Goal: Task Accomplishment & Management: Manage account settings

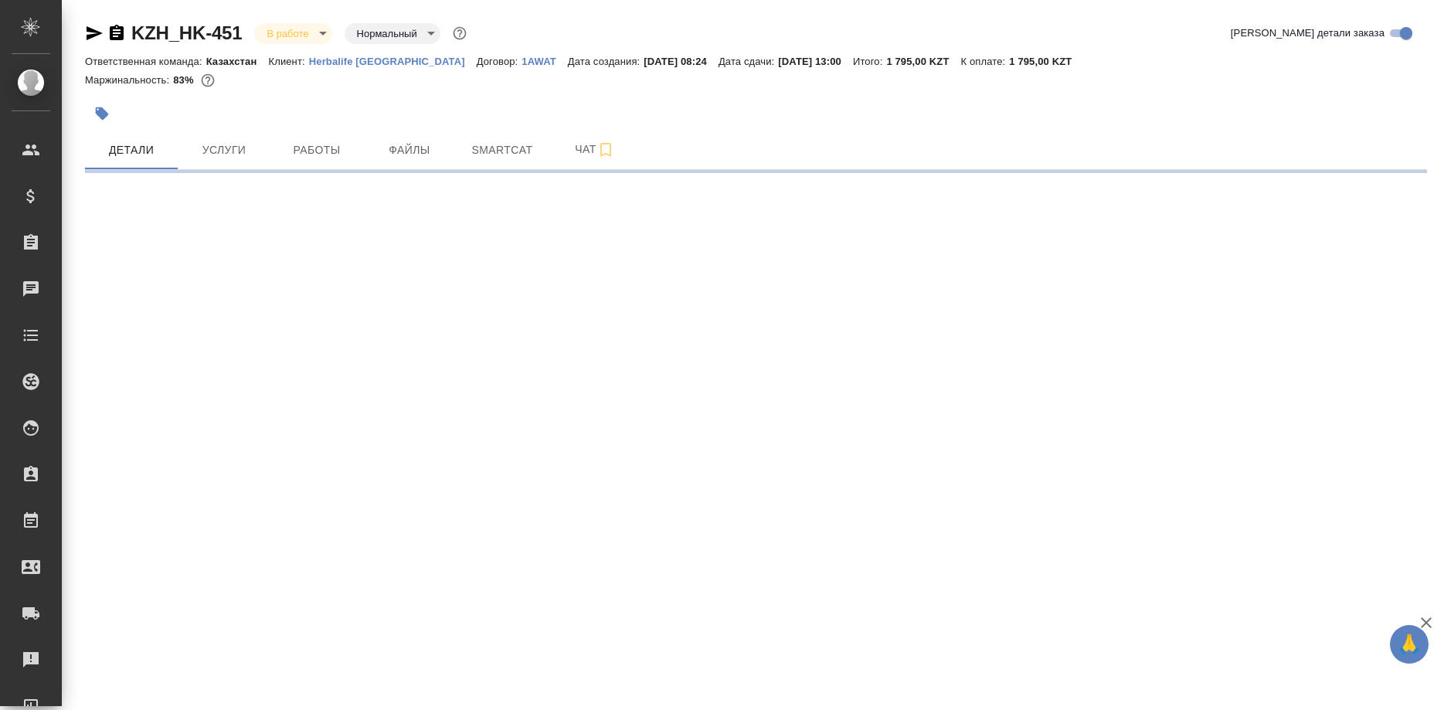
select select "RU"
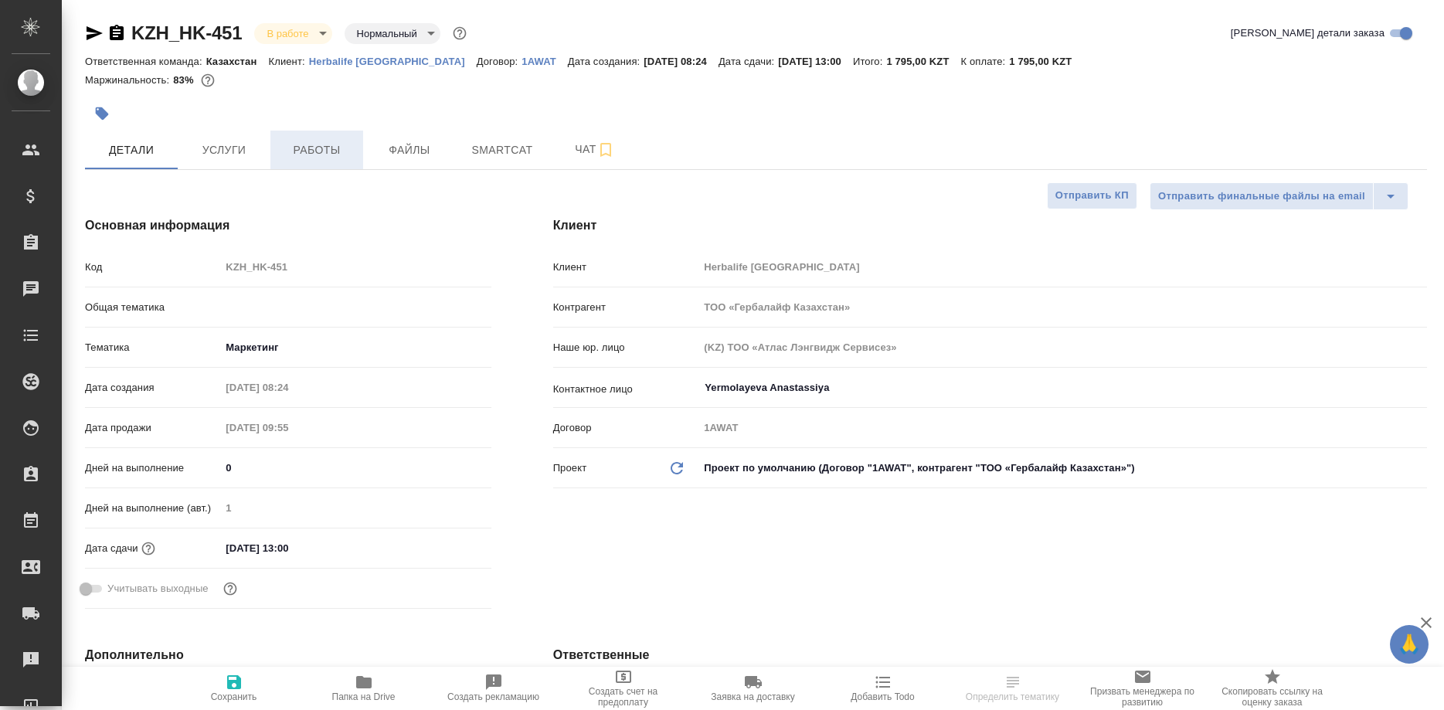
type textarea "x"
click at [311, 151] on span "Работы" at bounding box center [317, 150] width 74 height 19
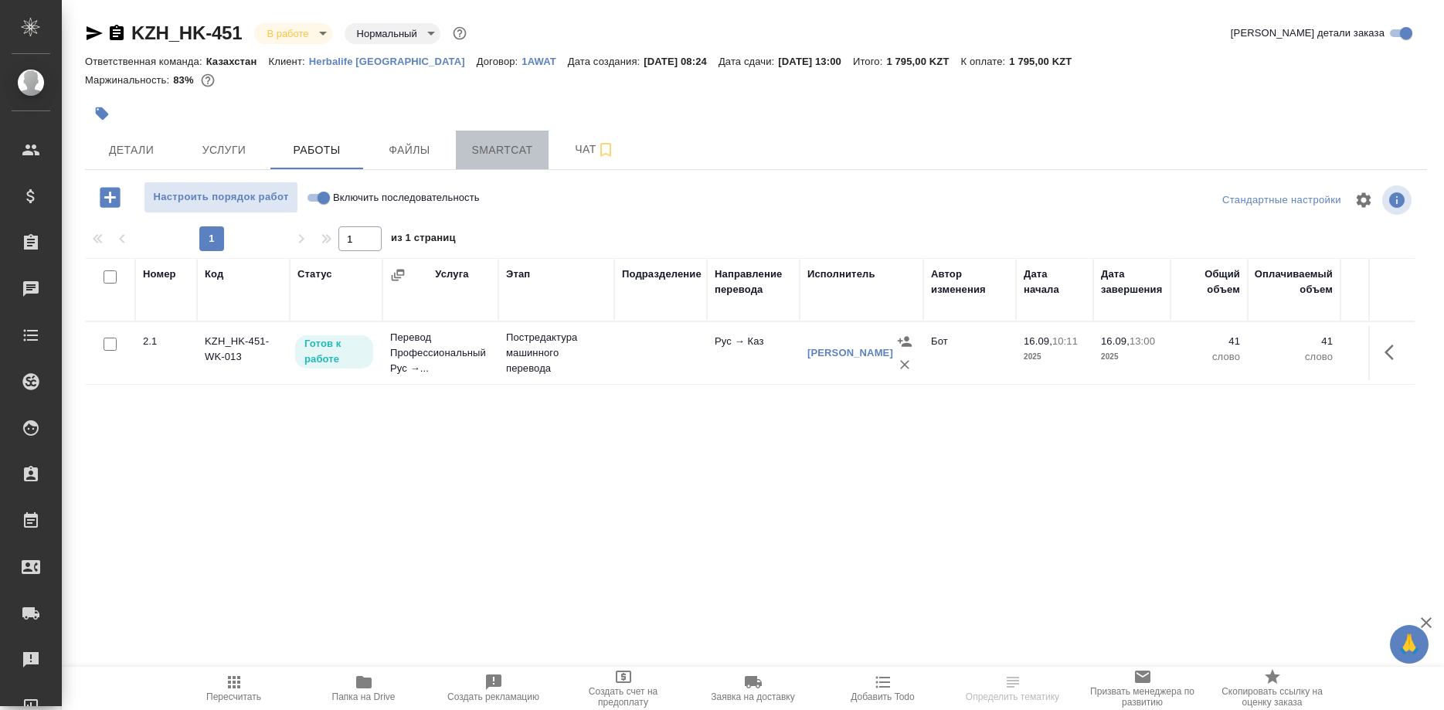
click at [494, 154] on span "Smartcat" at bounding box center [502, 150] width 74 height 19
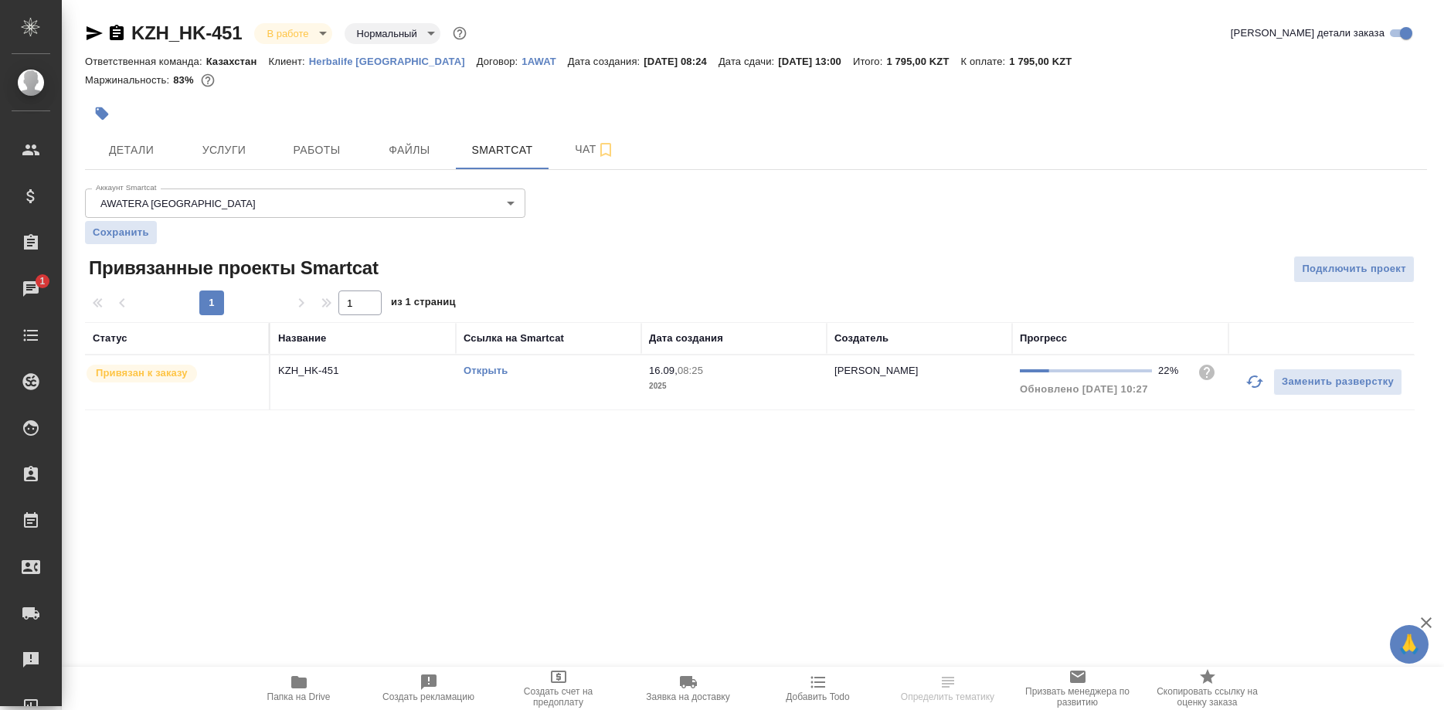
click at [494, 366] on link "Открыть" at bounding box center [485, 371] width 44 height 12
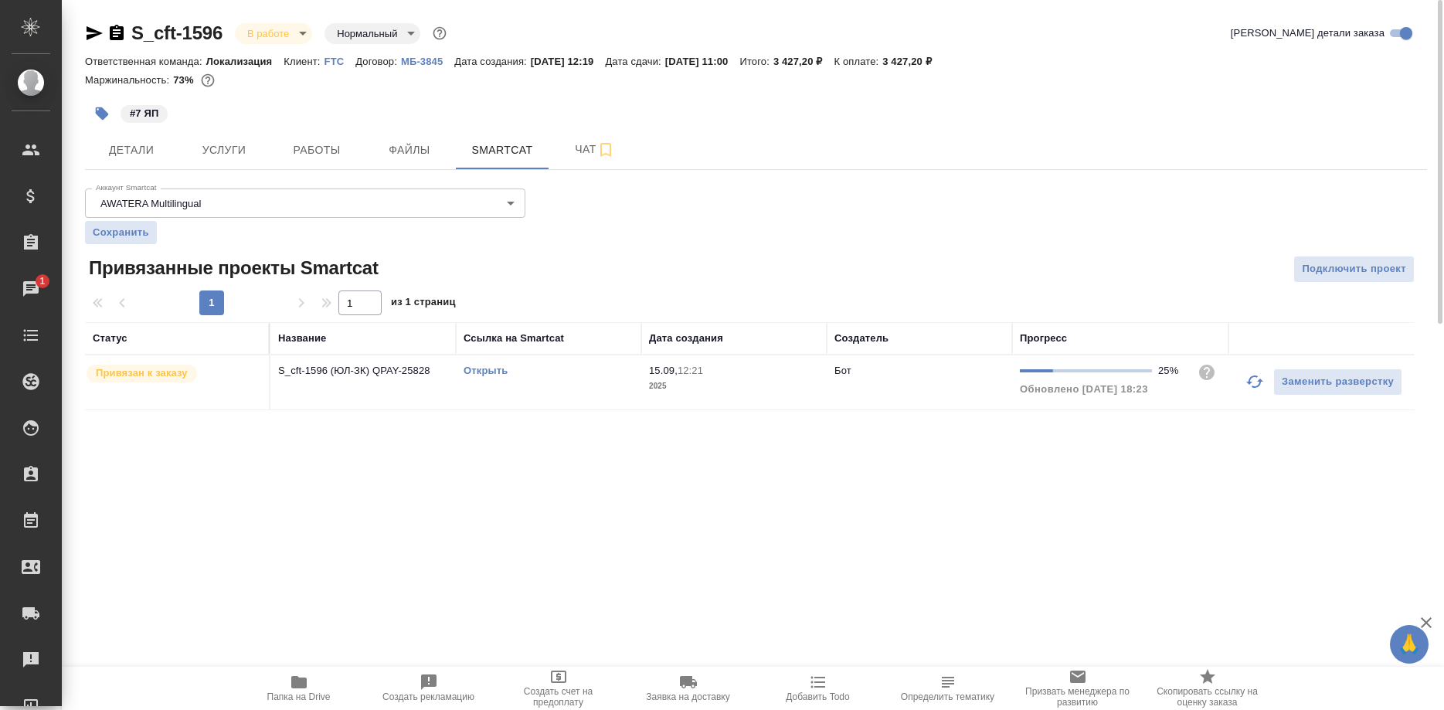
click at [468, 367] on link "Открыть" at bounding box center [485, 371] width 44 height 12
click at [473, 373] on link "Открыть" at bounding box center [485, 371] width 44 height 12
click at [477, 370] on link "Открыть" at bounding box center [485, 371] width 44 height 12
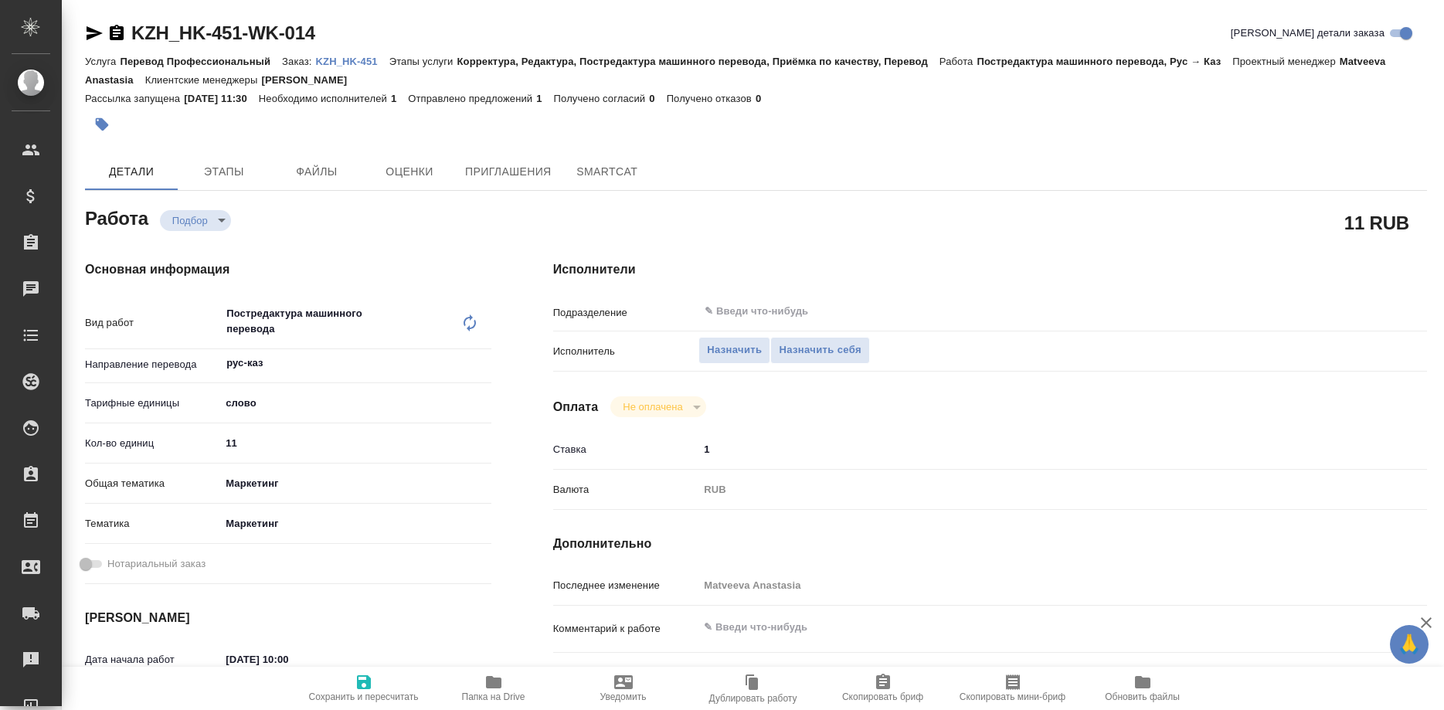
type textarea "x"
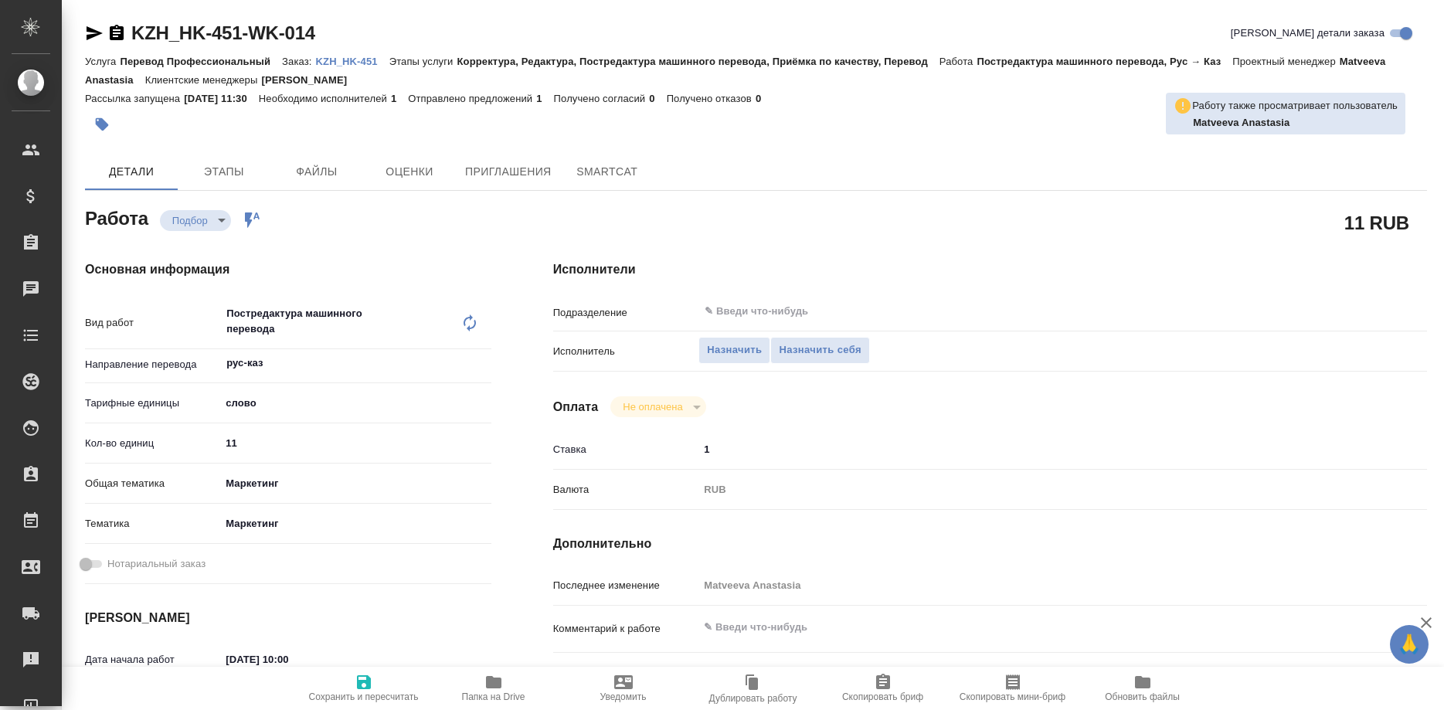
type textarea "x"
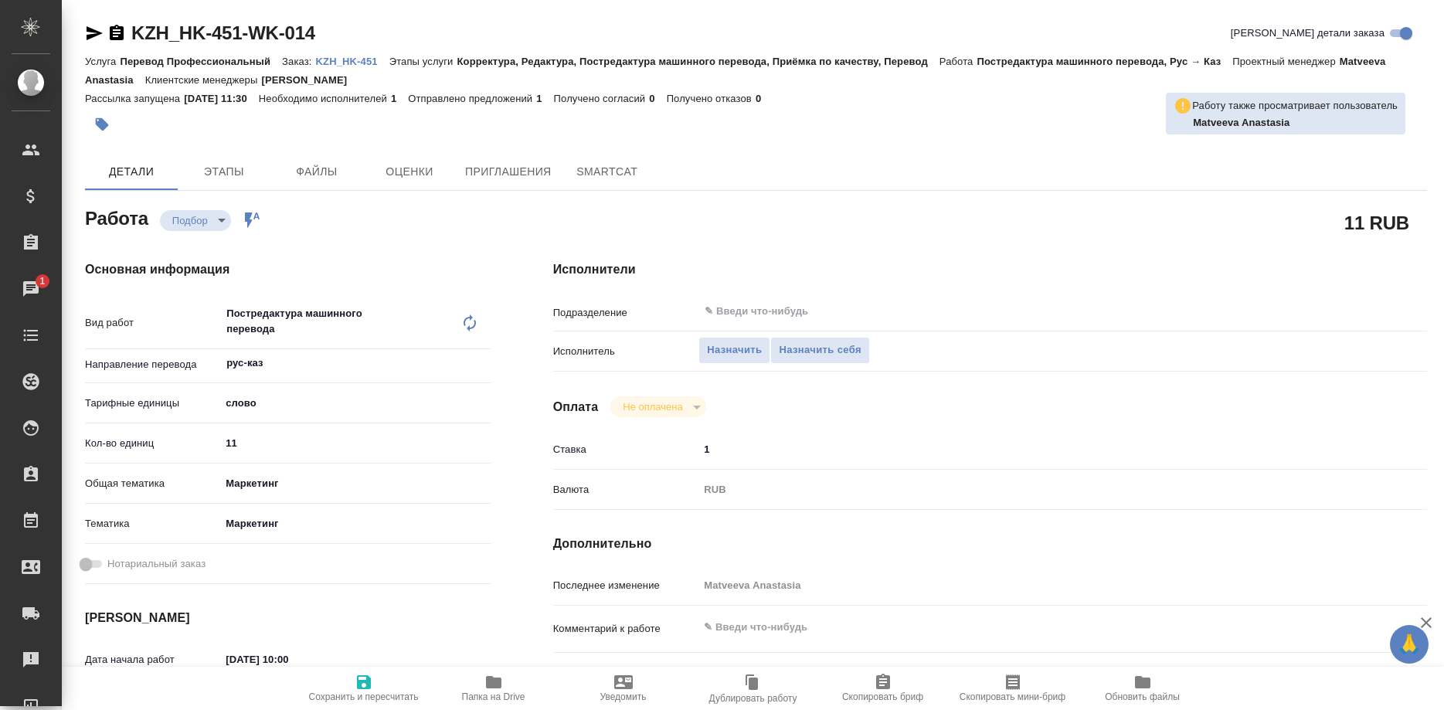
click at [355, 63] on p "KZH_HK-451" at bounding box center [352, 62] width 73 height 12
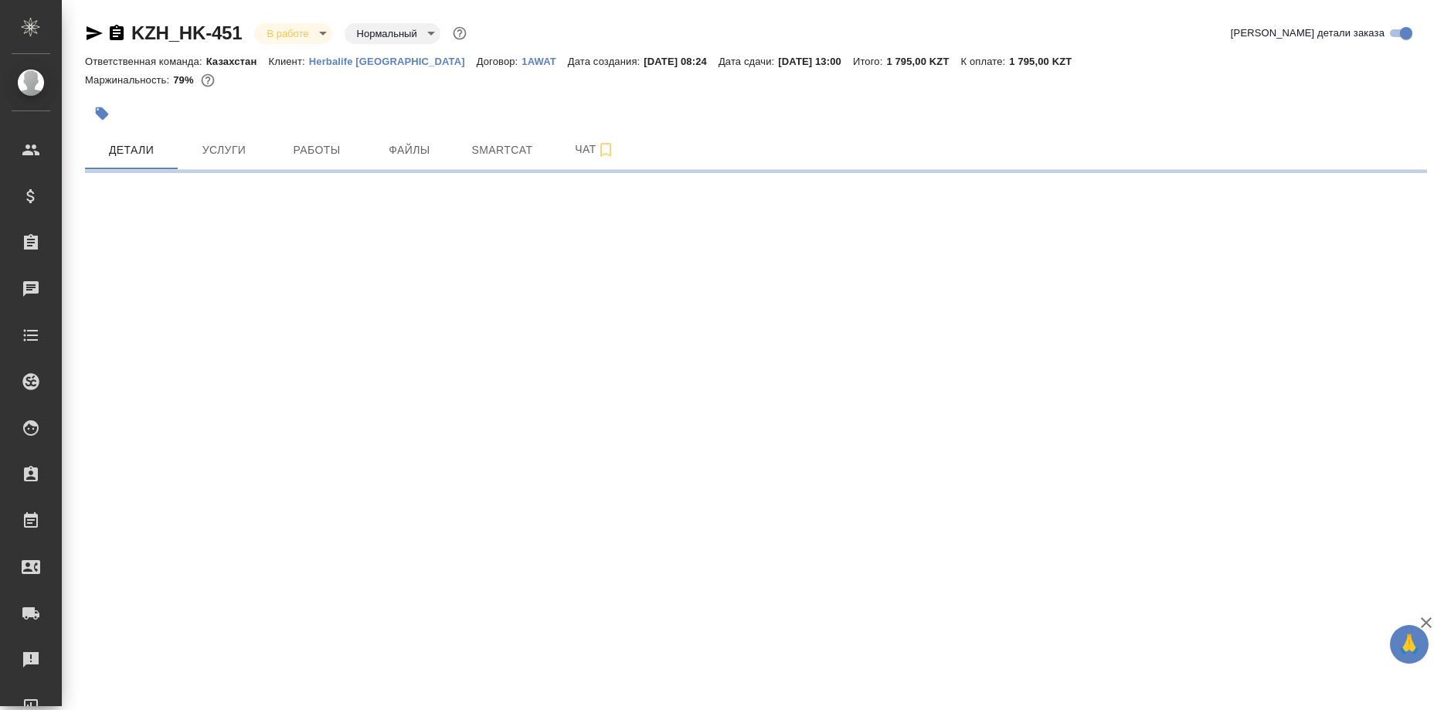
select select "RU"
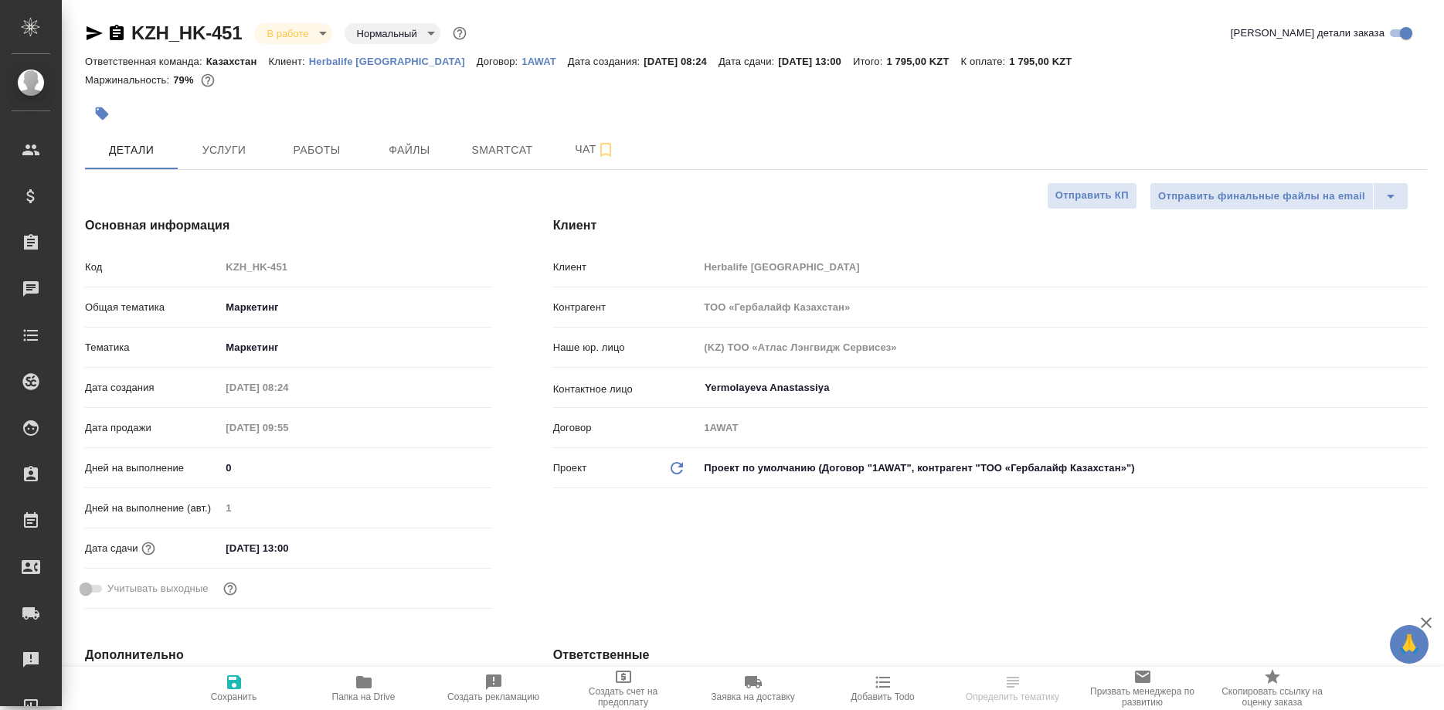
type textarea "x"
click at [337, 165] on button "Работы" at bounding box center [316, 150] width 93 height 39
type input "Matveeva Anastasia"
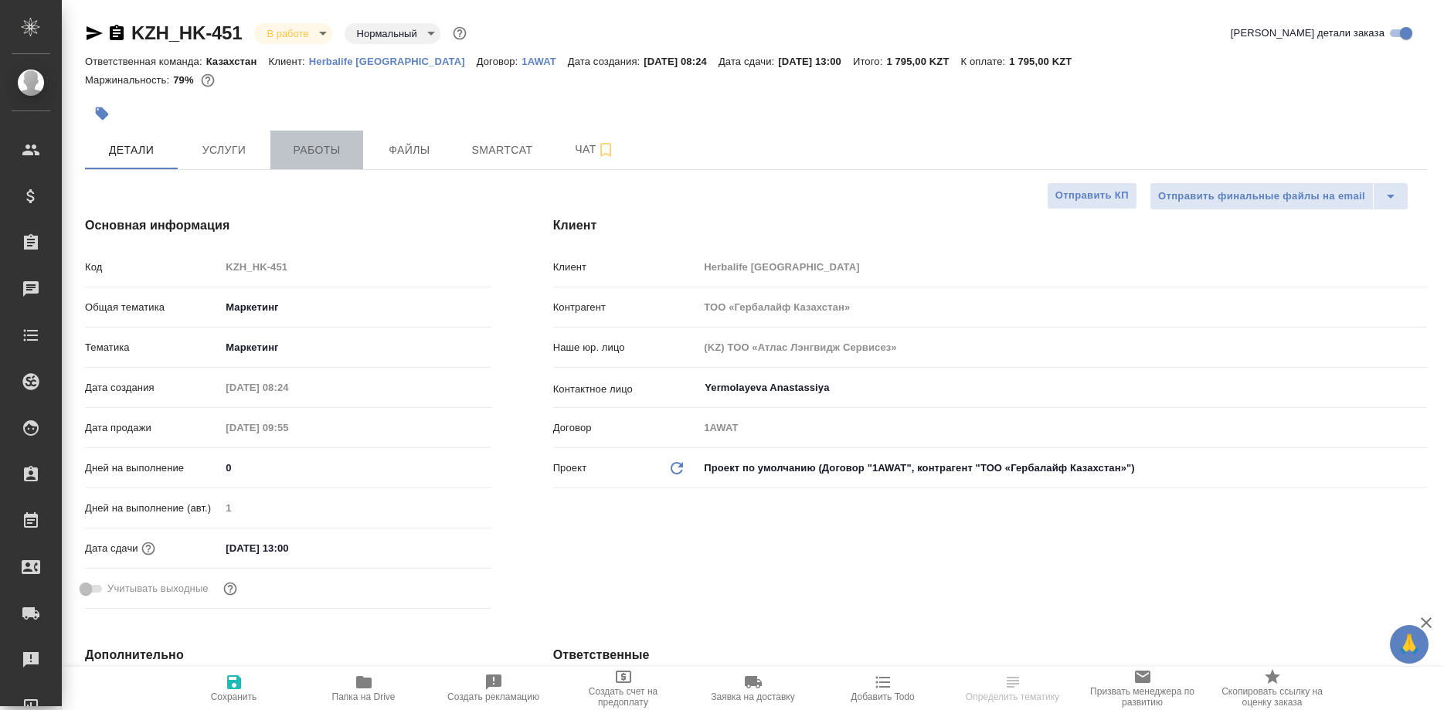
type input "Журавлев Денис"
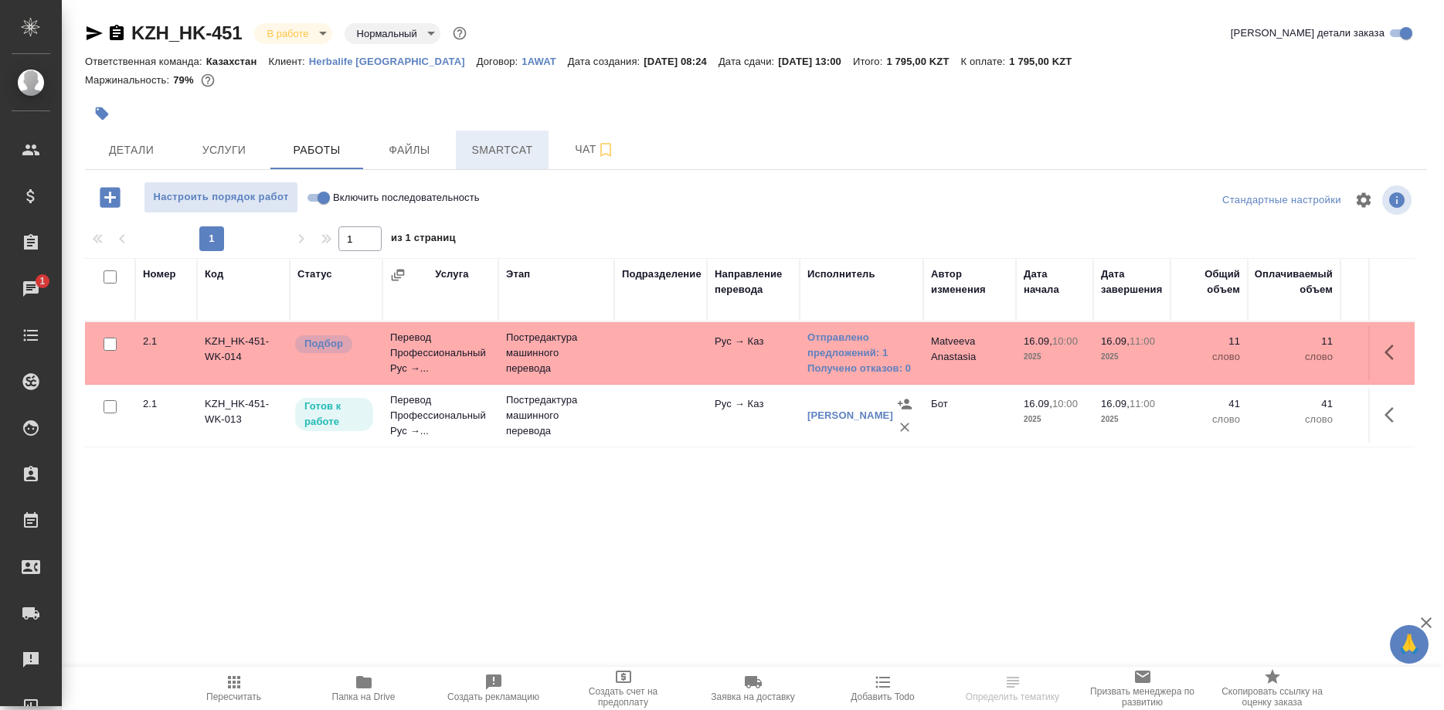
click at [471, 144] on span "Smartcat" at bounding box center [502, 150] width 74 height 19
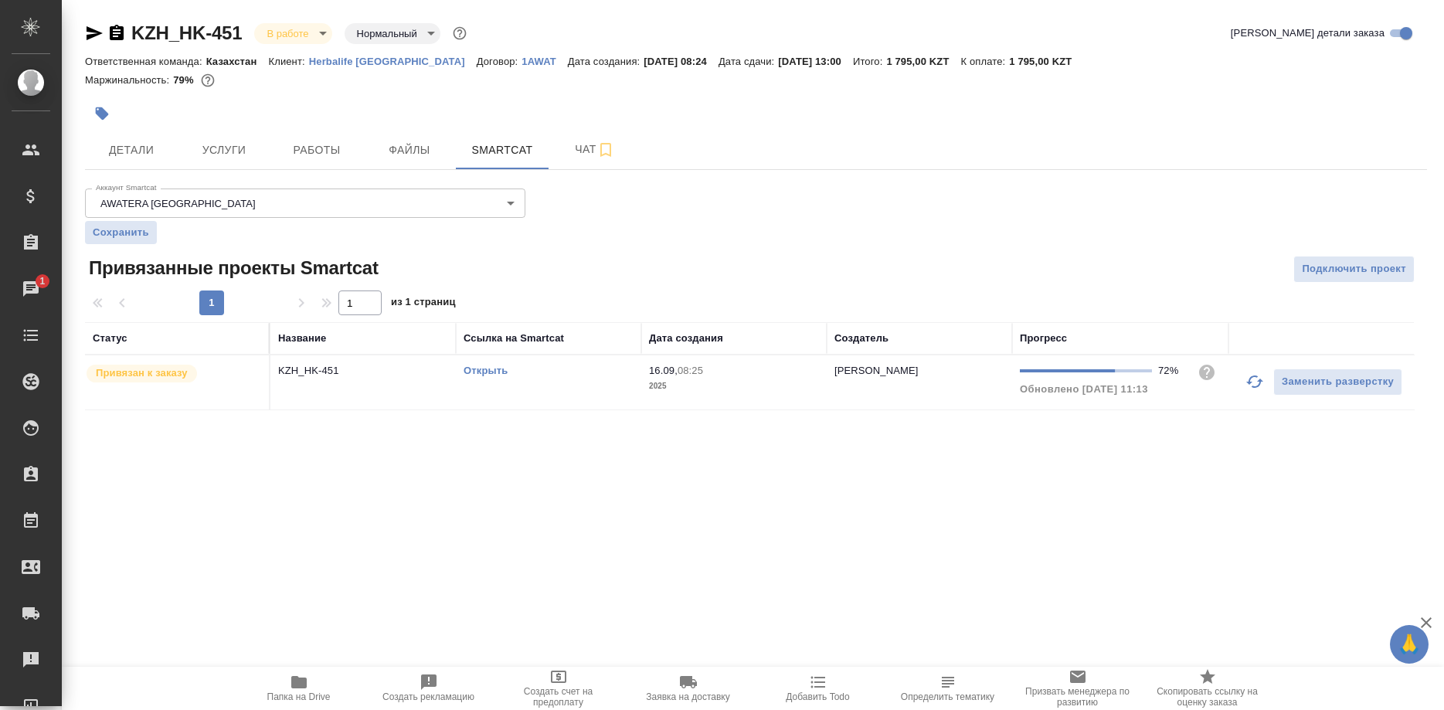
click at [482, 368] on link "Открыть" at bounding box center [485, 371] width 44 height 12
click at [480, 368] on link "Открыть" at bounding box center [485, 371] width 44 height 12
click at [491, 368] on link "Открыть" at bounding box center [485, 371] width 44 height 12
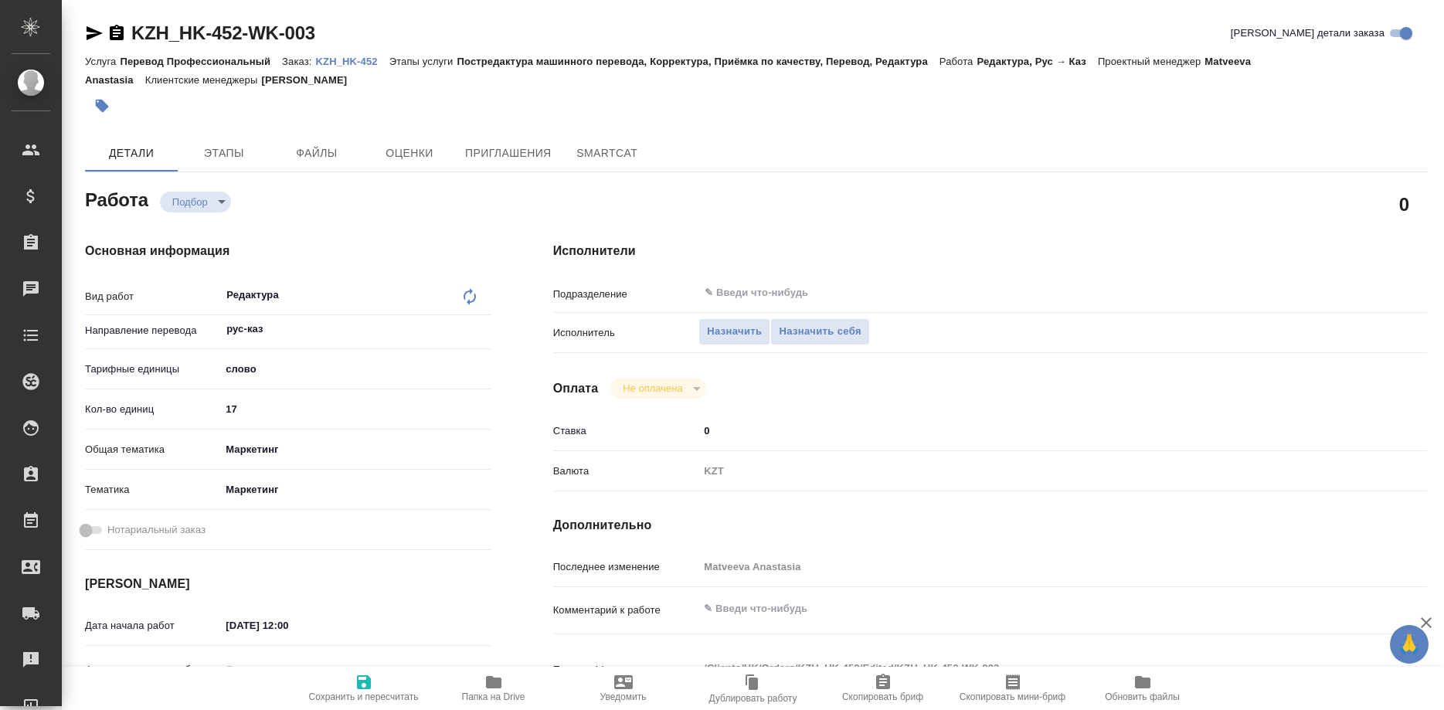
type textarea "x"
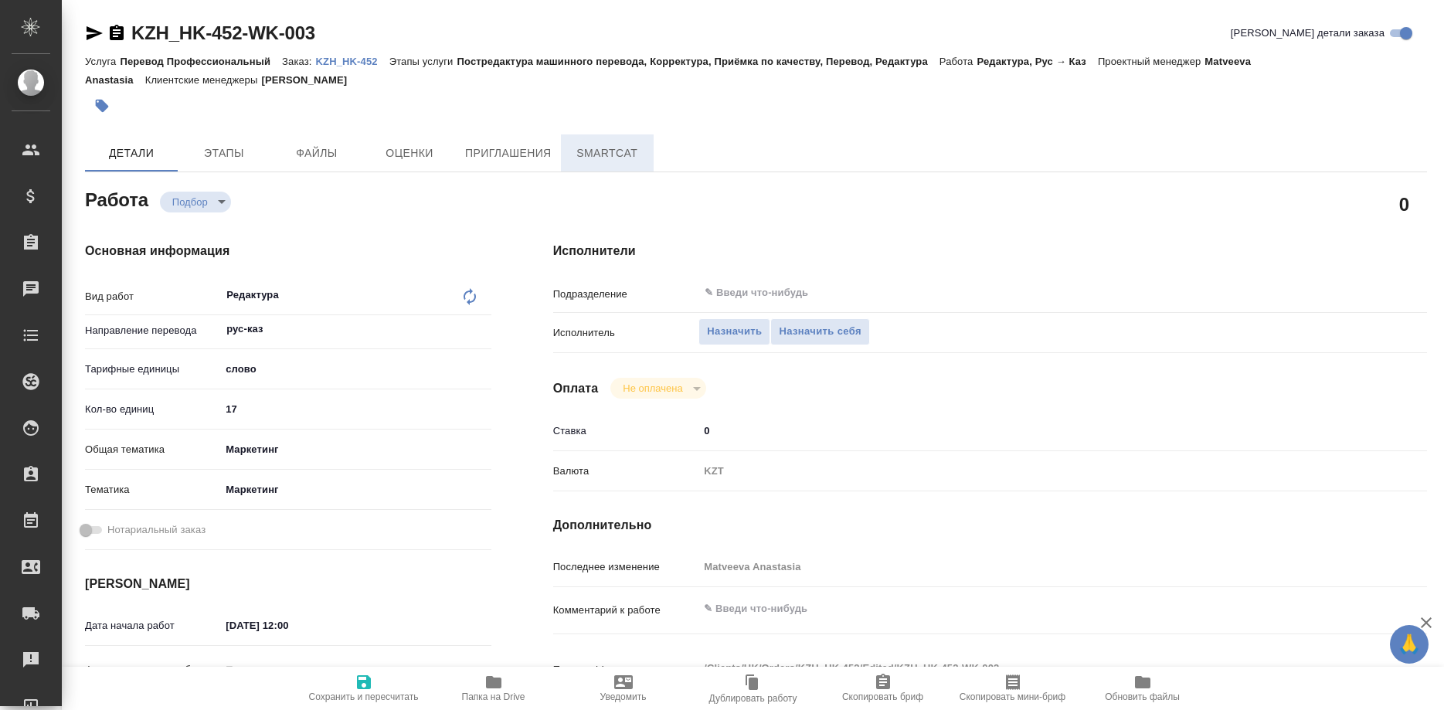
type textarea "x"
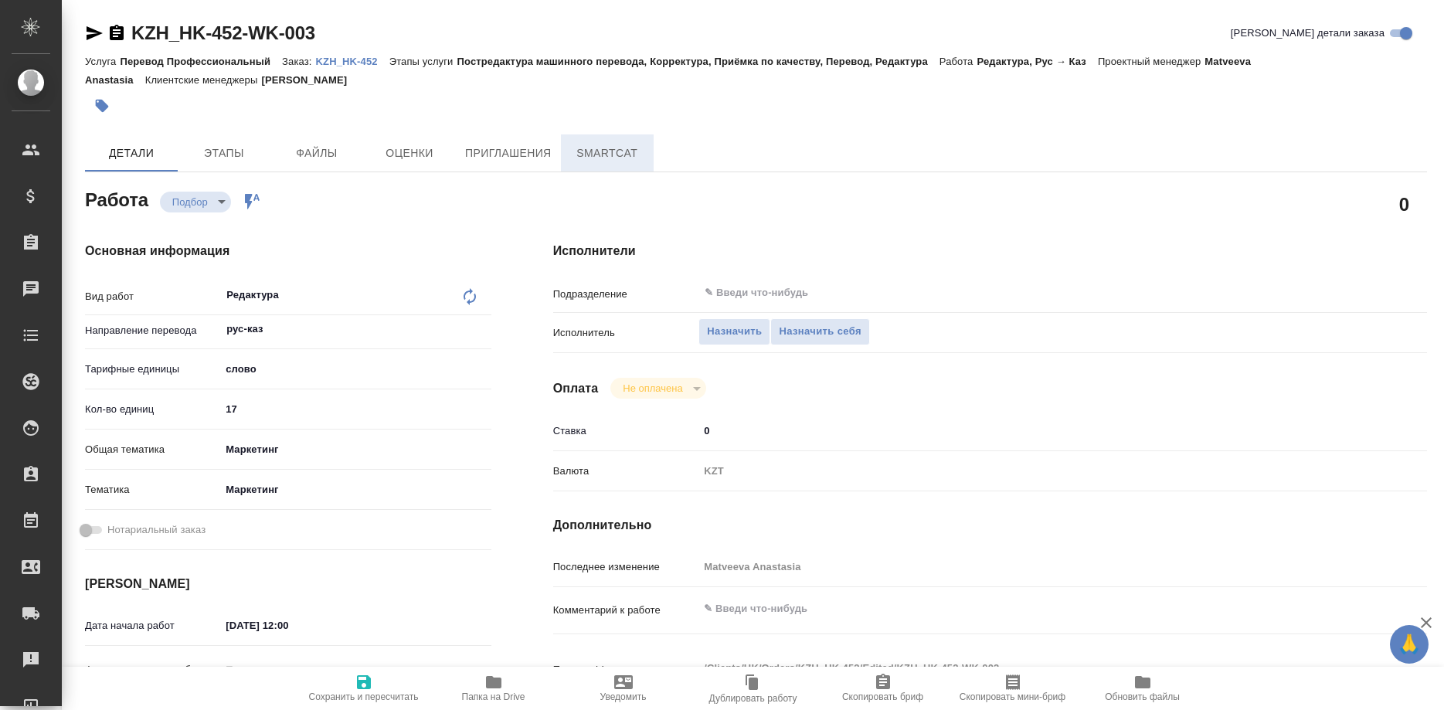
type textarea "x"
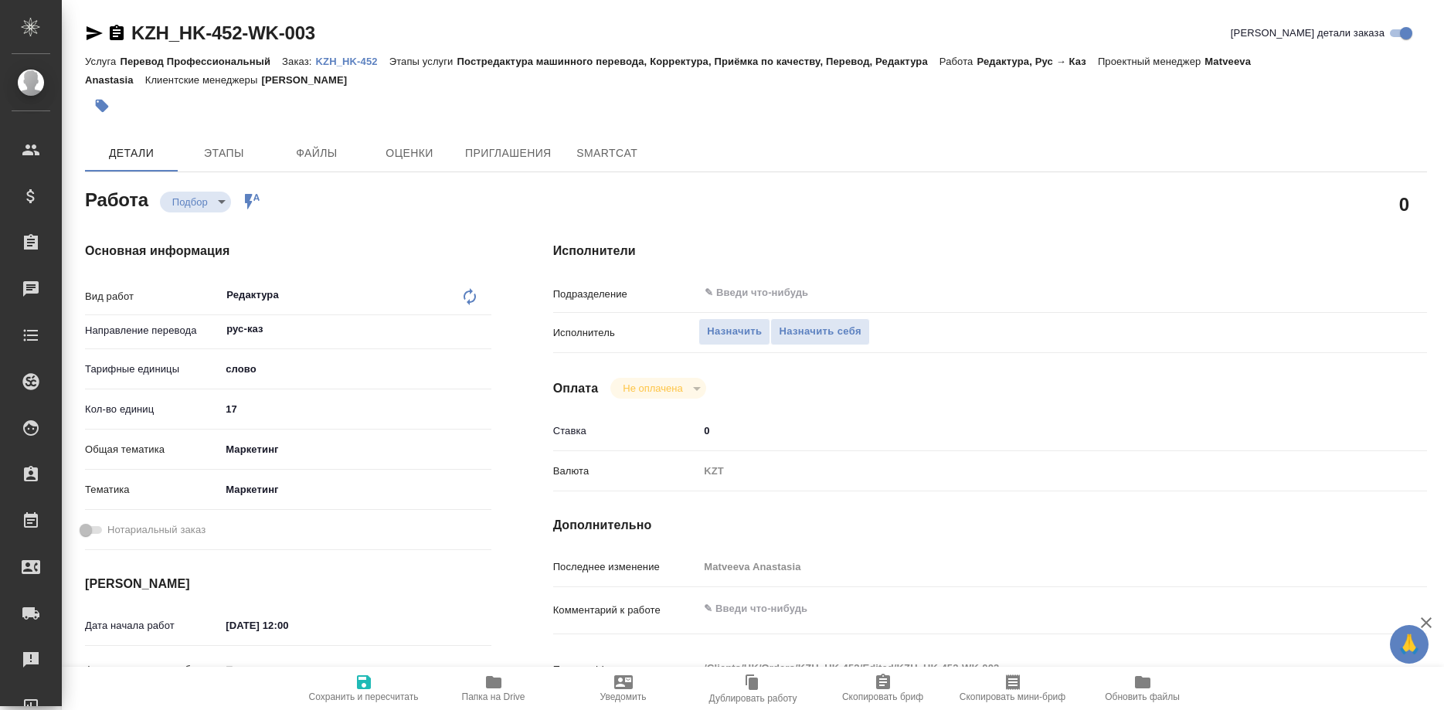
type textarea "x"
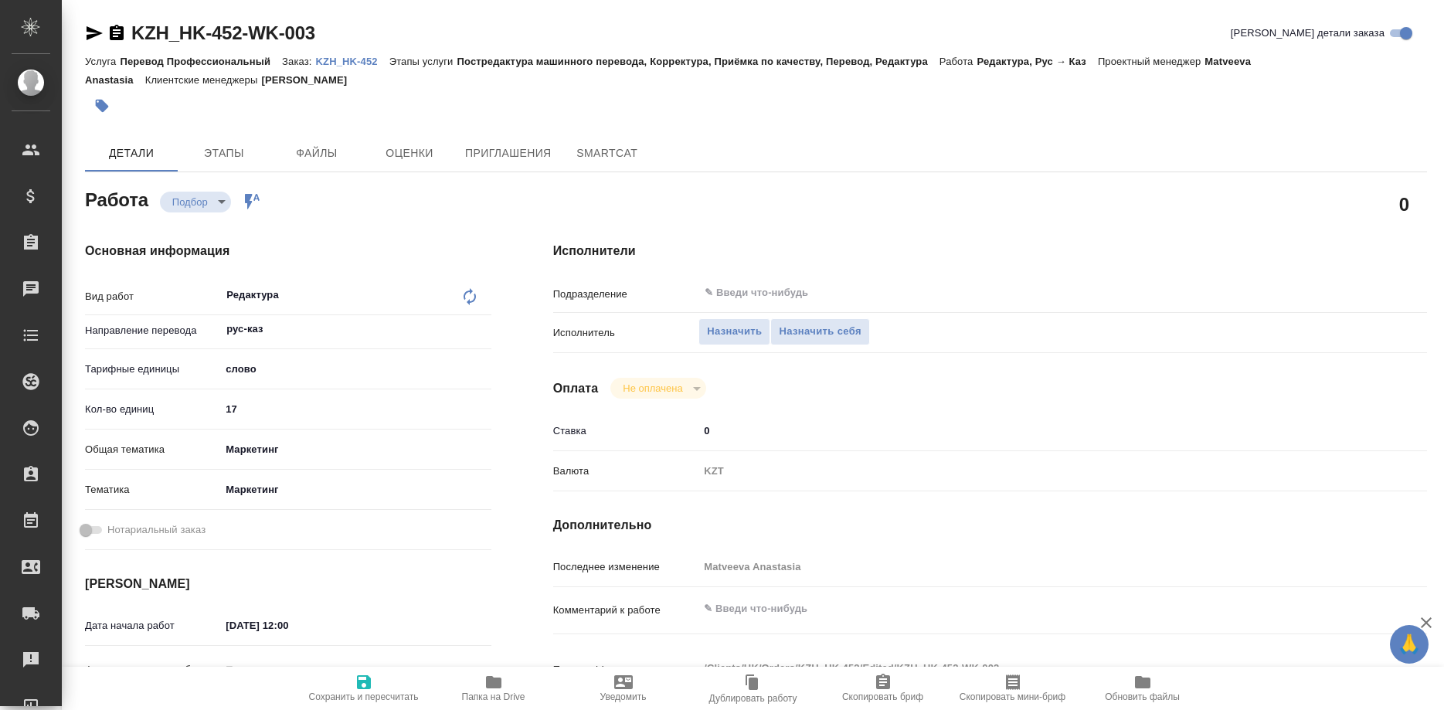
type textarea "x"
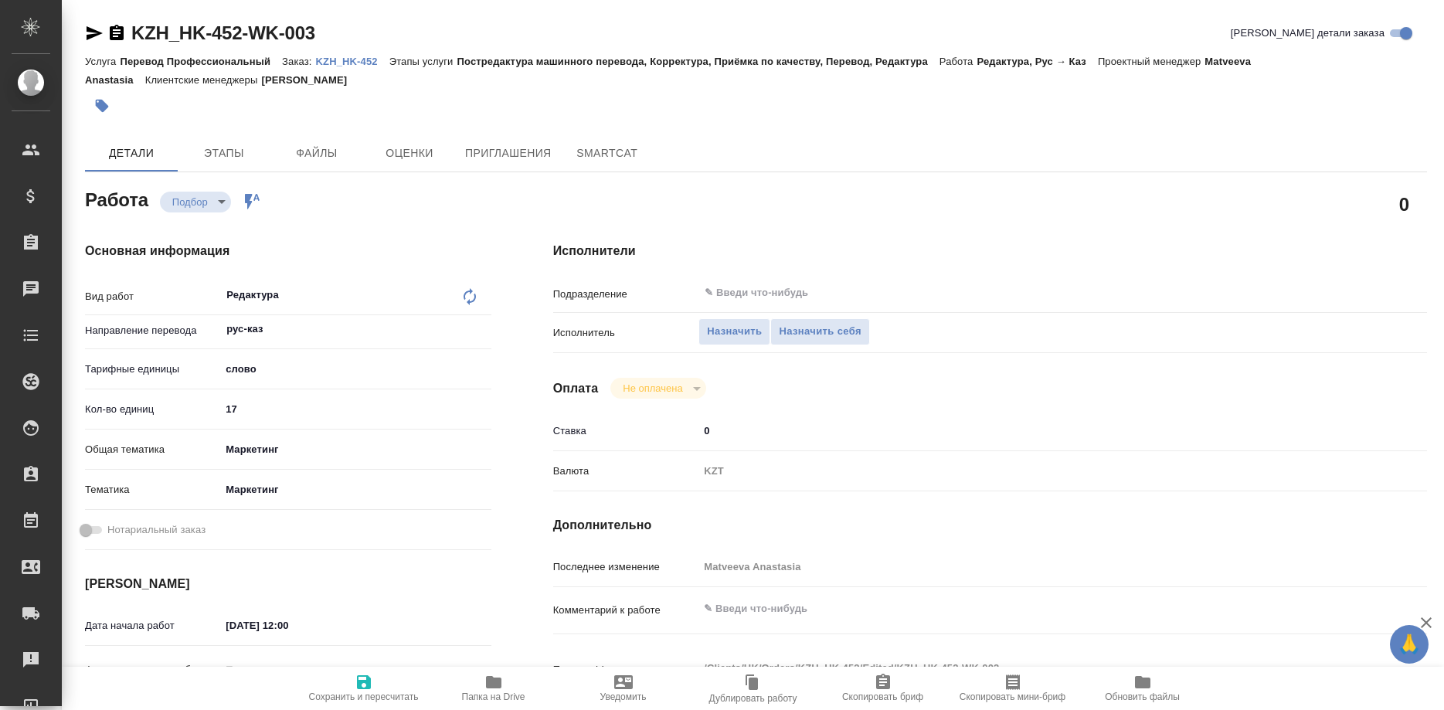
type textarea "x"
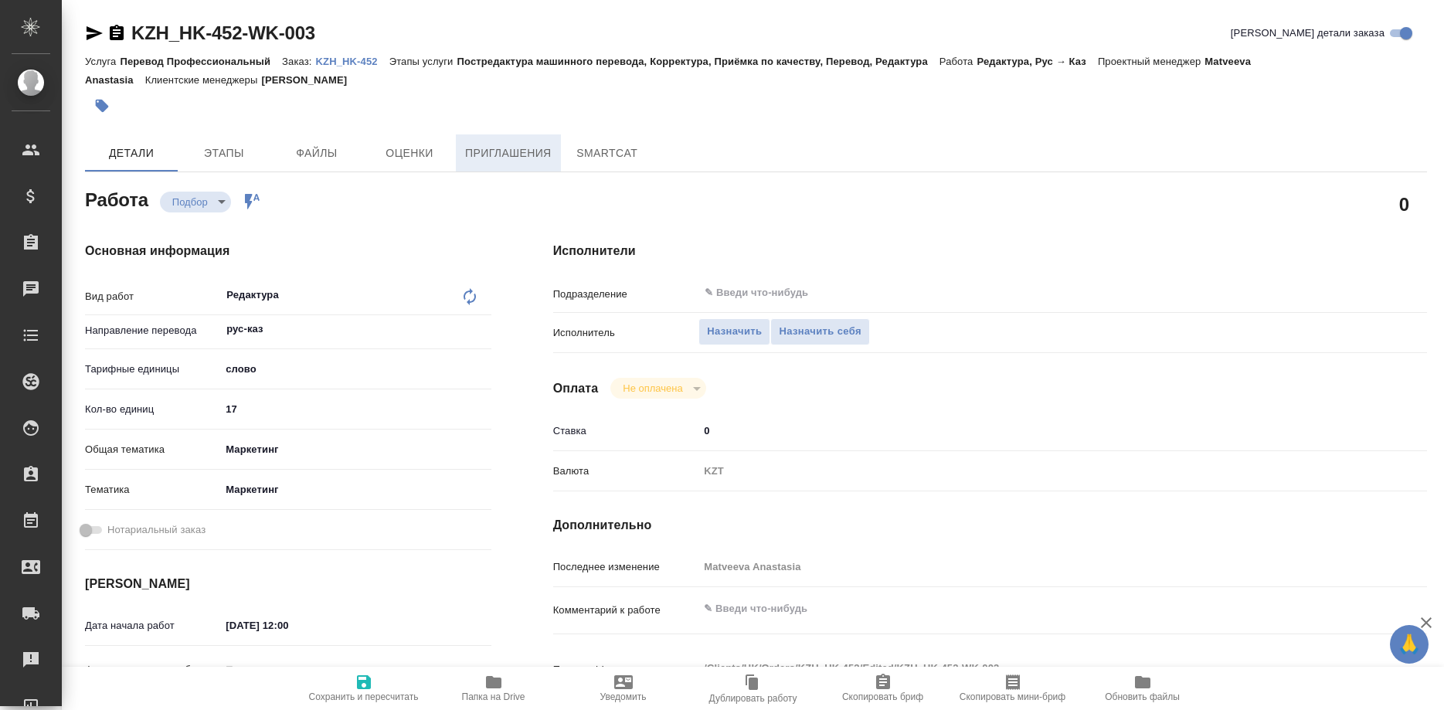
type textarea "x"
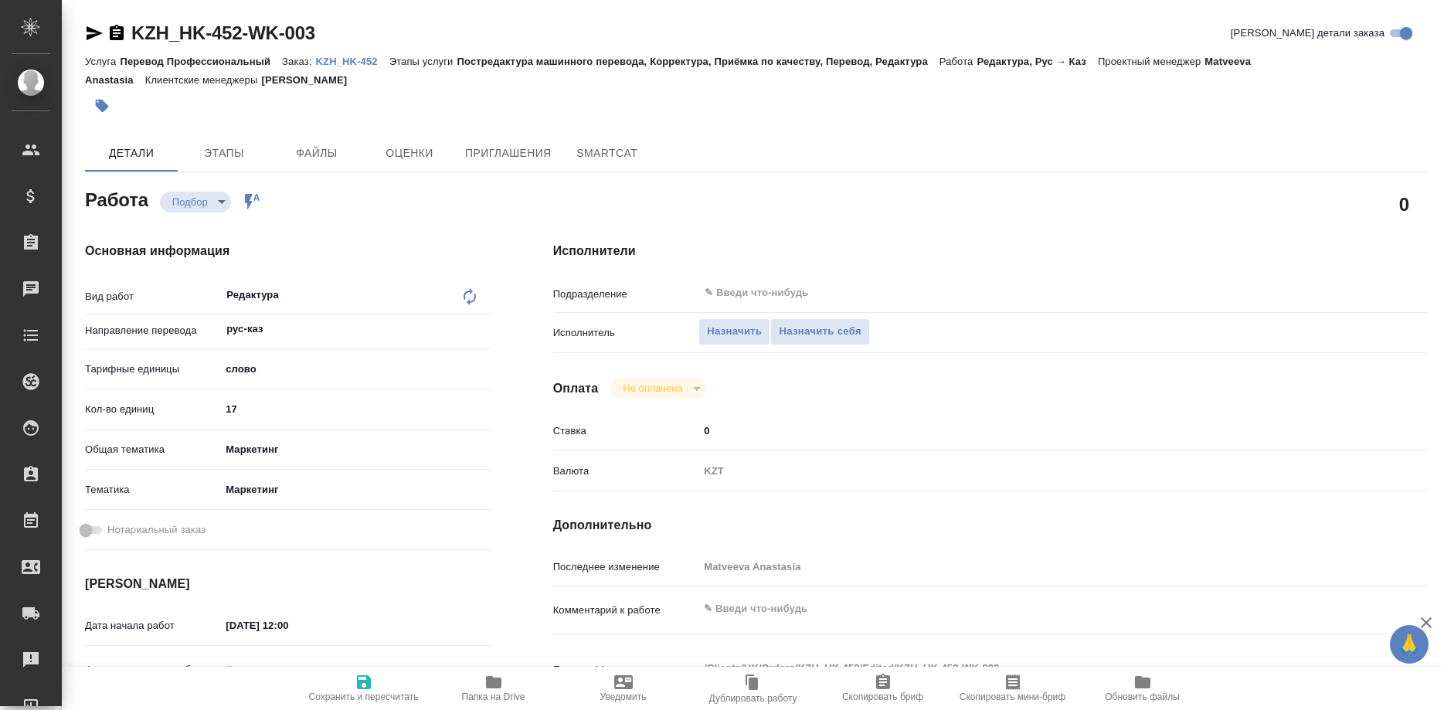
click at [355, 59] on p "KZH_HK-452" at bounding box center [352, 62] width 73 height 12
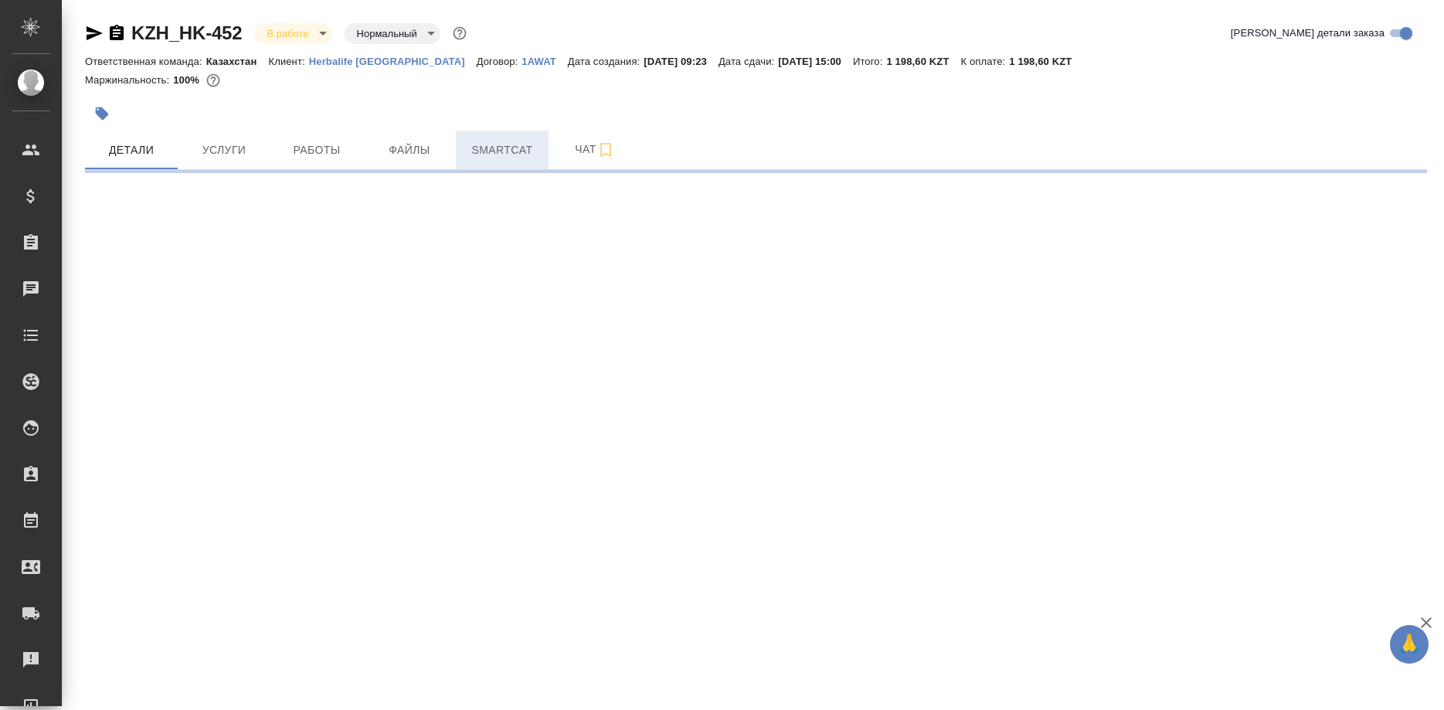
select select "RU"
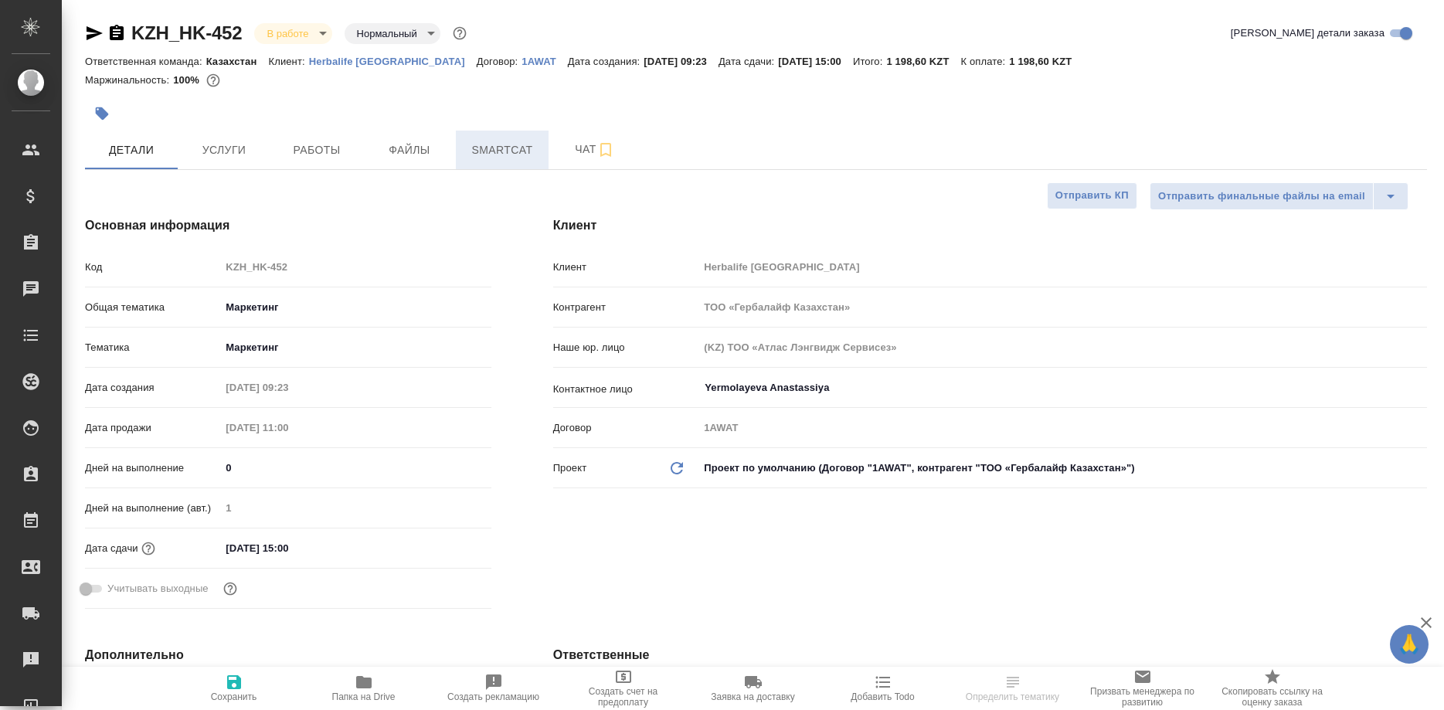
type textarea "x"
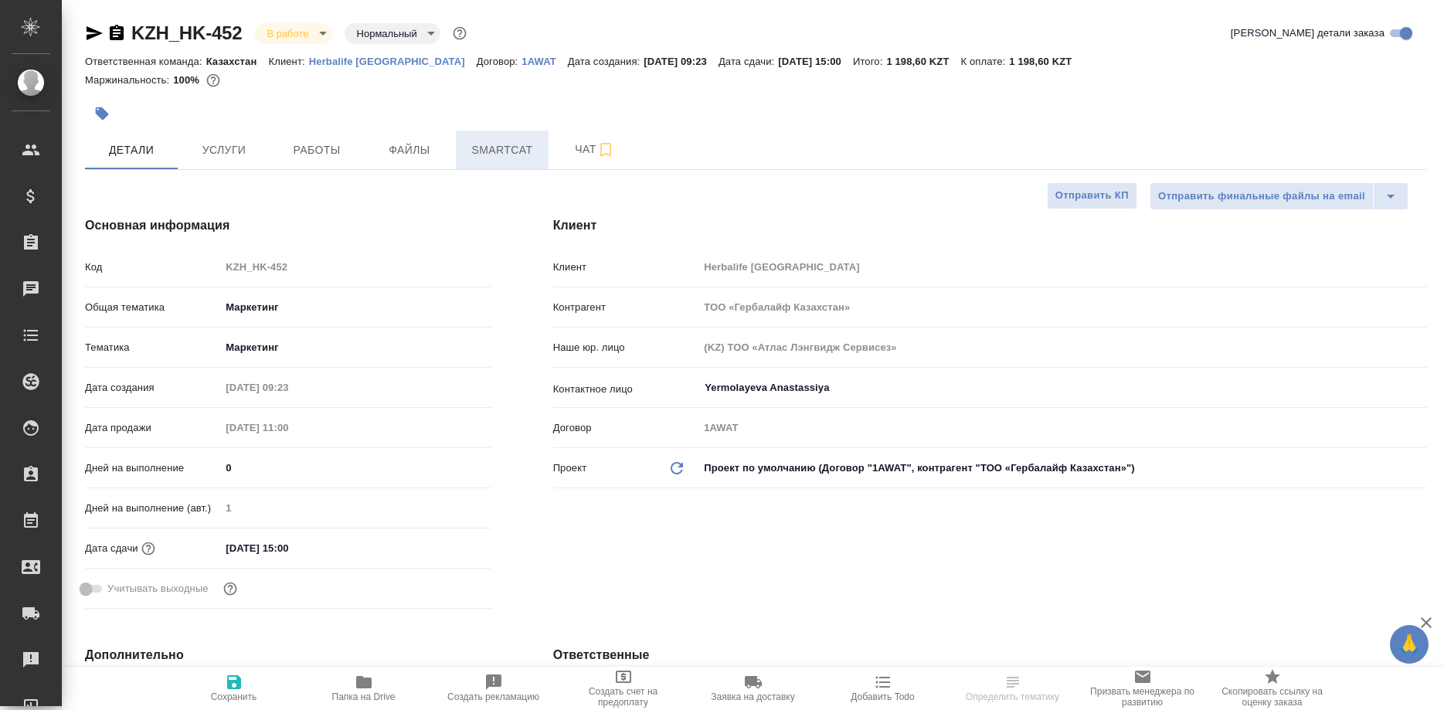
type textarea "x"
click at [524, 153] on span "Smartcat" at bounding box center [502, 150] width 74 height 19
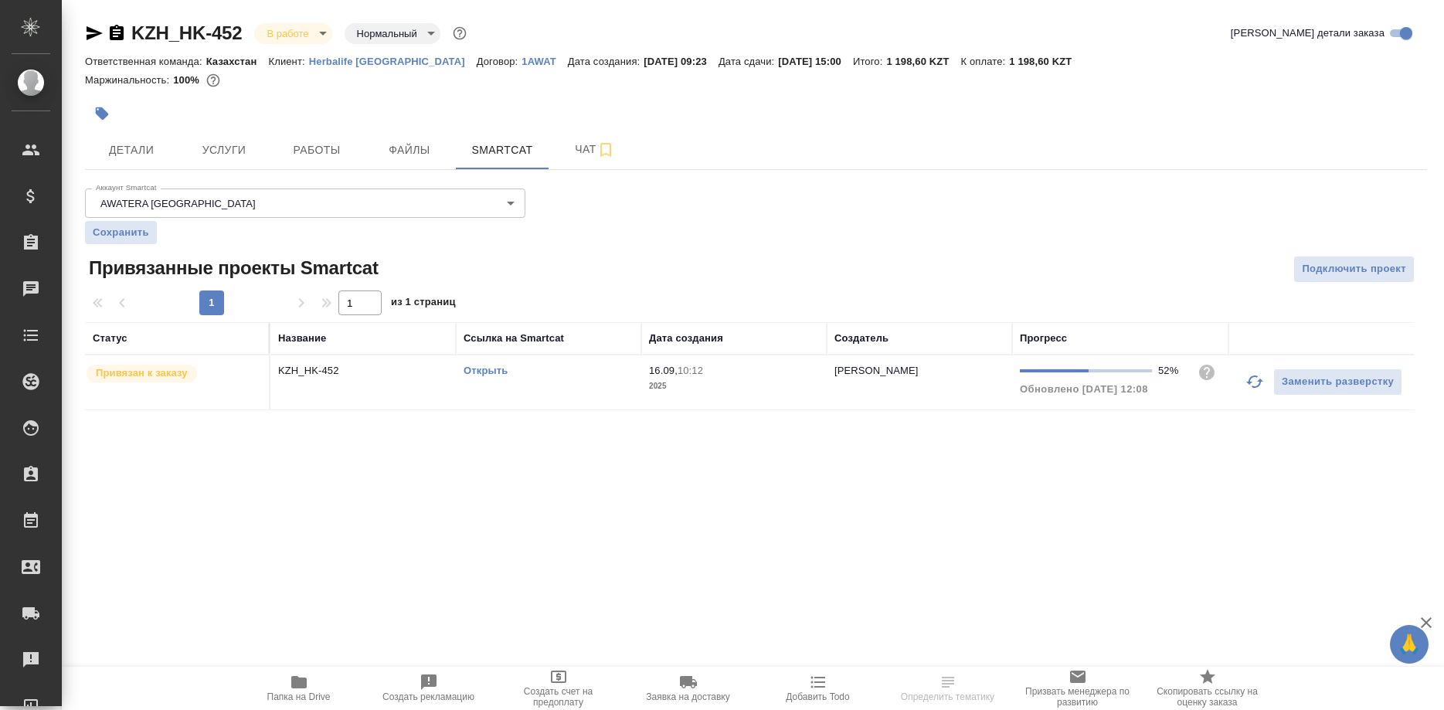
click at [484, 368] on link "Открыть" at bounding box center [485, 371] width 44 height 12
click at [493, 375] on link "Открыть" at bounding box center [485, 371] width 44 height 12
click at [328, 162] on button "Работы" at bounding box center [316, 150] width 93 height 39
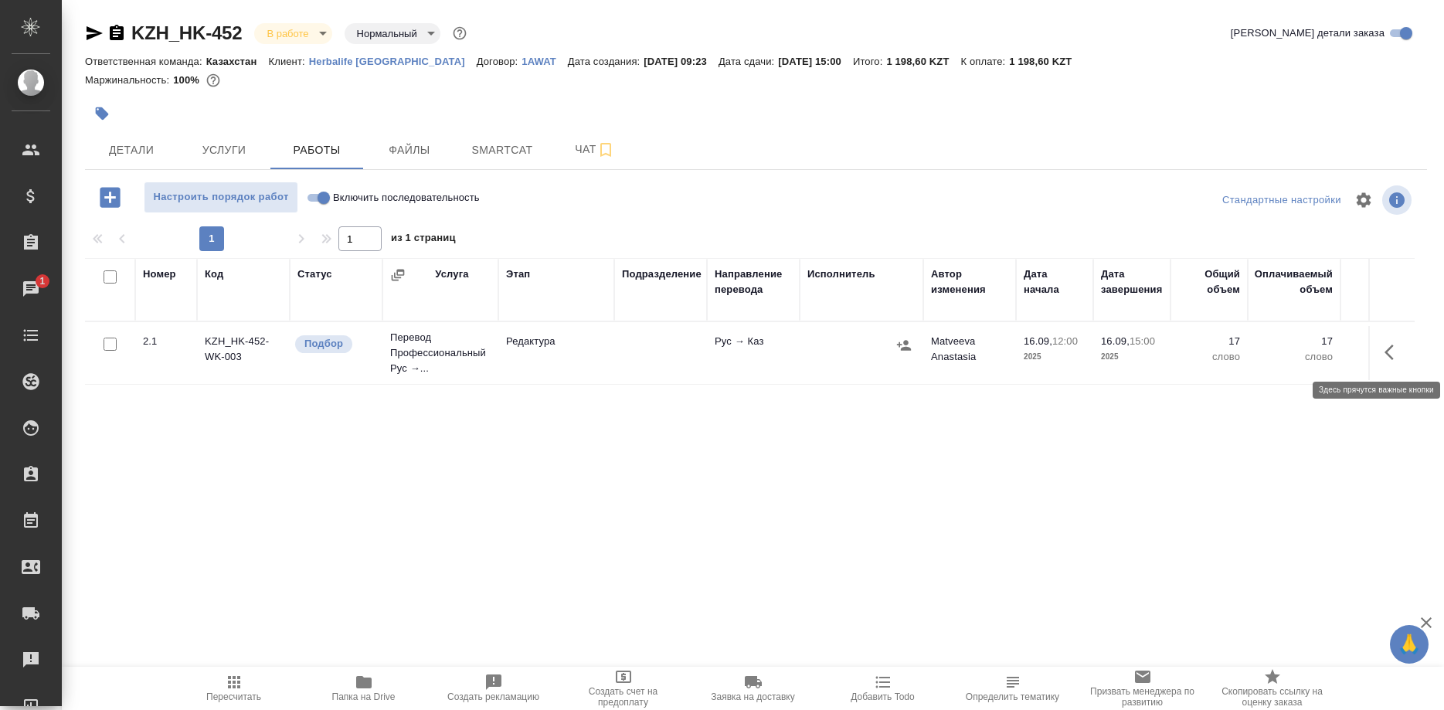
click at [1383, 357] on button "button" at bounding box center [1393, 352] width 37 height 37
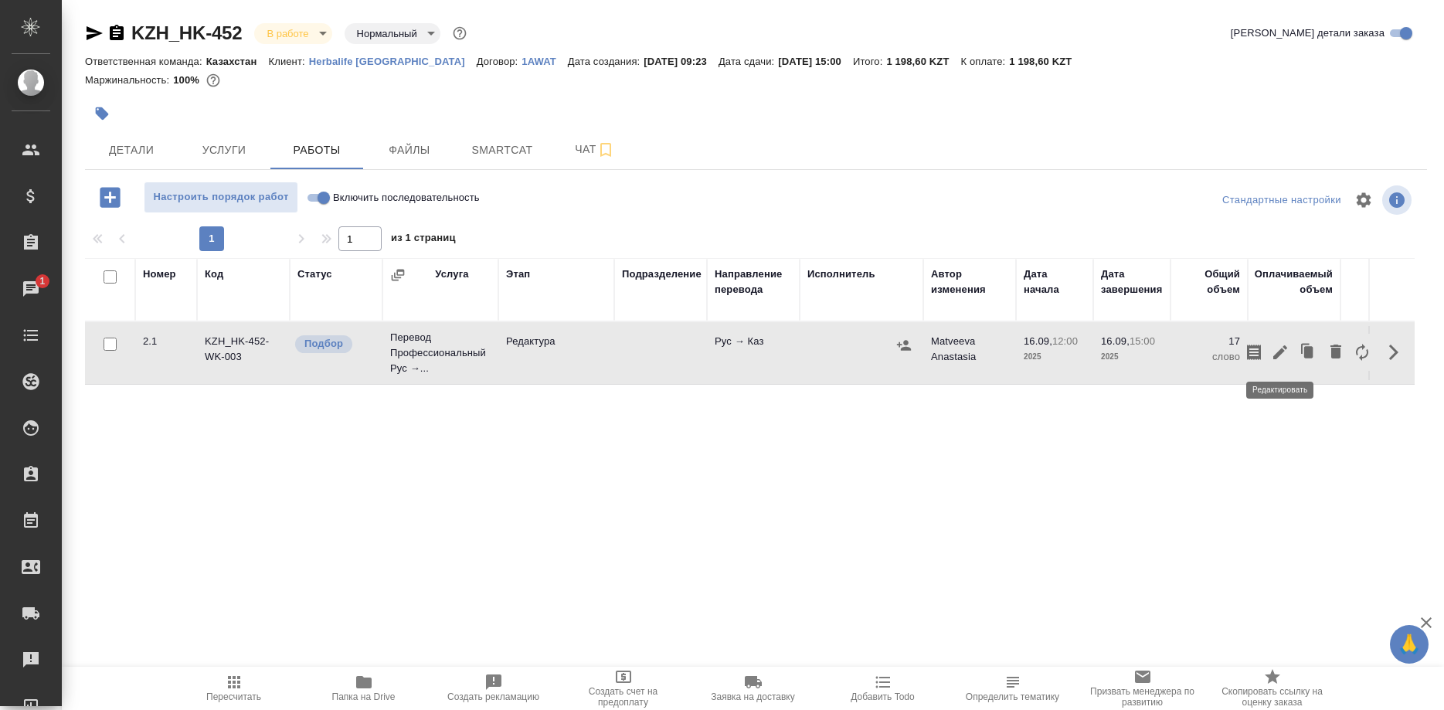
click at [1277, 360] on icon "button" at bounding box center [1280, 352] width 19 height 19
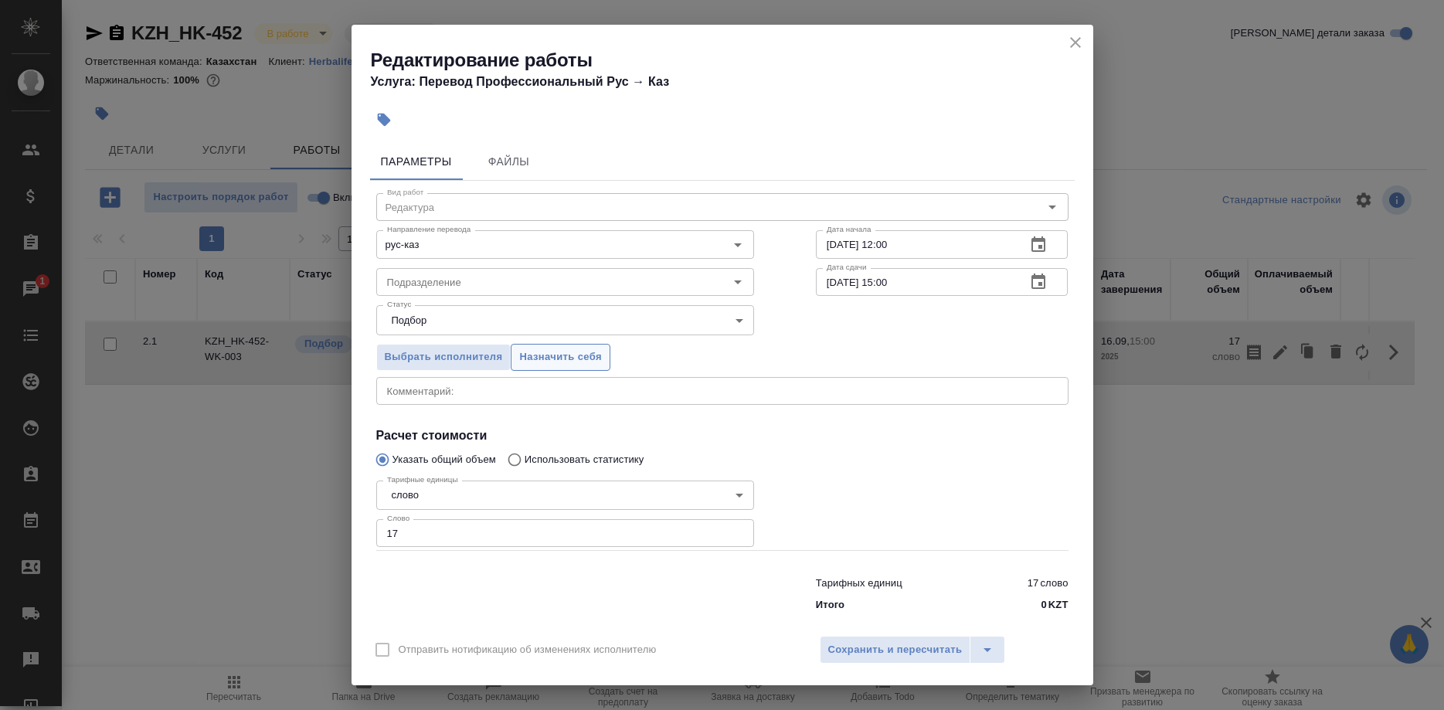
click at [582, 366] on span "Назначить себя" at bounding box center [560, 357] width 82 height 18
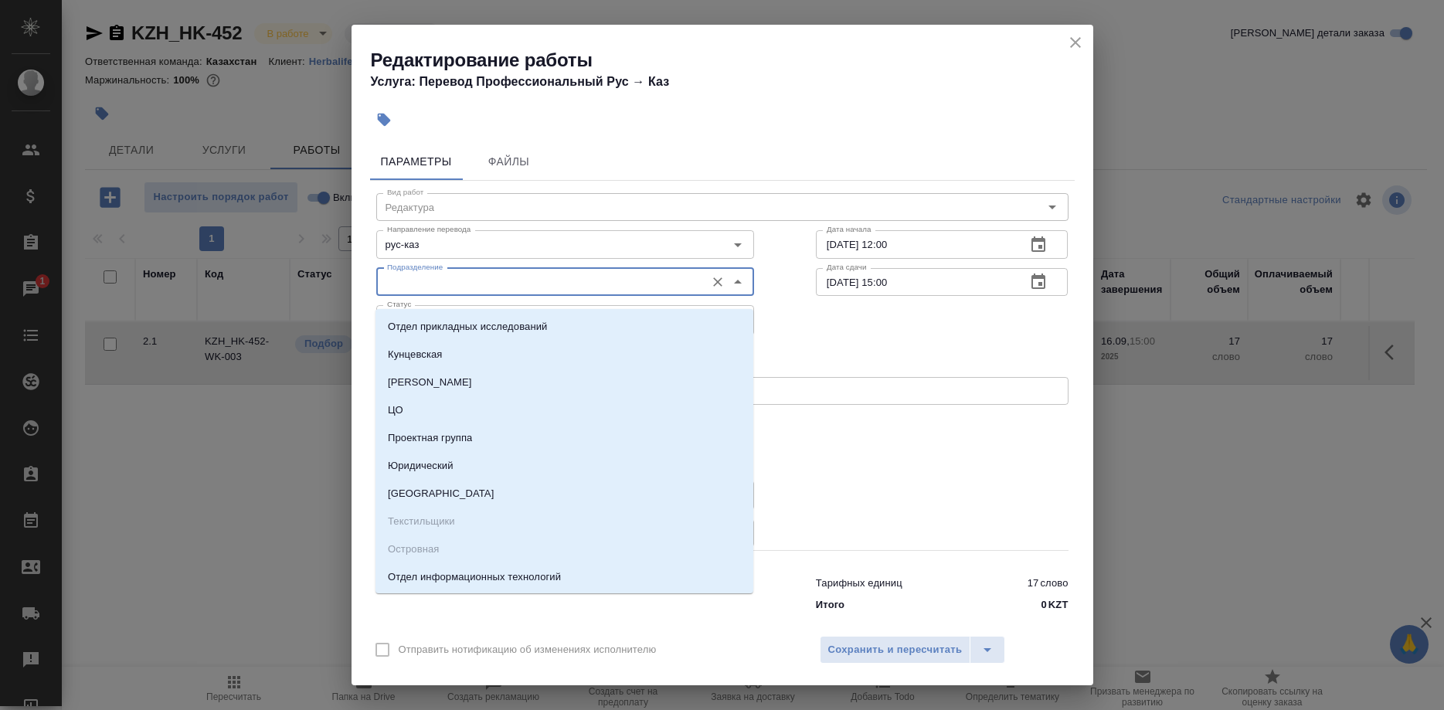
click at [653, 290] on input "Подразделение" at bounding box center [539, 282] width 317 height 19
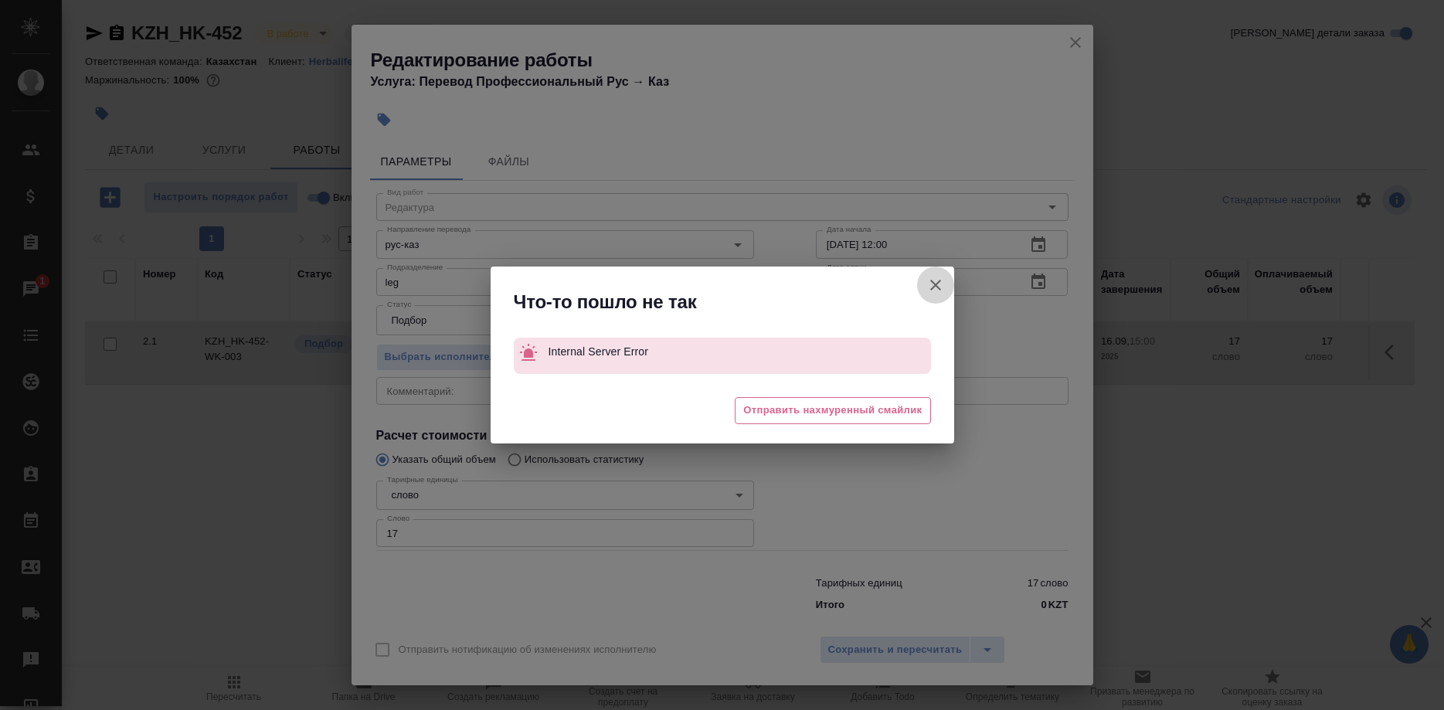
click at [931, 278] on icon "button" at bounding box center [935, 285] width 19 height 19
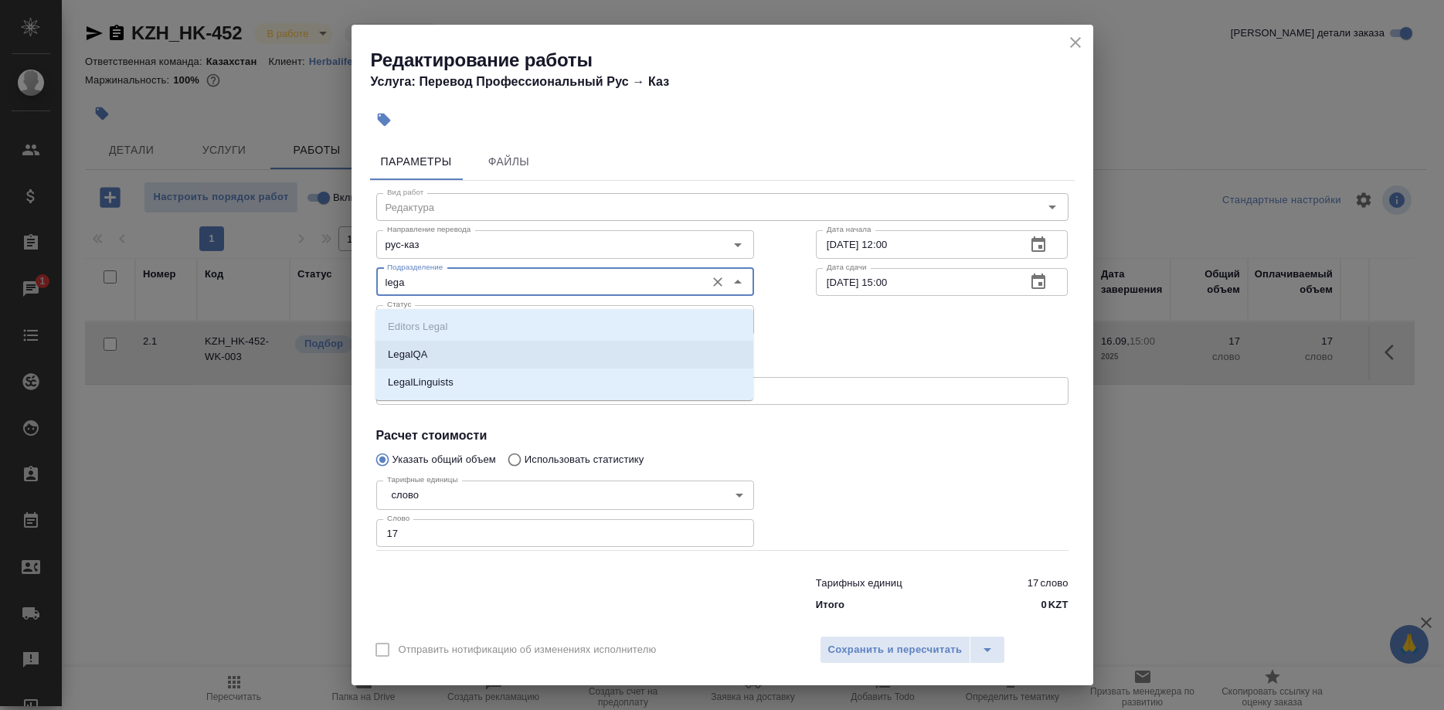
click at [421, 346] on li "LegalQA" at bounding box center [564, 355] width 378 height 28
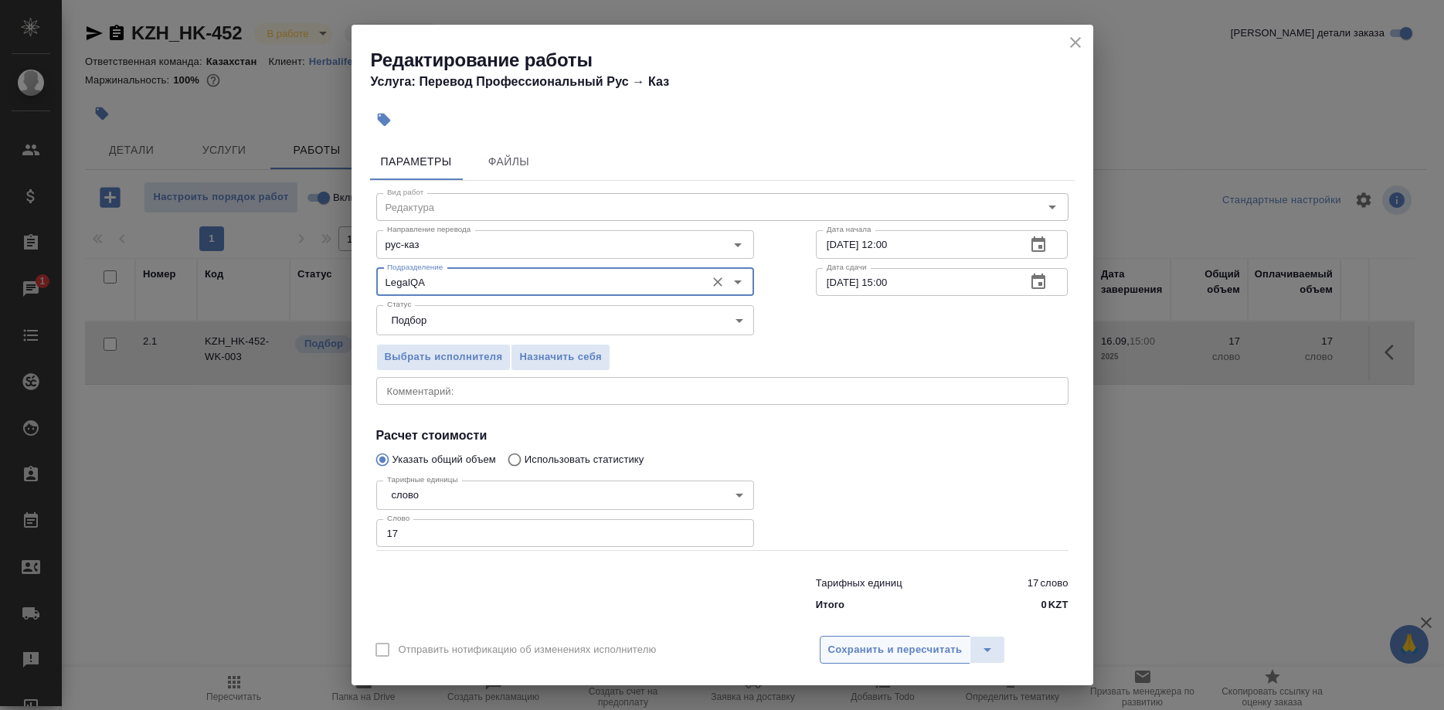
type input "LegalQA"
click at [864, 641] on span "Сохранить и пересчитать" at bounding box center [895, 650] width 134 height 18
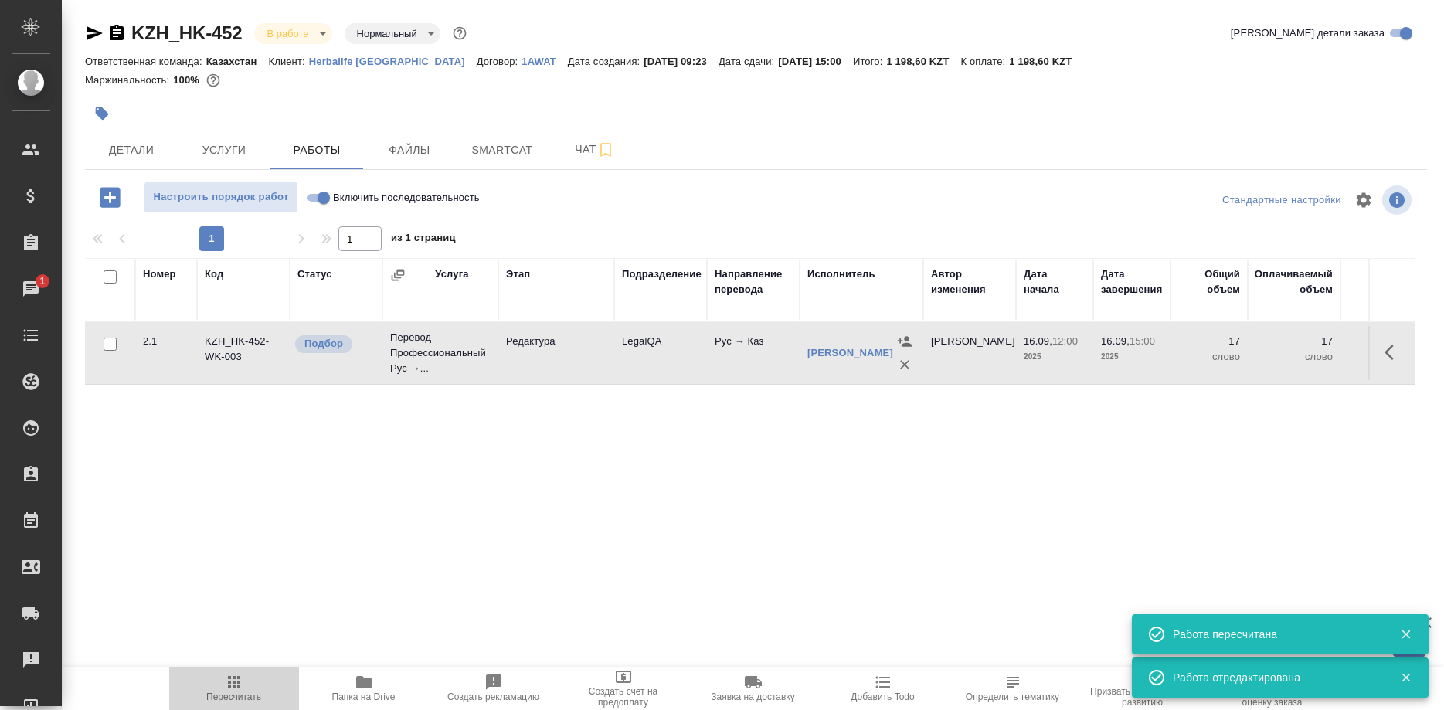
click at [226, 703] on button "Пересчитать" at bounding box center [234, 688] width 130 height 43
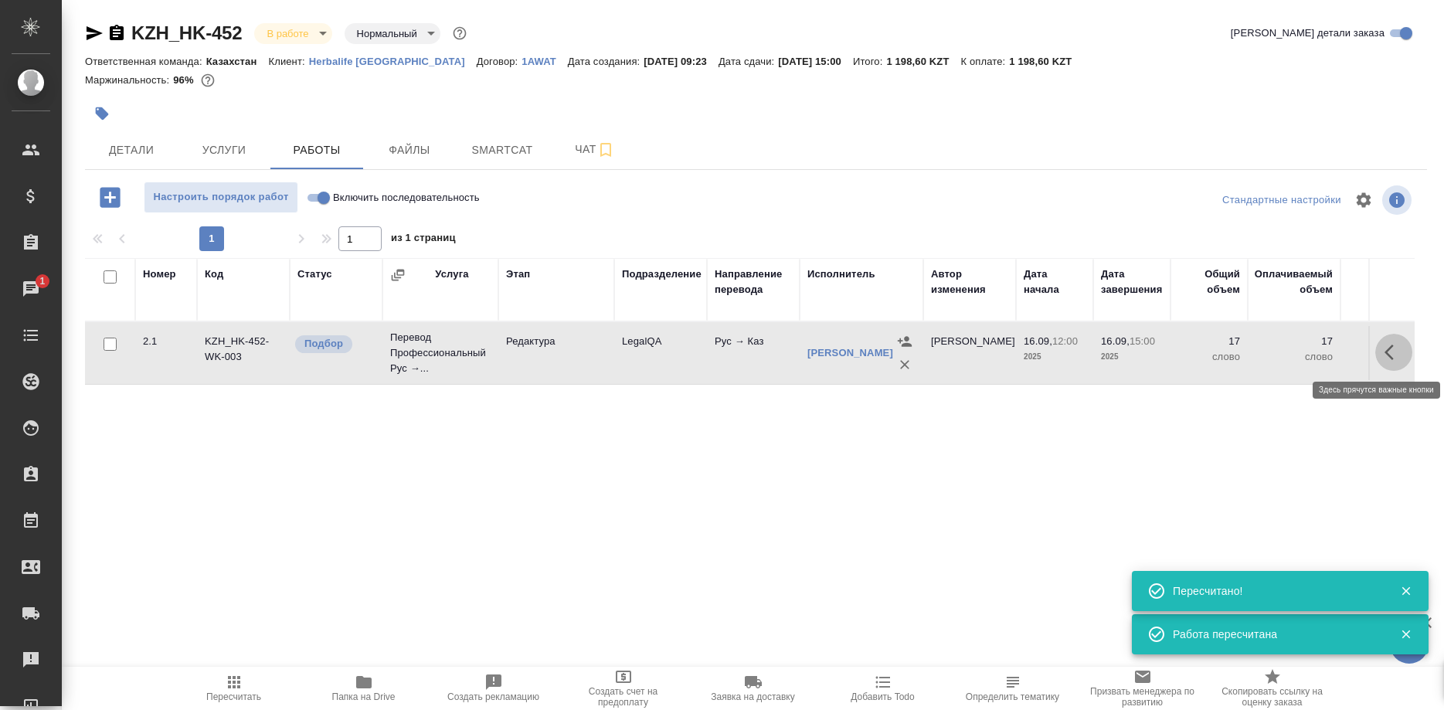
click at [1382, 351] on button "button" at bounding box center [1393, 352] width 37 height 37
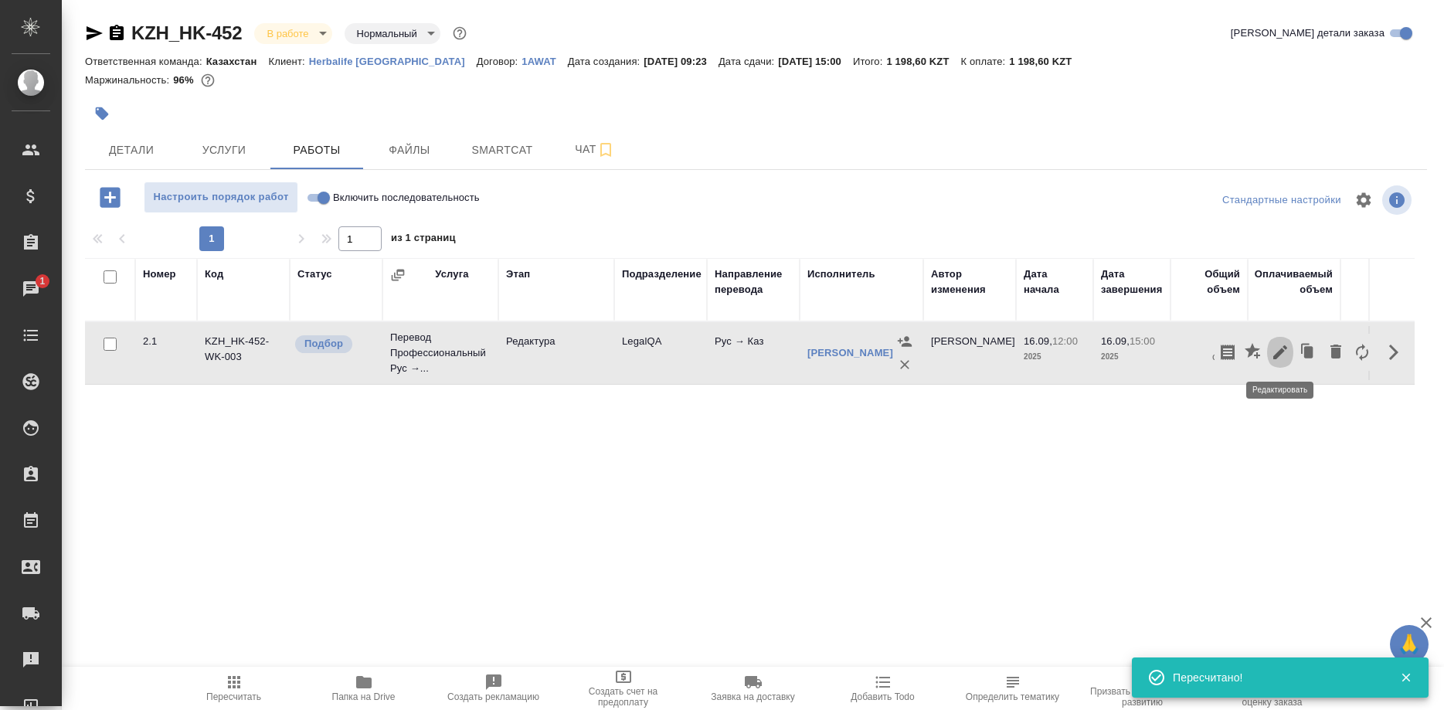
click at [1275, 351] on icon "button" at bounding box center [1280, 352] width 19 height 19
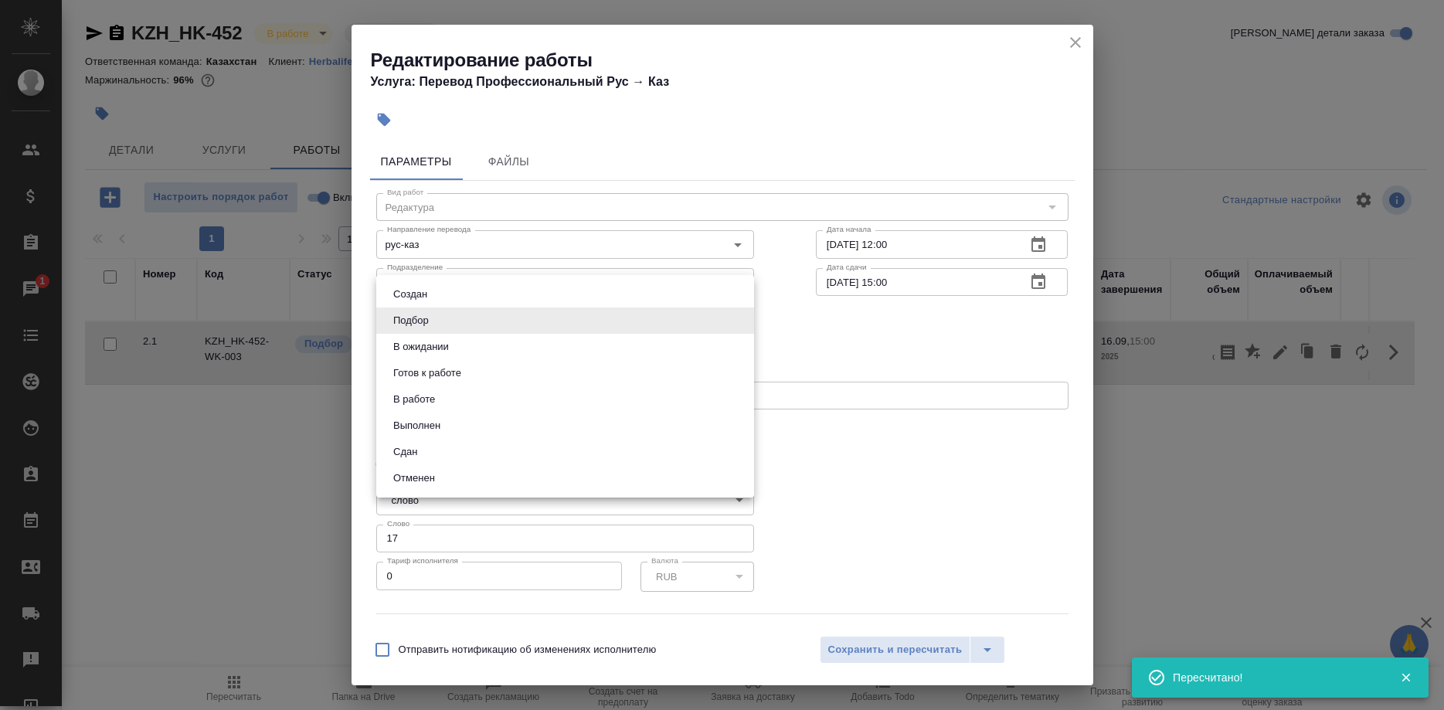
click at [511, 316] on body "🙏 .cls-1 fill:#fff; AWATERA Shirina Sabina Клиенты Спецификации Заказы 1 Чаты T…" at bounding box center [722, 355] width 1444 height 710
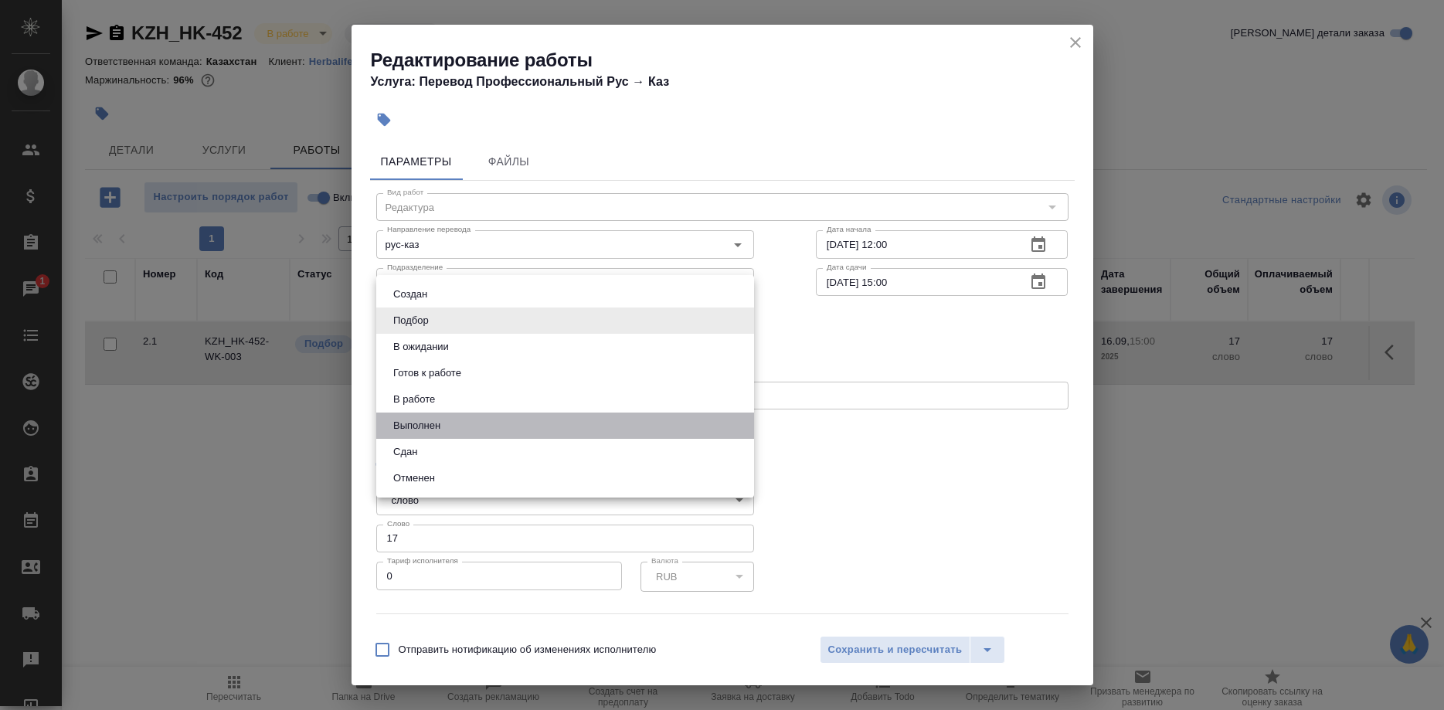
click at [414, 438] on li "Выполнен" at bounding box center [565, 425] width 378 height 26
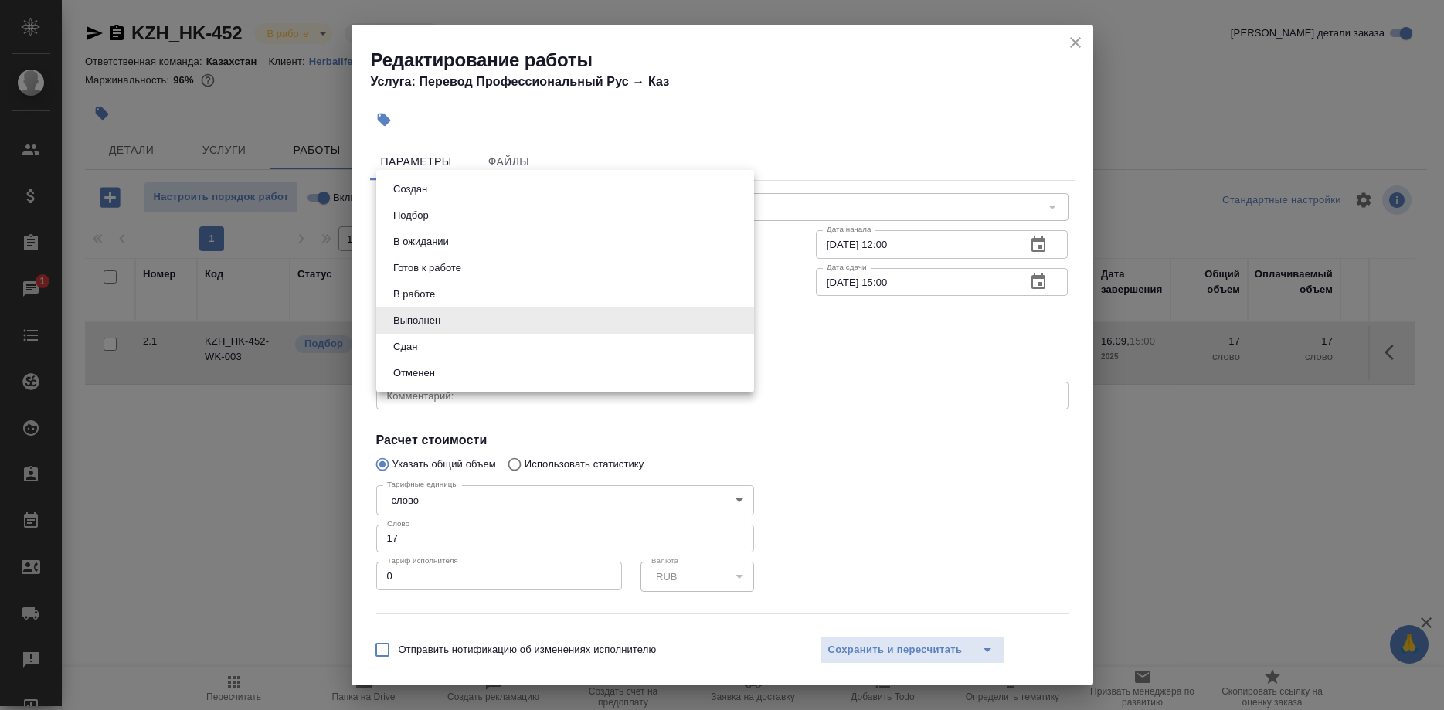
click at [629, 317] on body "🙏 .cls-1 fill:#fff; AWATERA Shirina Sabina Клиенты Спецификации Заказы 1 Чаты T…" at bounding box center [722, 355] width 1444 height 710
click at [423, 349] on li "Сдан" at bounding box center [565, 347] width 378 height 26
type input "closed"
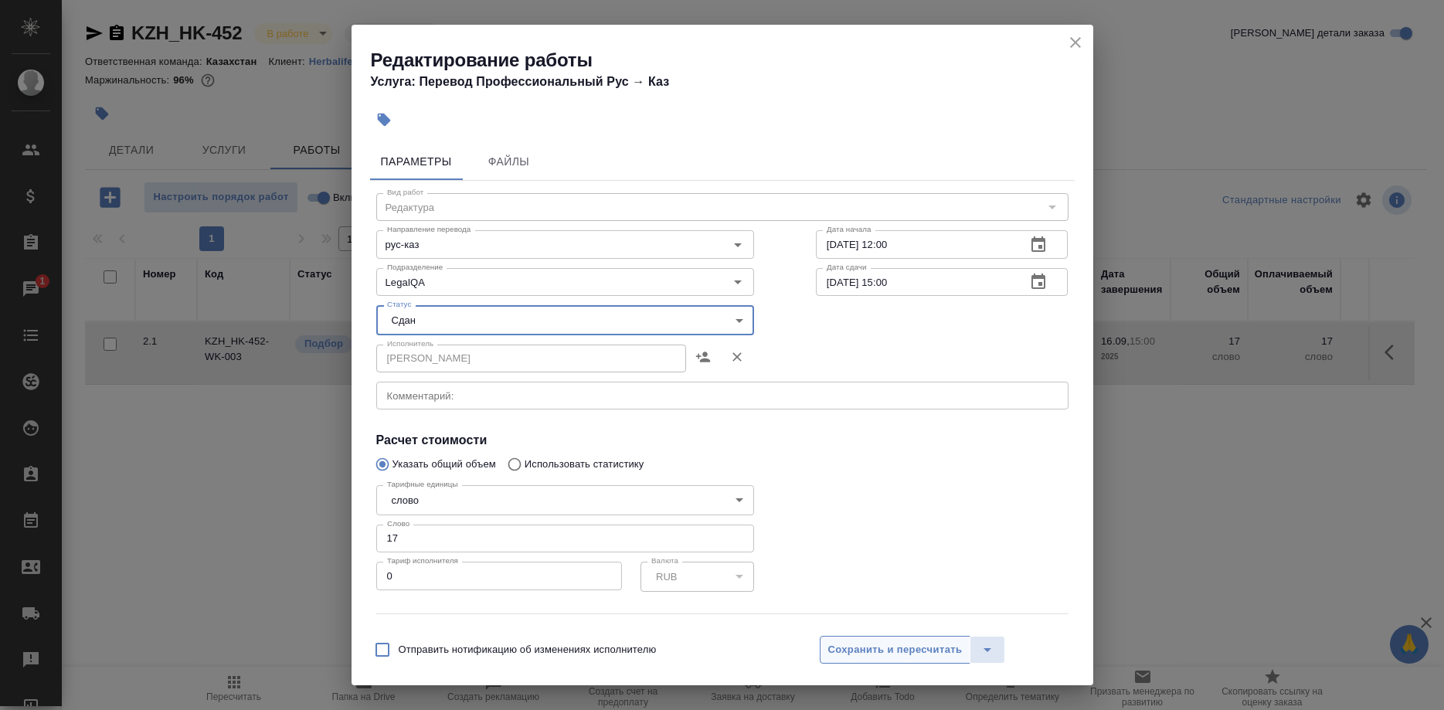
click at [853, 639] on button "Сохранить и пересчитать" at bounding box center [895, 650] width 151 height 28
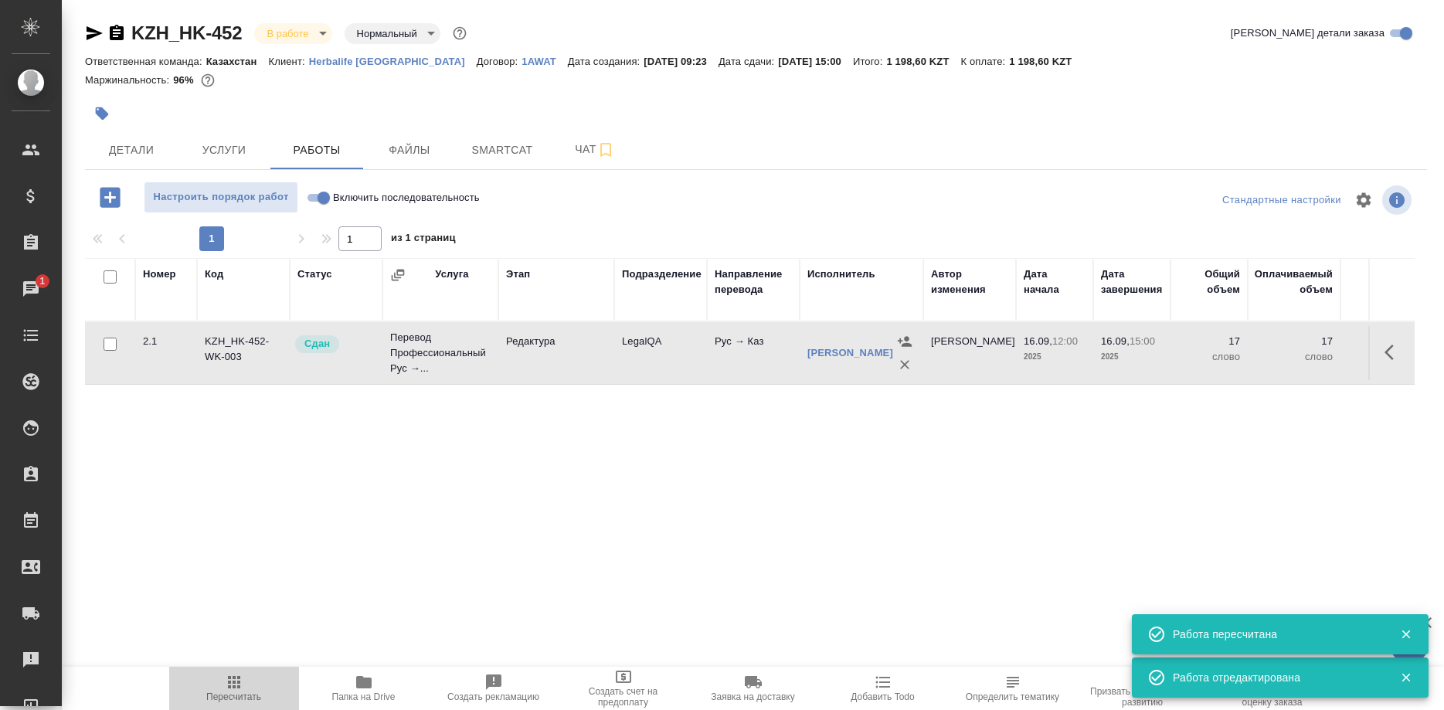
click at [242, 684] on icon "button" at bounding box center [234, 682] width 19 height 19
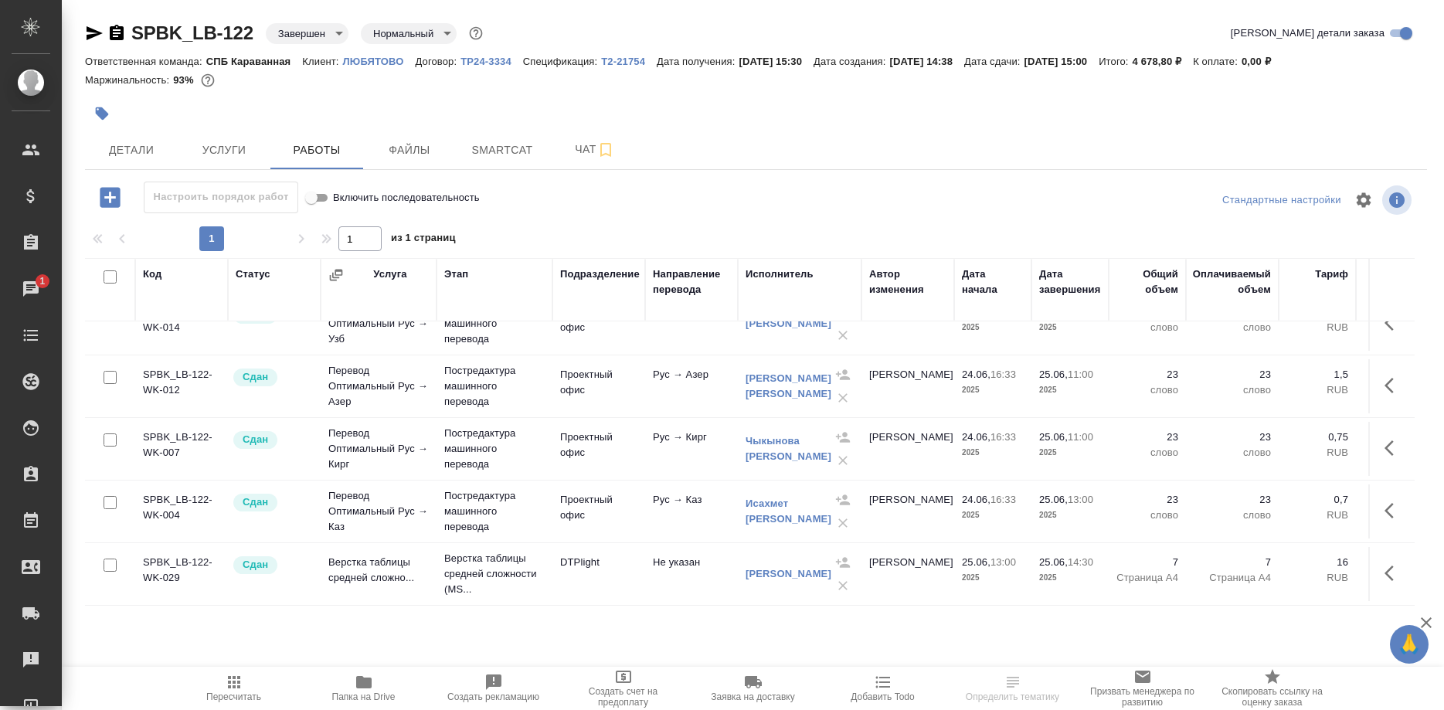
scroll to position [138, 0]
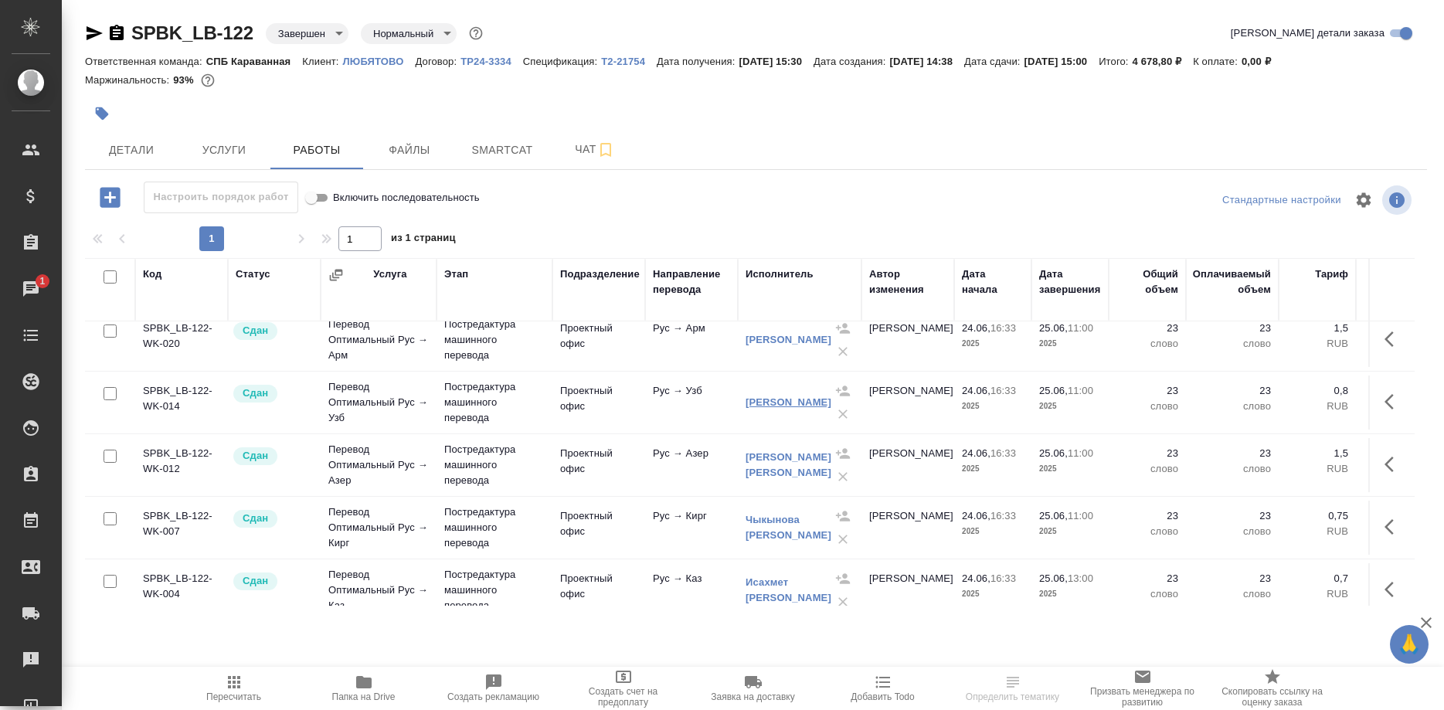
click at [772, 408] on link "[PERSON_NAME]" at bounding box center [788, 402] width 86 height 12
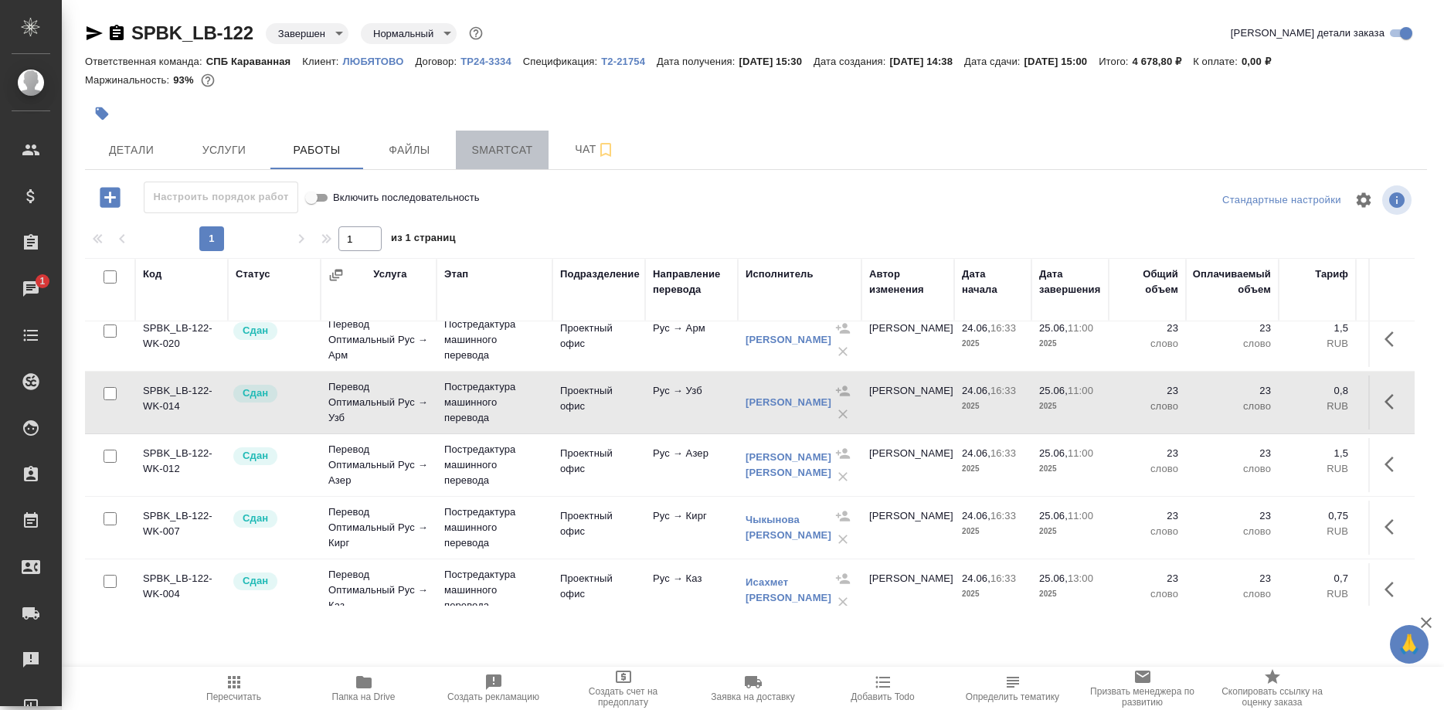
click at [497, 159] on span "Smartcat" at bounding box center [502, 150] width 74 height 19
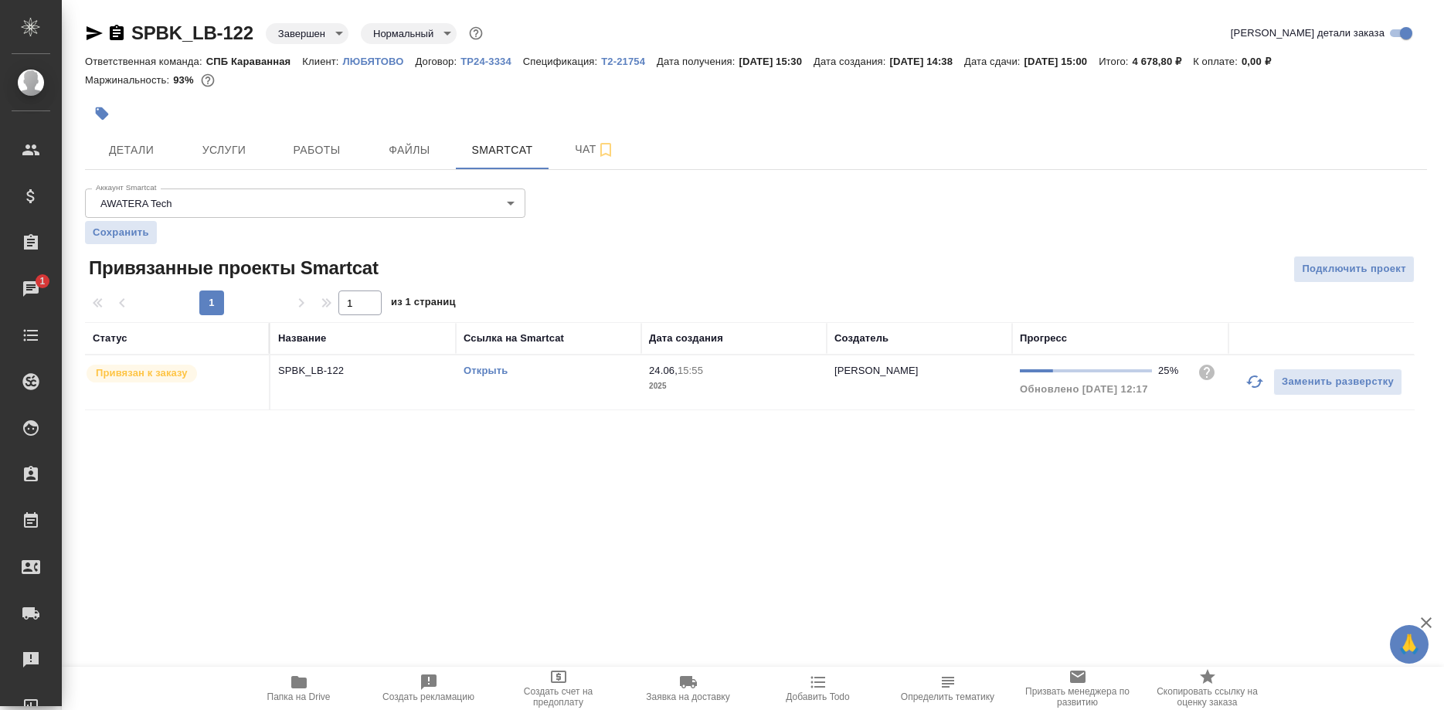
click at [482, 370] on link "Открыть" at bounding box center [485, 371] width 44 height 12
click at [494, 371] on link "Открыть" at bounding box center [485, 371] width 44 height 12
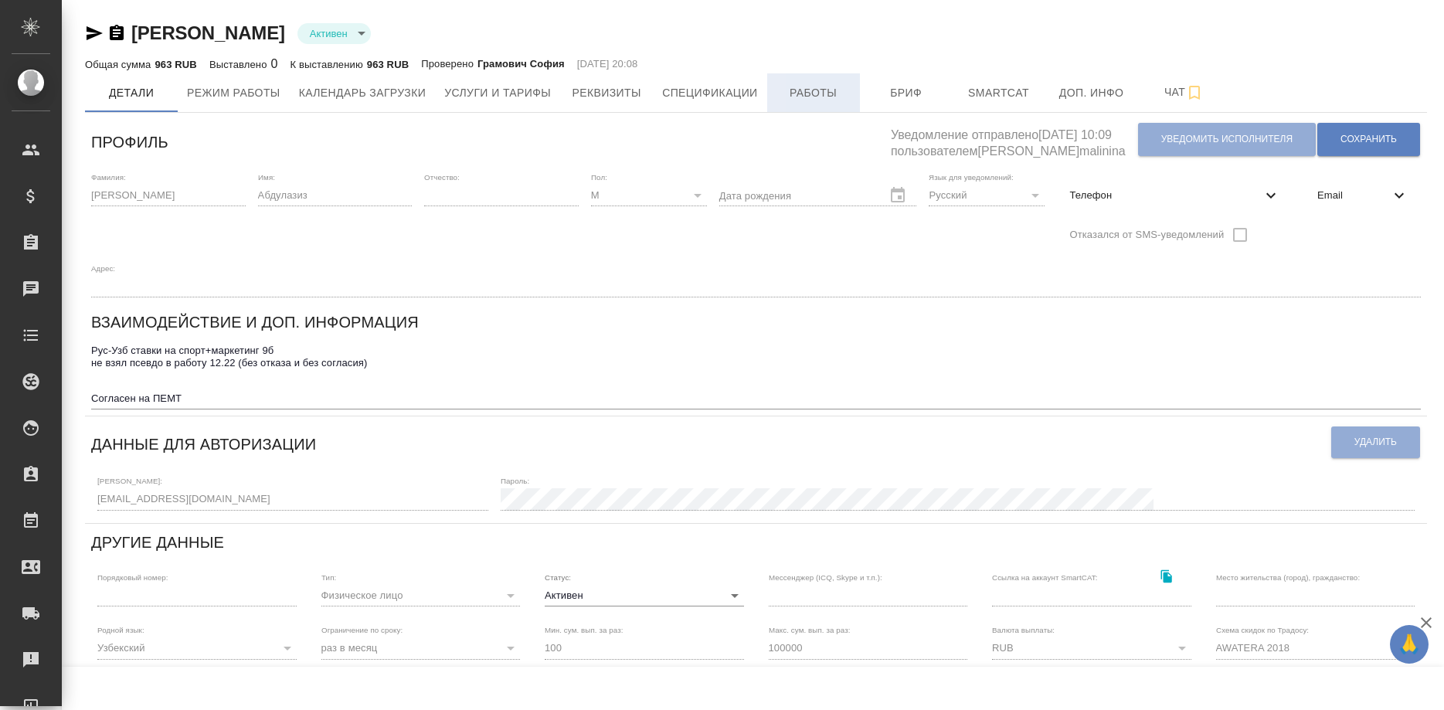
click at [798, 107] on button "Работы" at bounding box center [813, 92] width 93 height 39
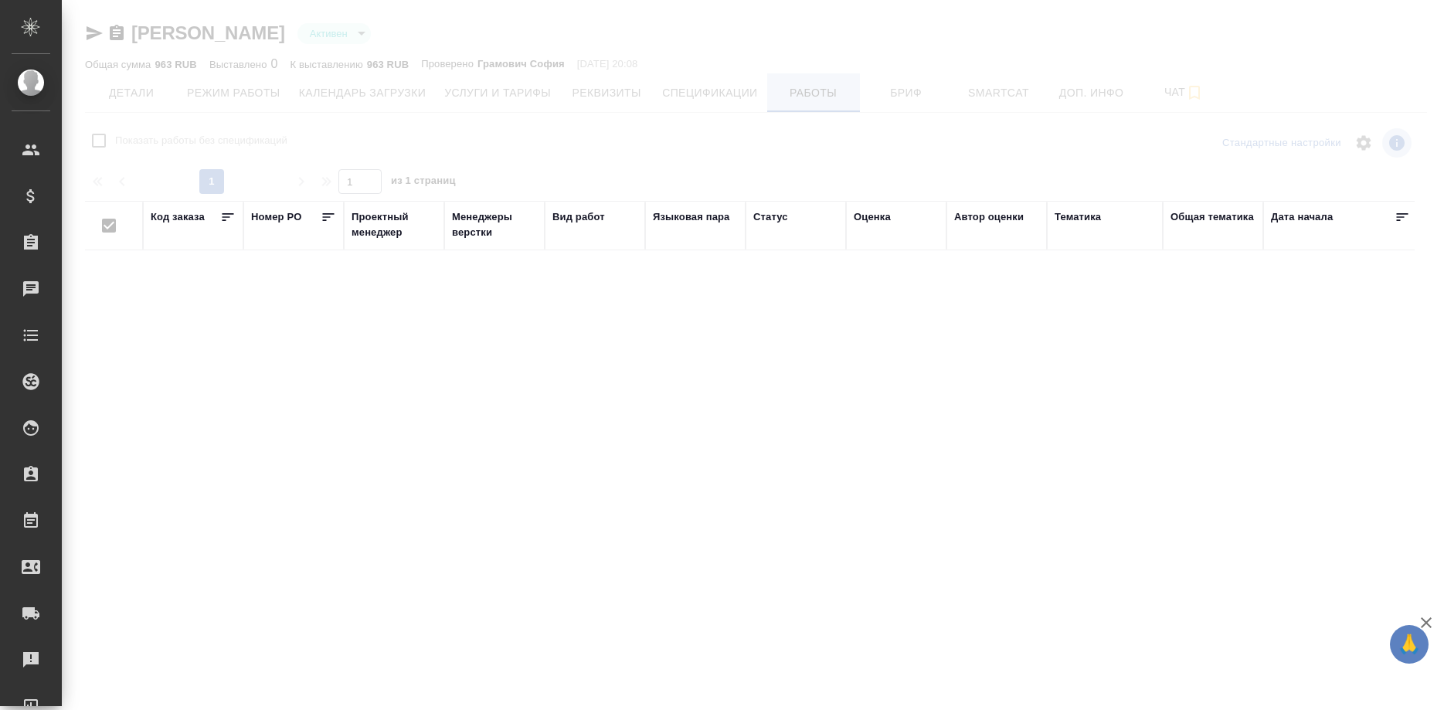
checkbox input "false"
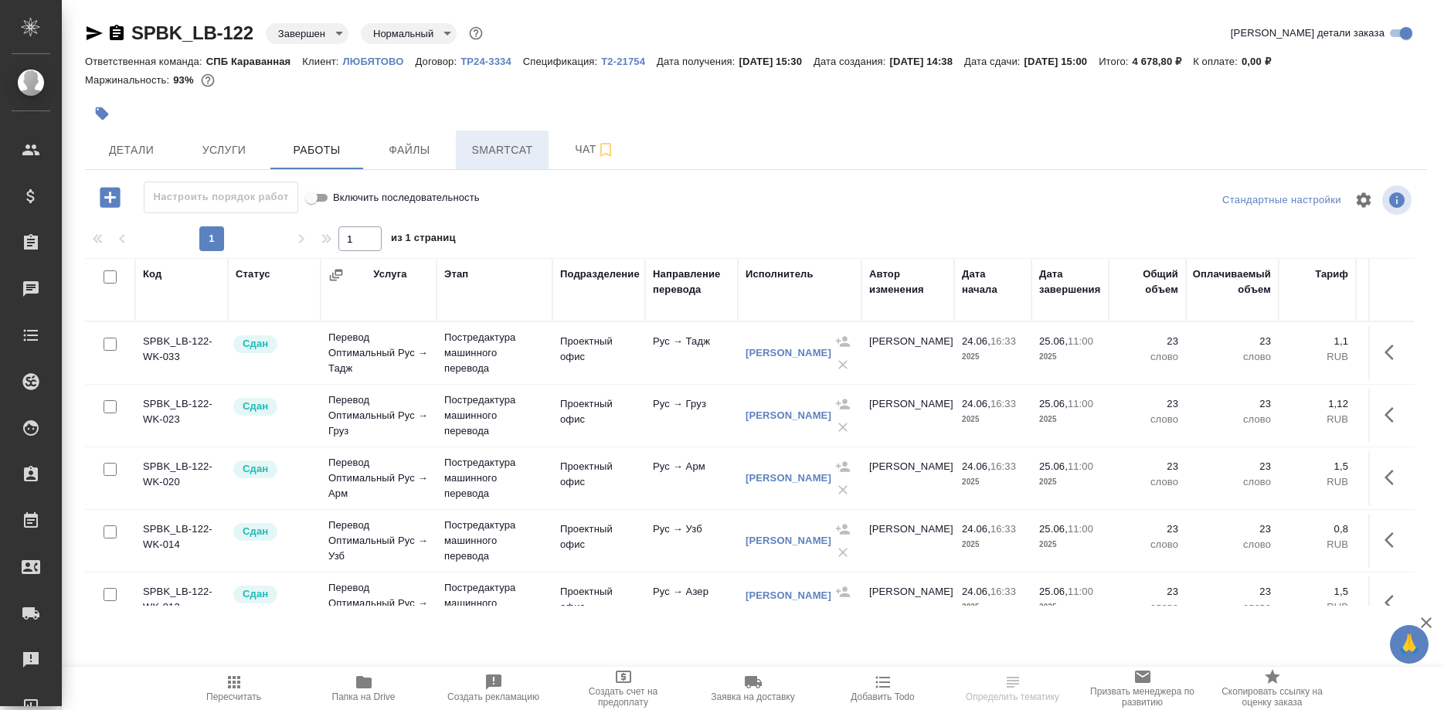
click at [514, 151] on span "Smartcat" at bounding box center [502, 150] width 74 height 19
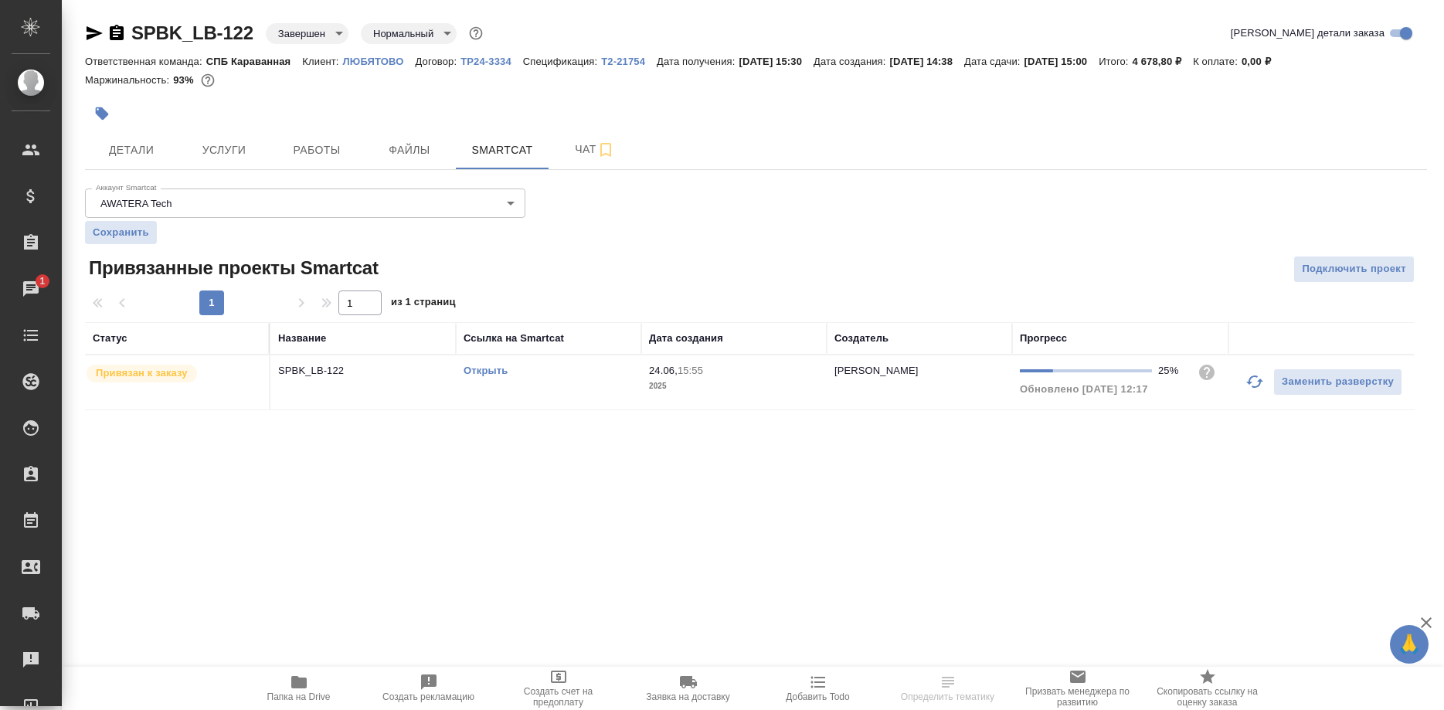
click at [491, 368] on link "Открыть" at bounding box center [485, 371] width 44 height 12
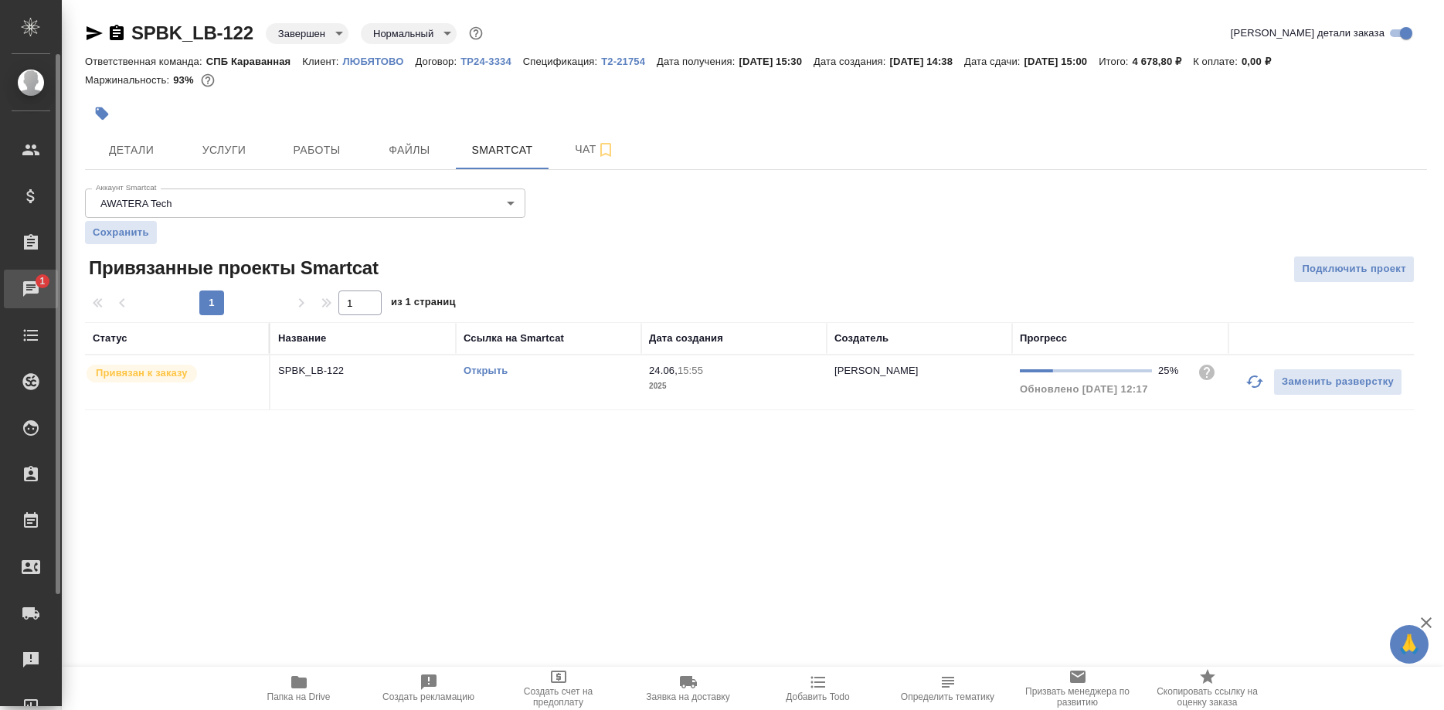
click at [3, 299] on div "Чаты" at bounding box center [11, 288] width 39 height 23
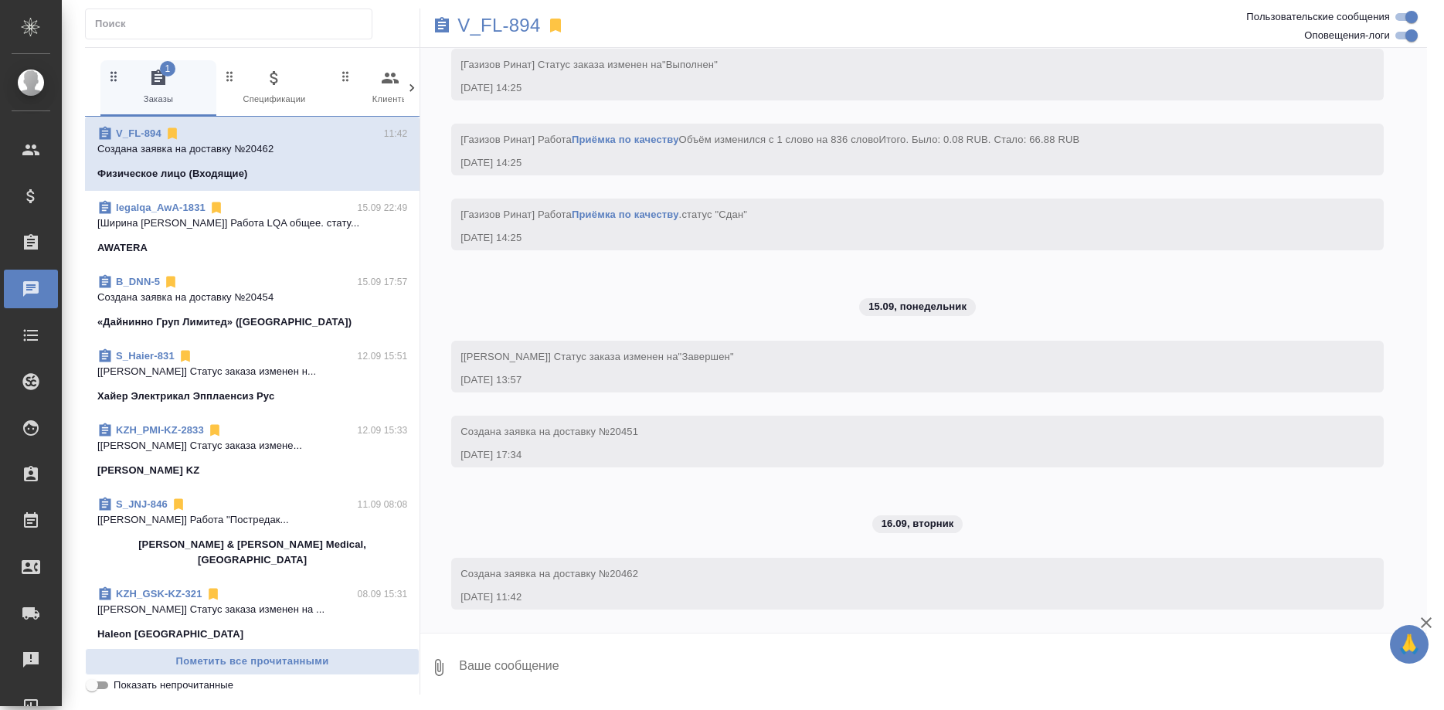
scroll to position [4602, 0]
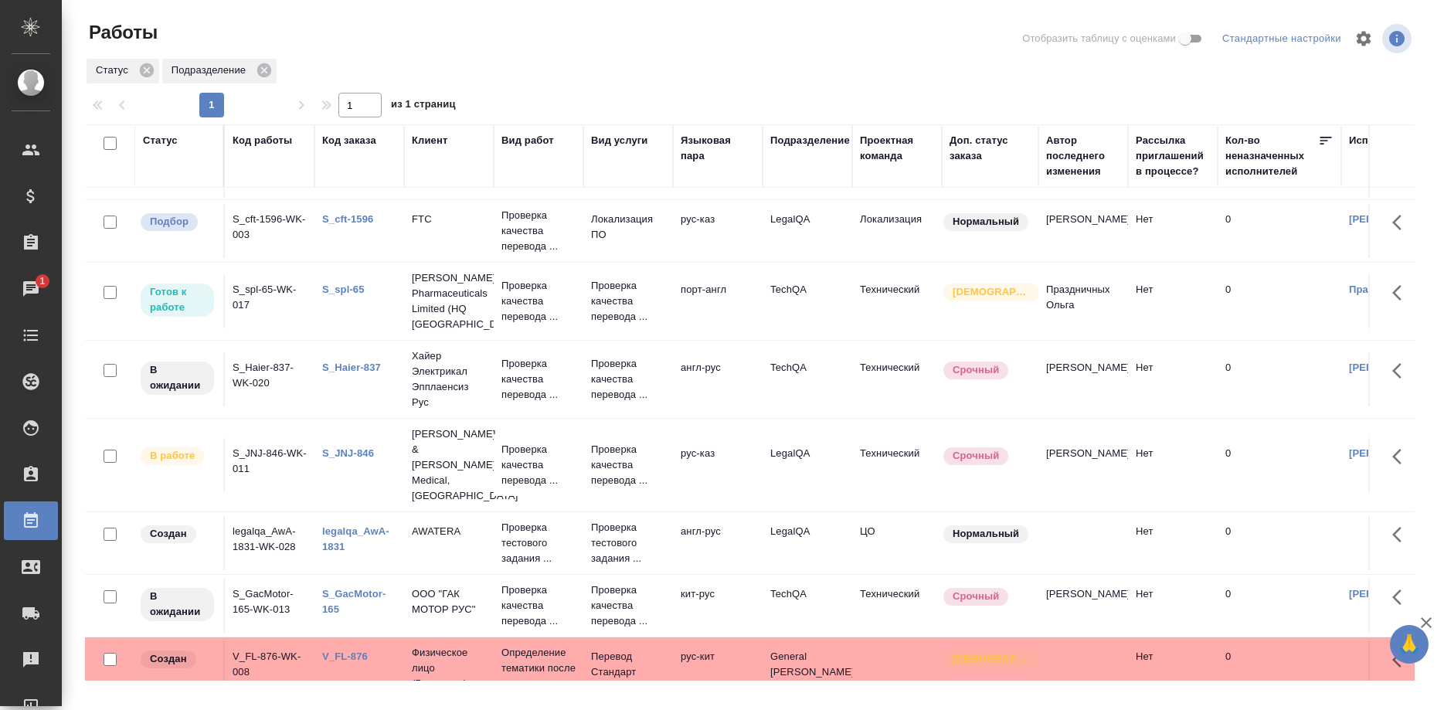
scroll to position [236, 0]
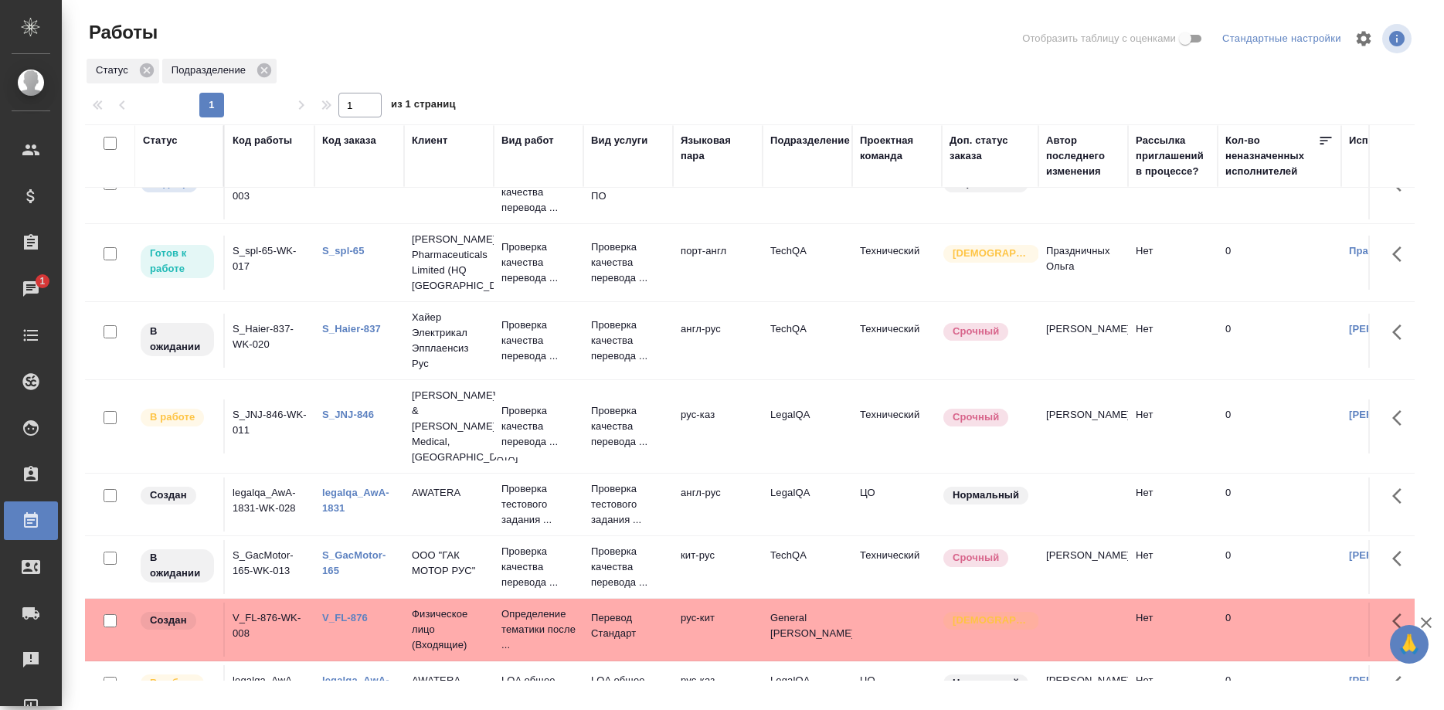
click at [354, 414] on link "S_JNJ-846" at bounding box center [348, 415] width 52 height 12
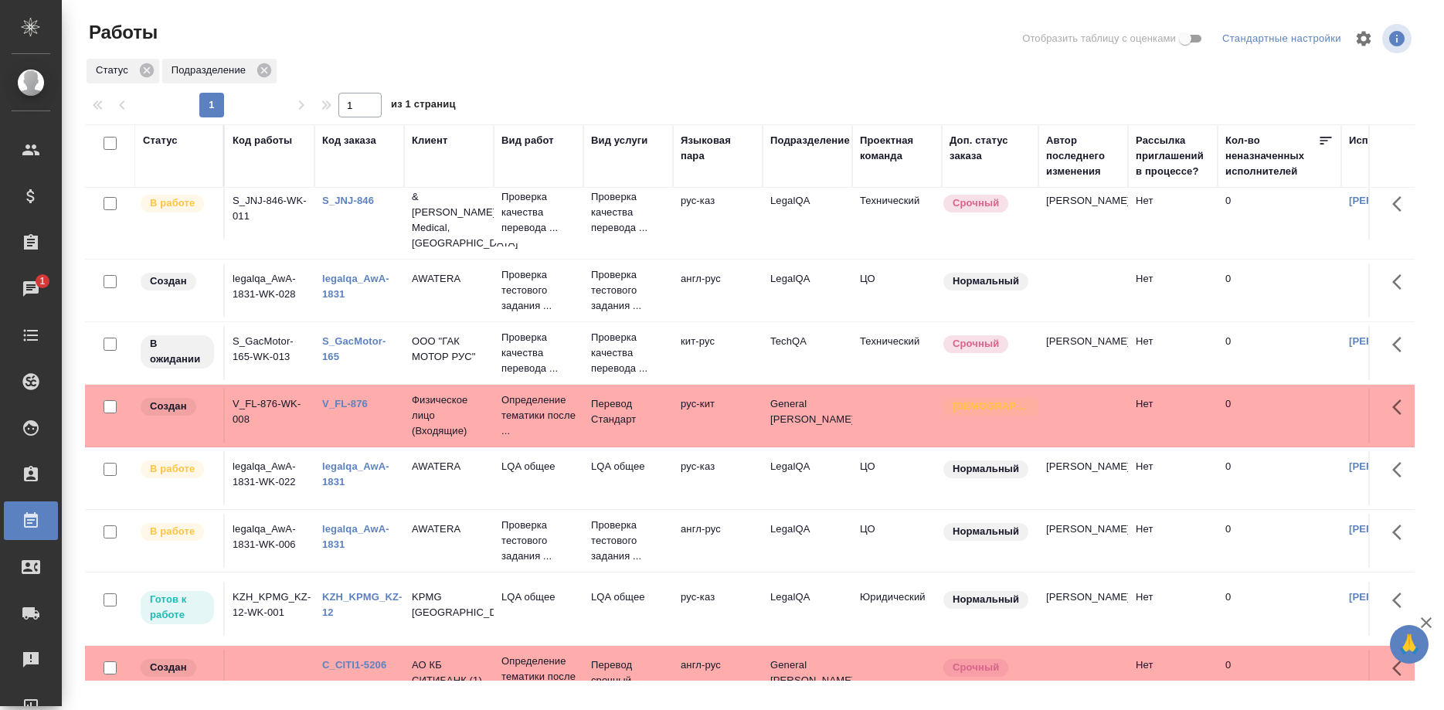
scroll to position [473, 0]
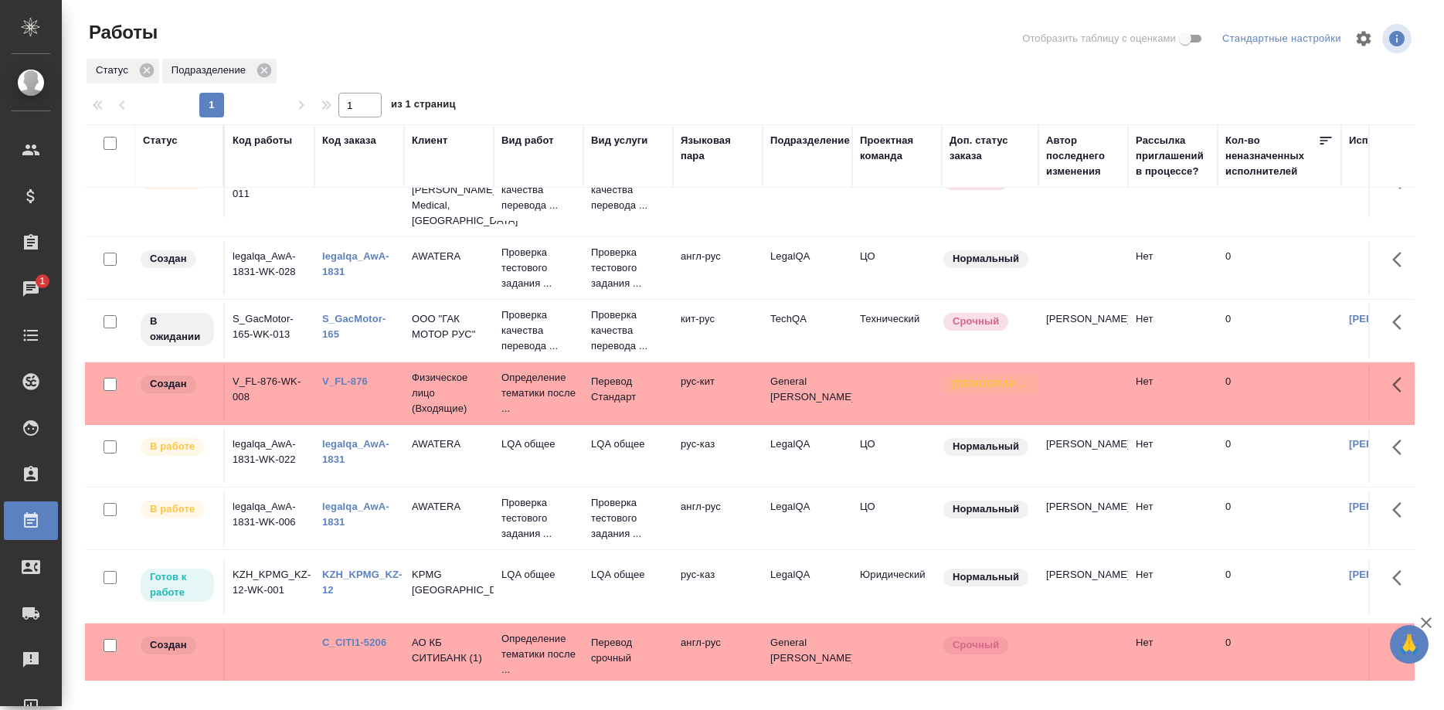
click at [338, 579] on link "KZH_KPMG_KZ-12" at bounding box center [362, 582] width 80 height 27
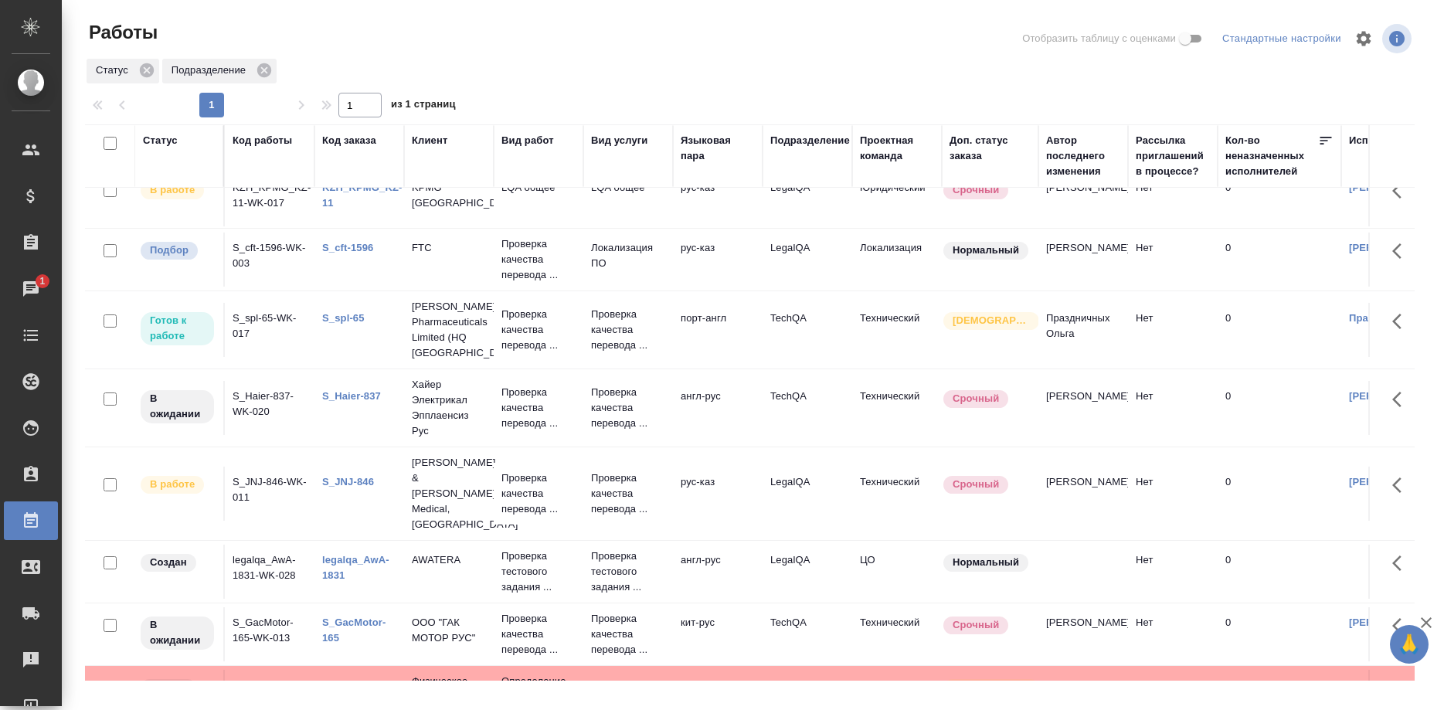
scroll to position [158, 0]
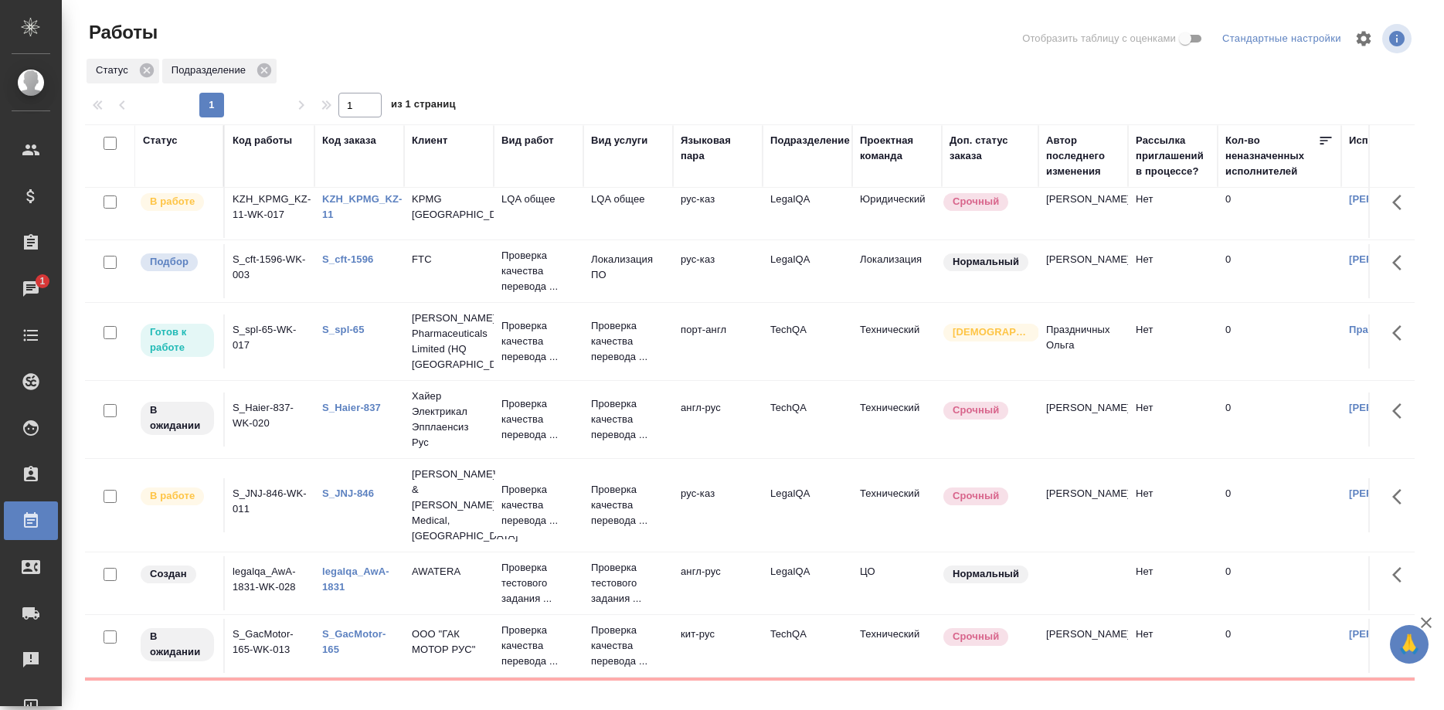
click at [349, 212] on link "KZH_KPMG_KZ-11" at bounding box center [362, 206] width 80 height 27
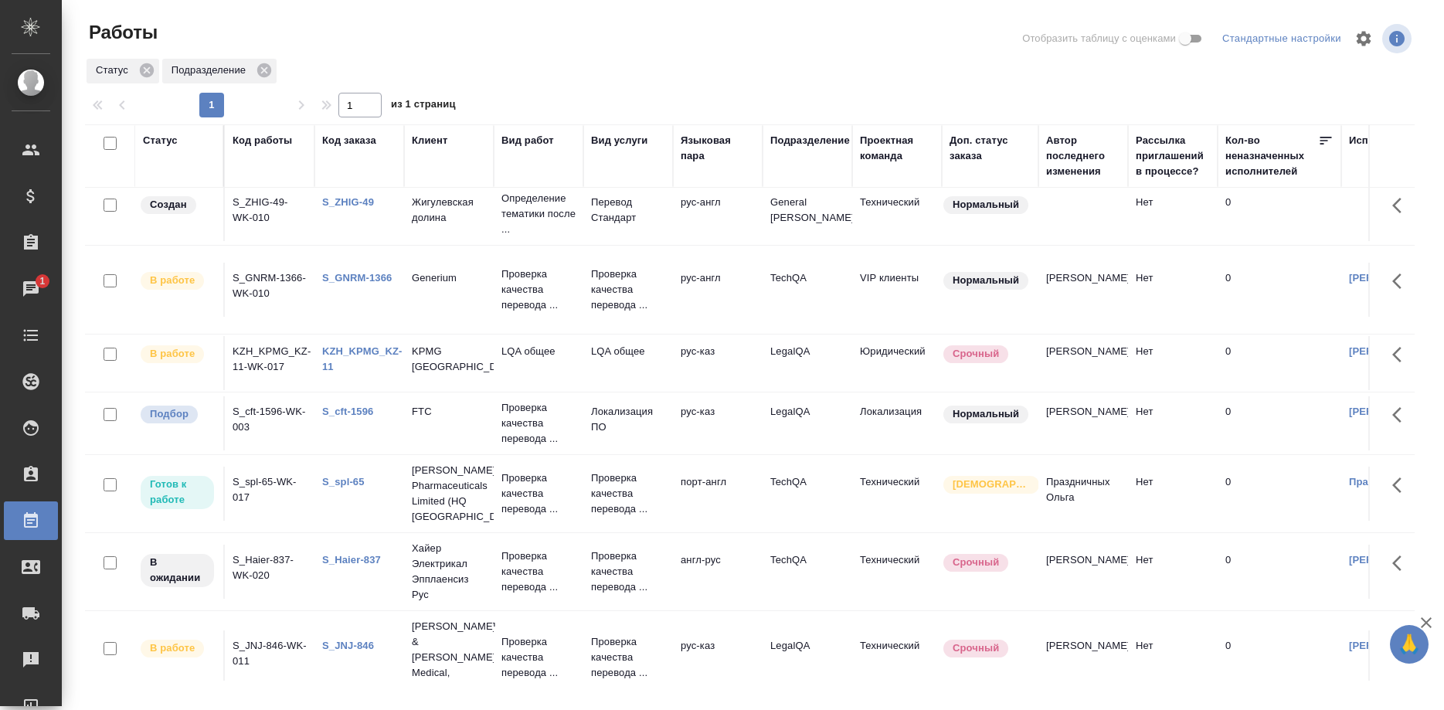
scroll to position [0, 0]
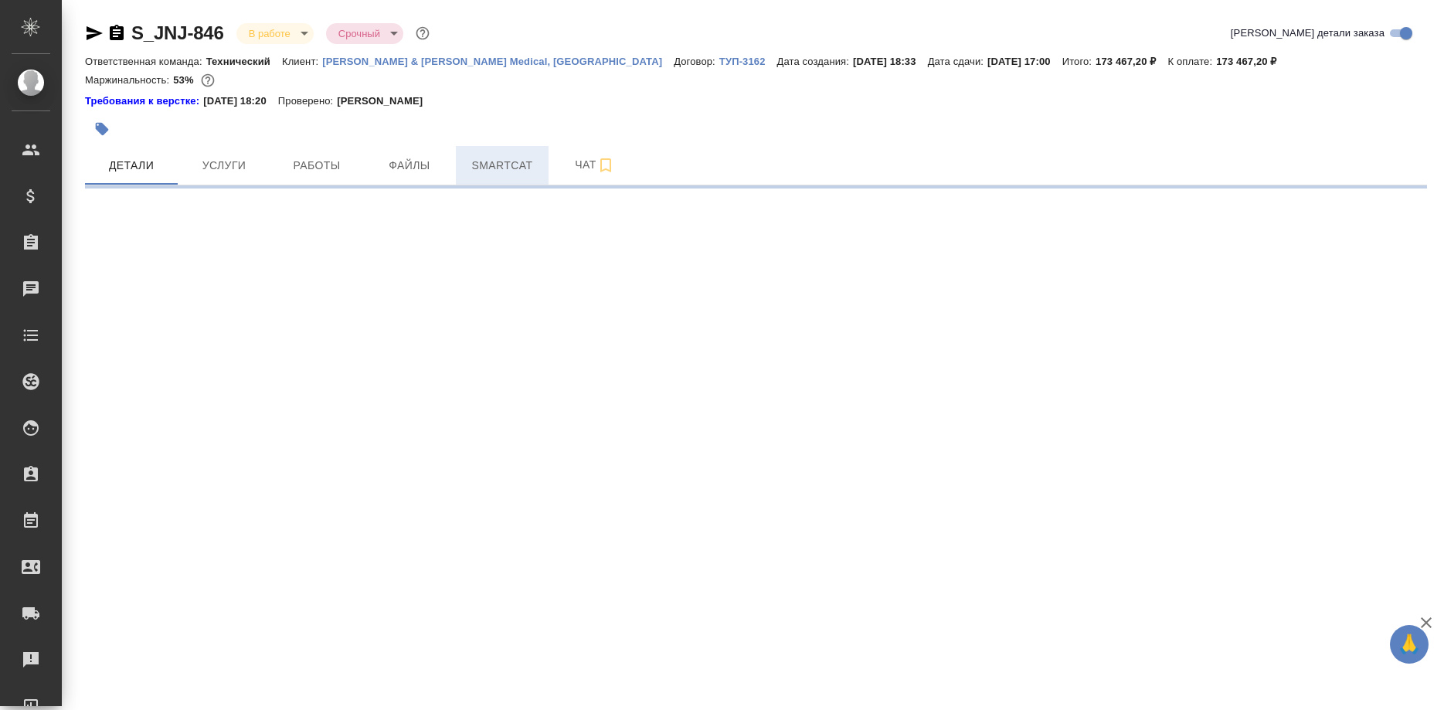
select select "RU"
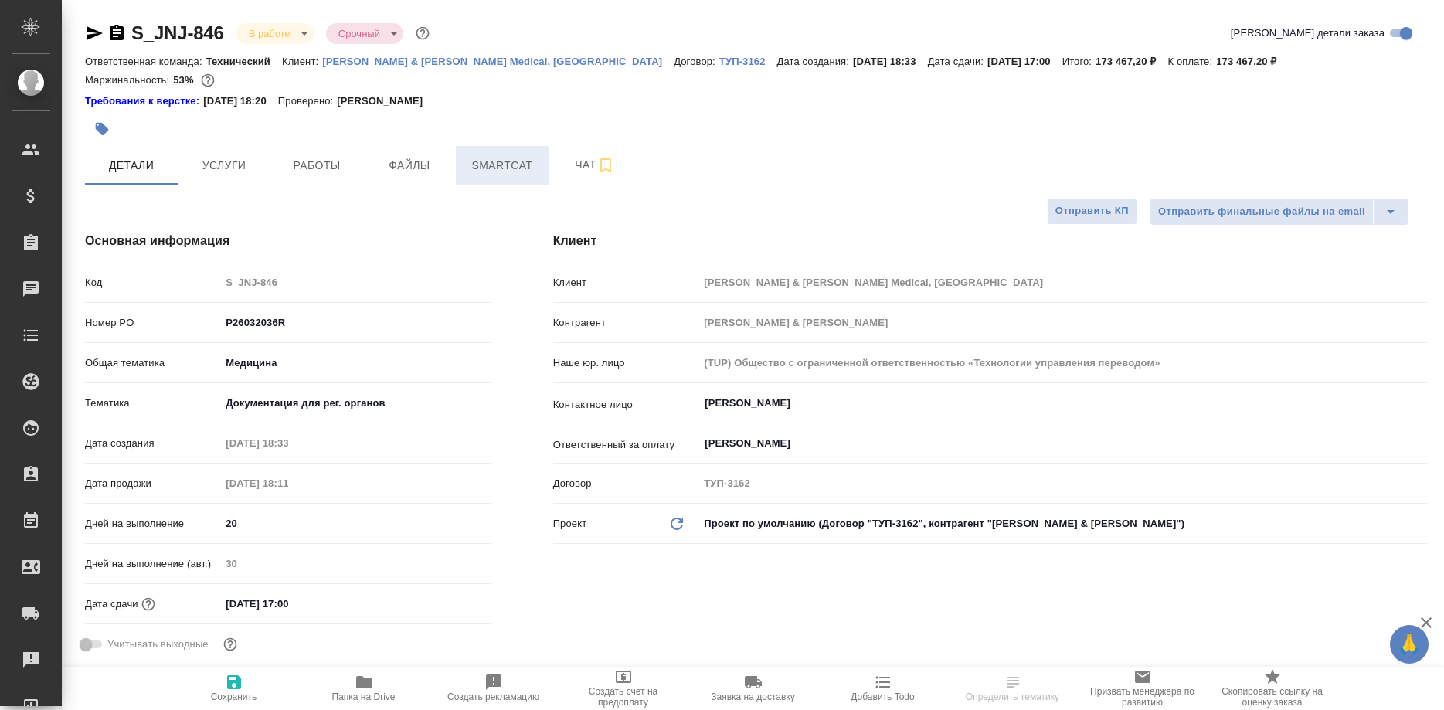
type textarea "x"
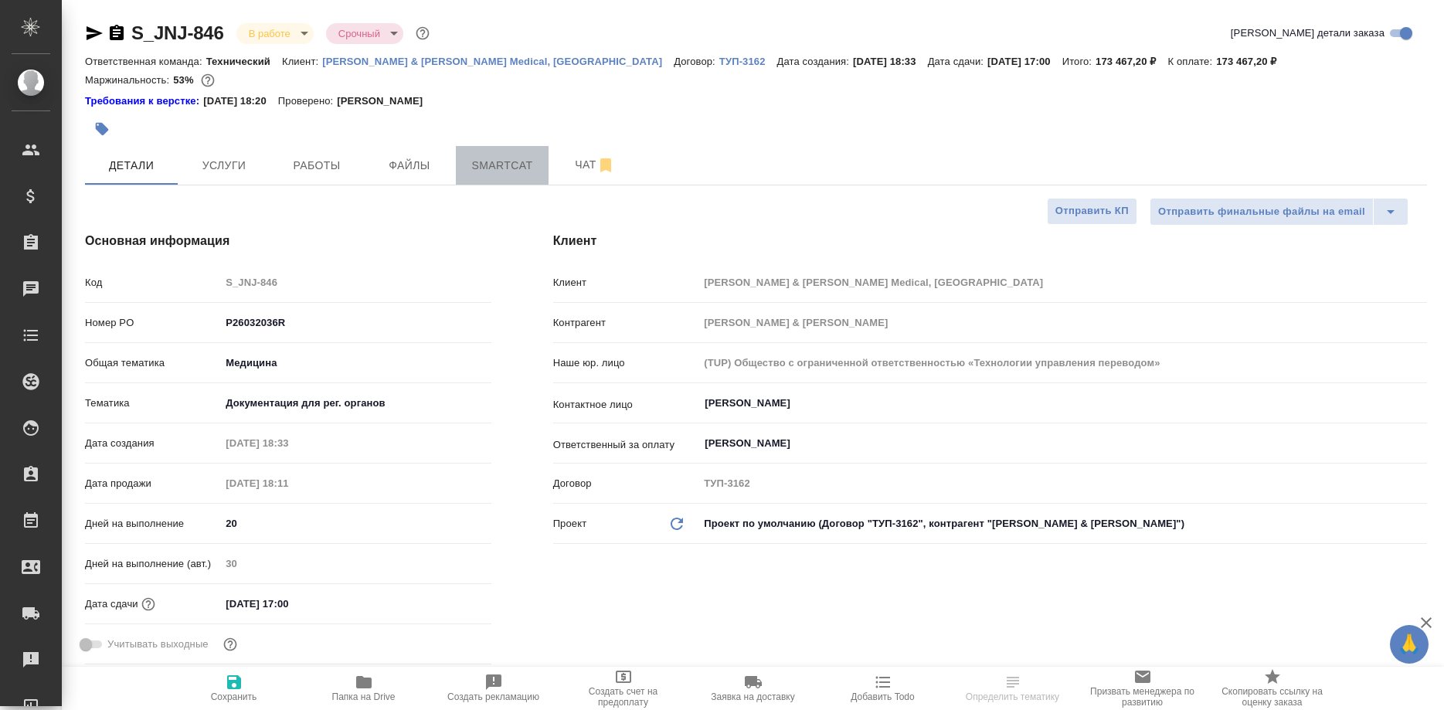
type textarea "x"
click at [497, 174] on span "Smartcat" at bounding box center [502, 165] width 74 height 19
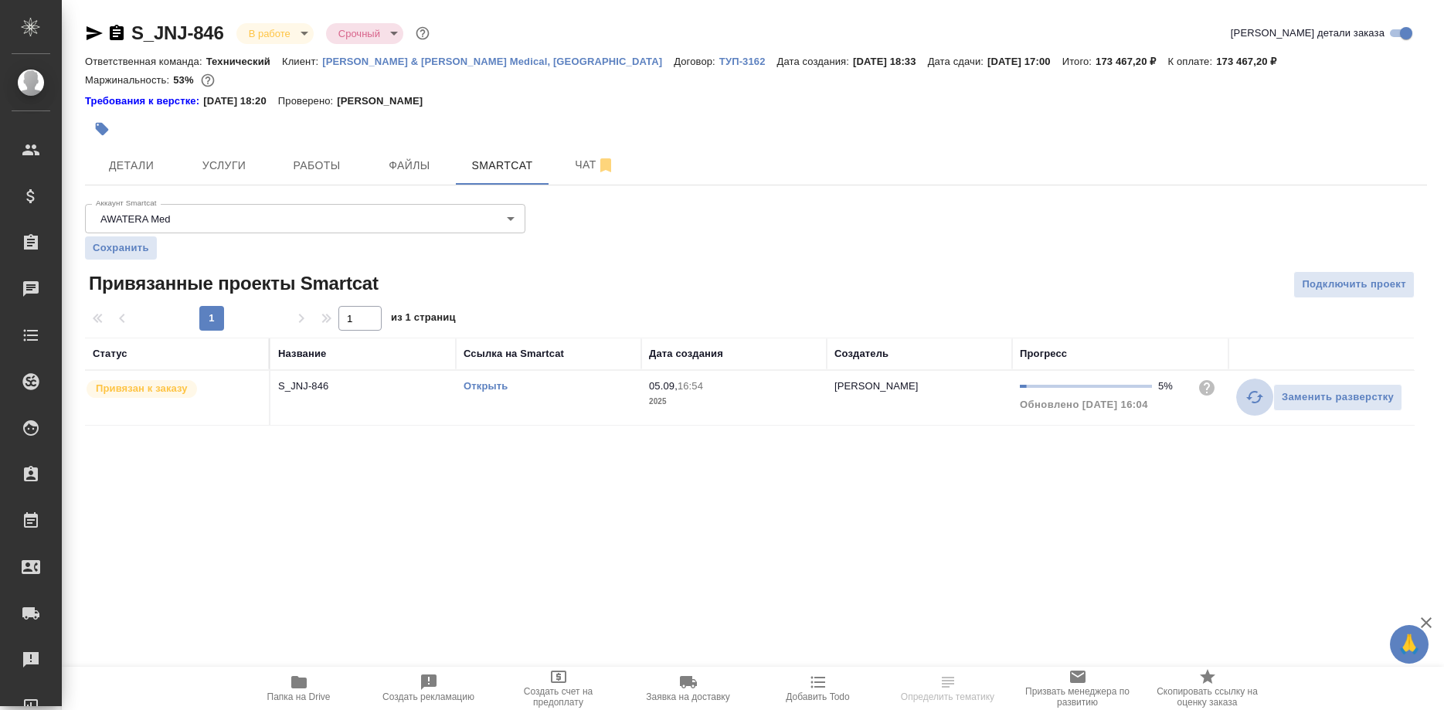
click at [1243, 399] on button "button" at bounding box center [1254, 396] width 37 height 37
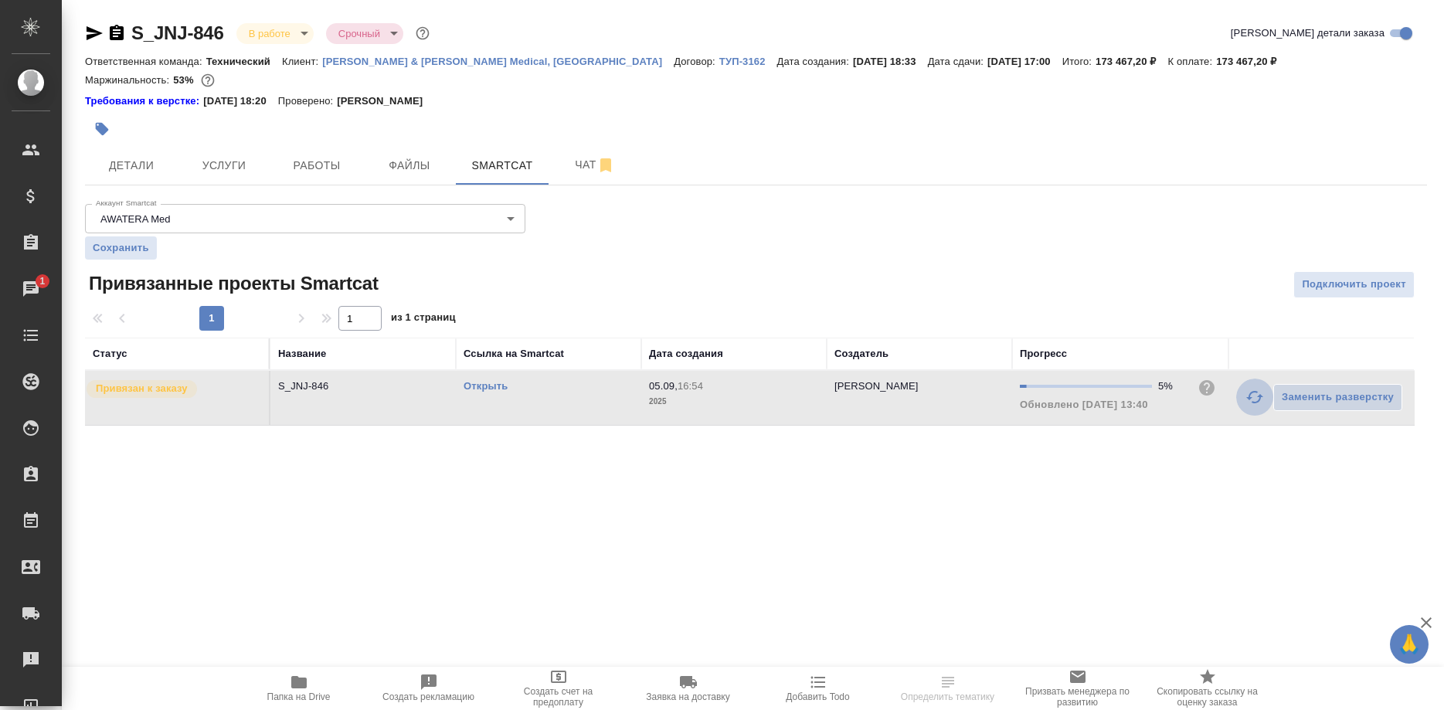
click at [1243, 399] on button "button" at bounding box center [1254, 396] width 37 height 37
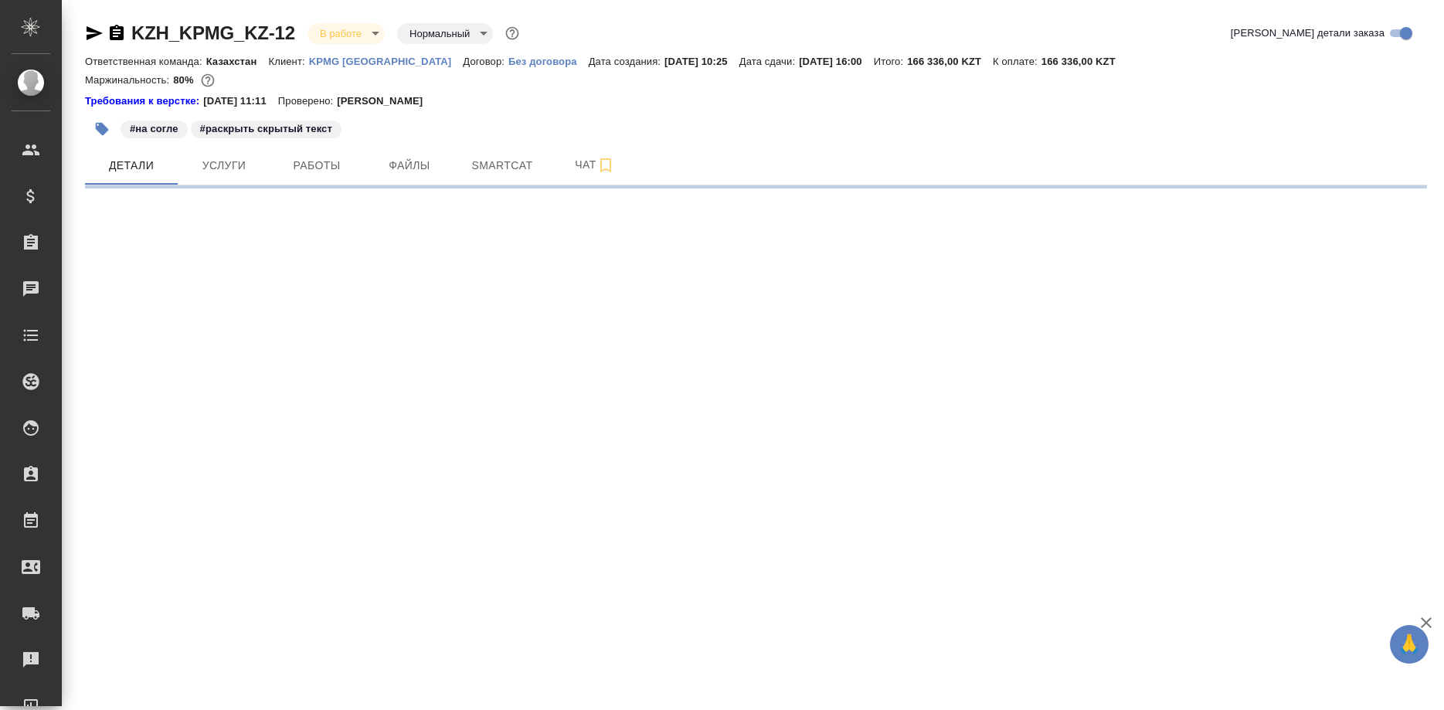
select select "RU"
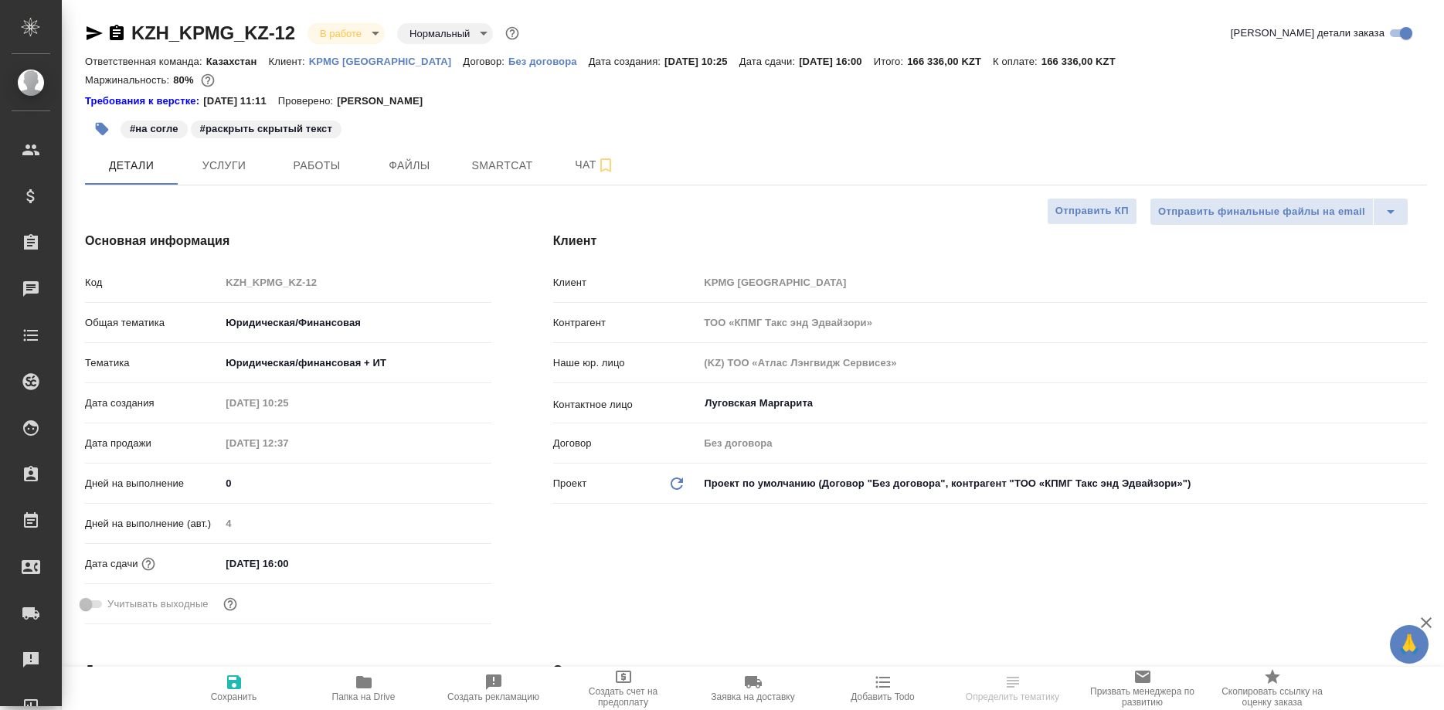
type textarea "x"
select select "RU"
type textarea "x"
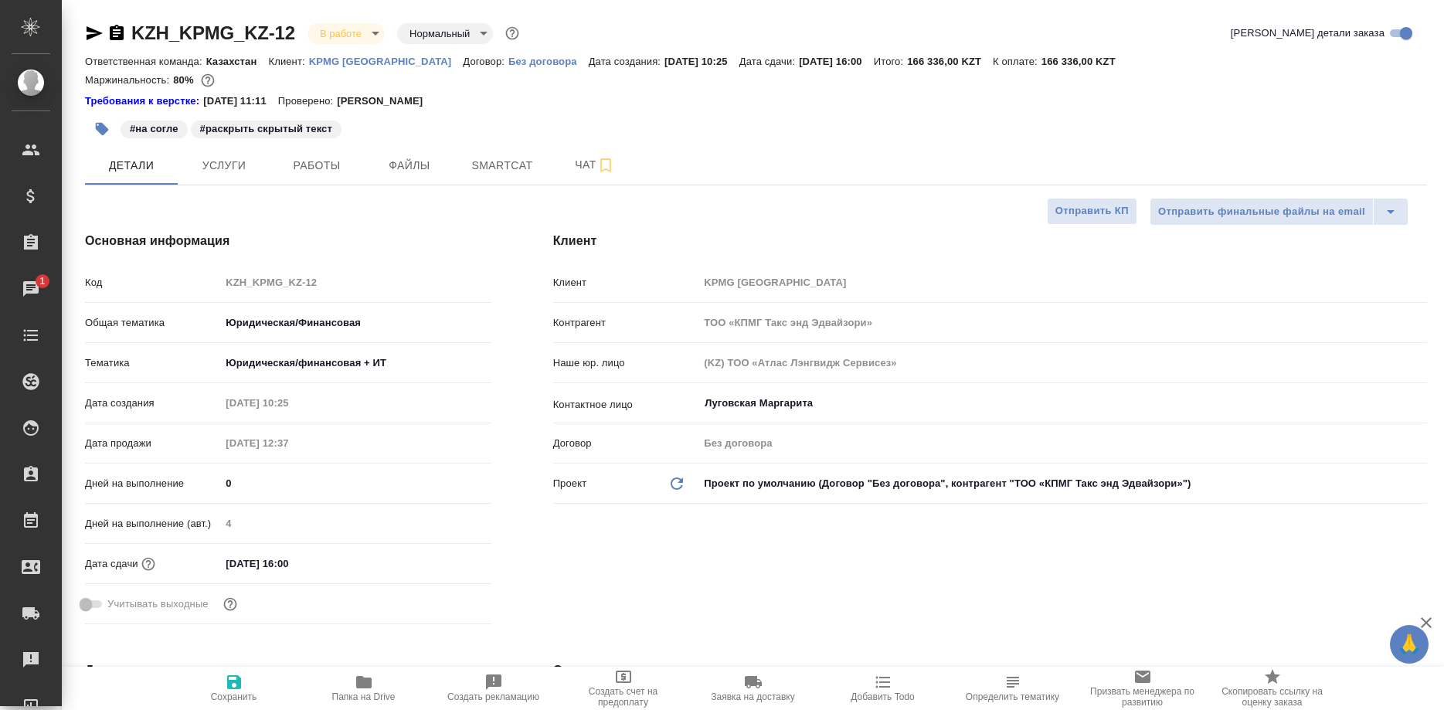
type textarea "x"
click at [504, 156] on button "Smartcat" at bounding box center [502, 165] width 93 height 39
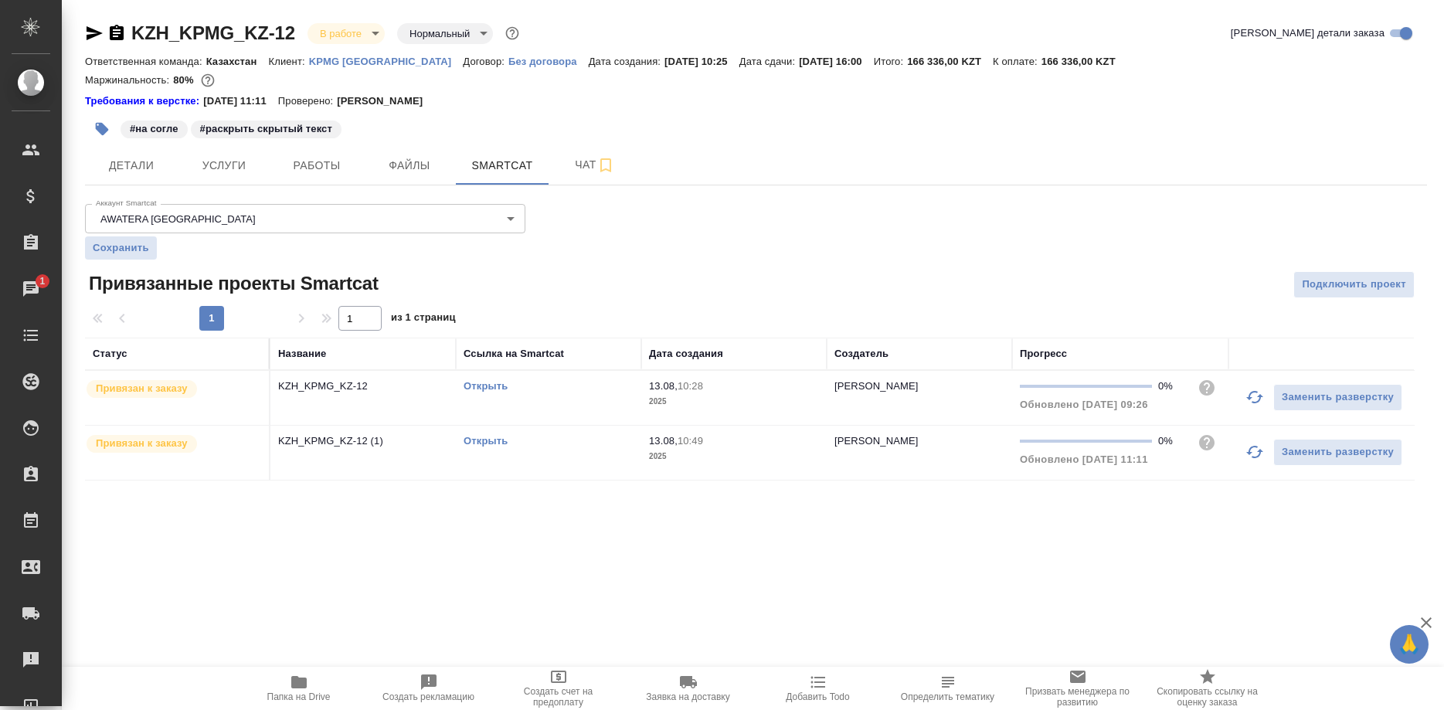
click at [479, 439] on link "Открыть" at bounding box center [485, 441] width 44 height 12
click at [1253, 450] on icon "button" at bounding box center [1254, 452] width 19 height 19
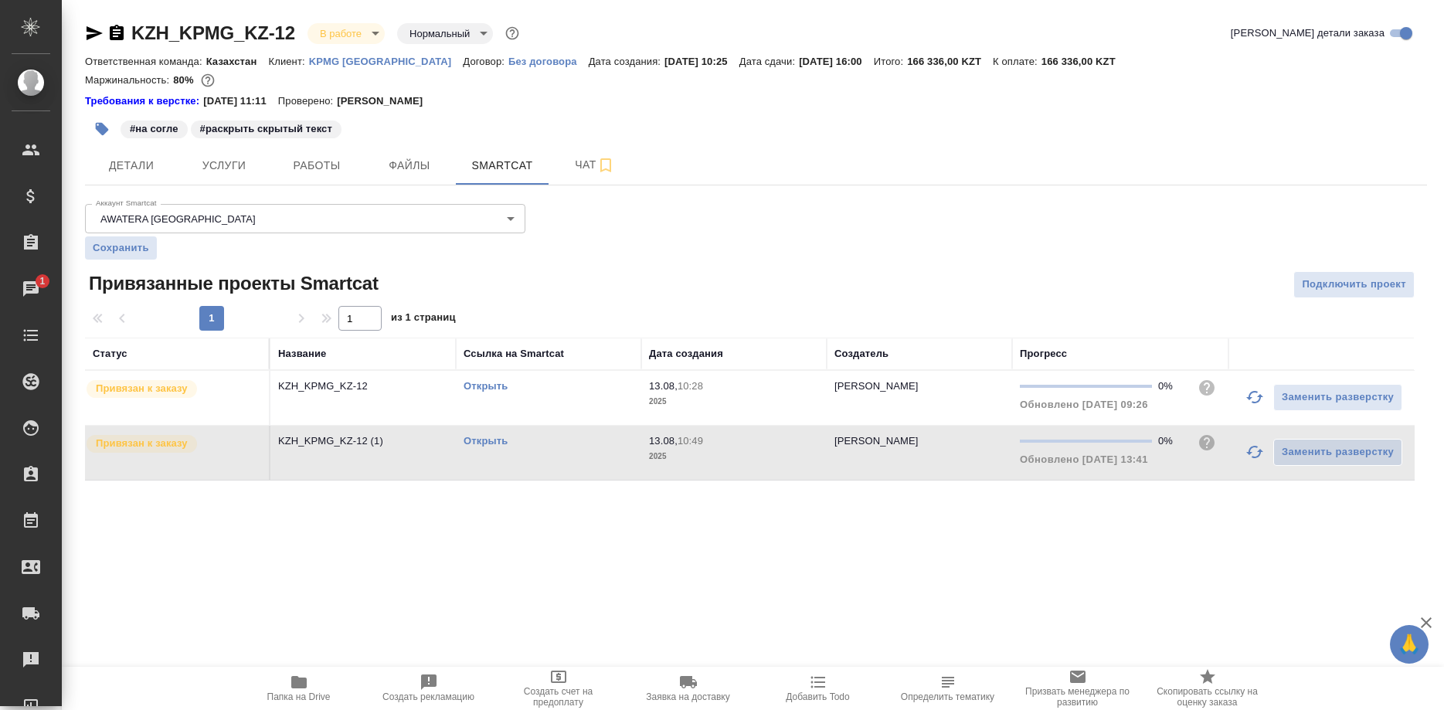
click at [480, 437] on link "Открыть" at bounding box center [485, 441] width 44 height 12
click at [486, 387] on link "Открыть" at bounding box center [485, 386] width 44 height 12
click at [325, 168] on span "Работы" at bounding box center [317, 165] width 74 height 19
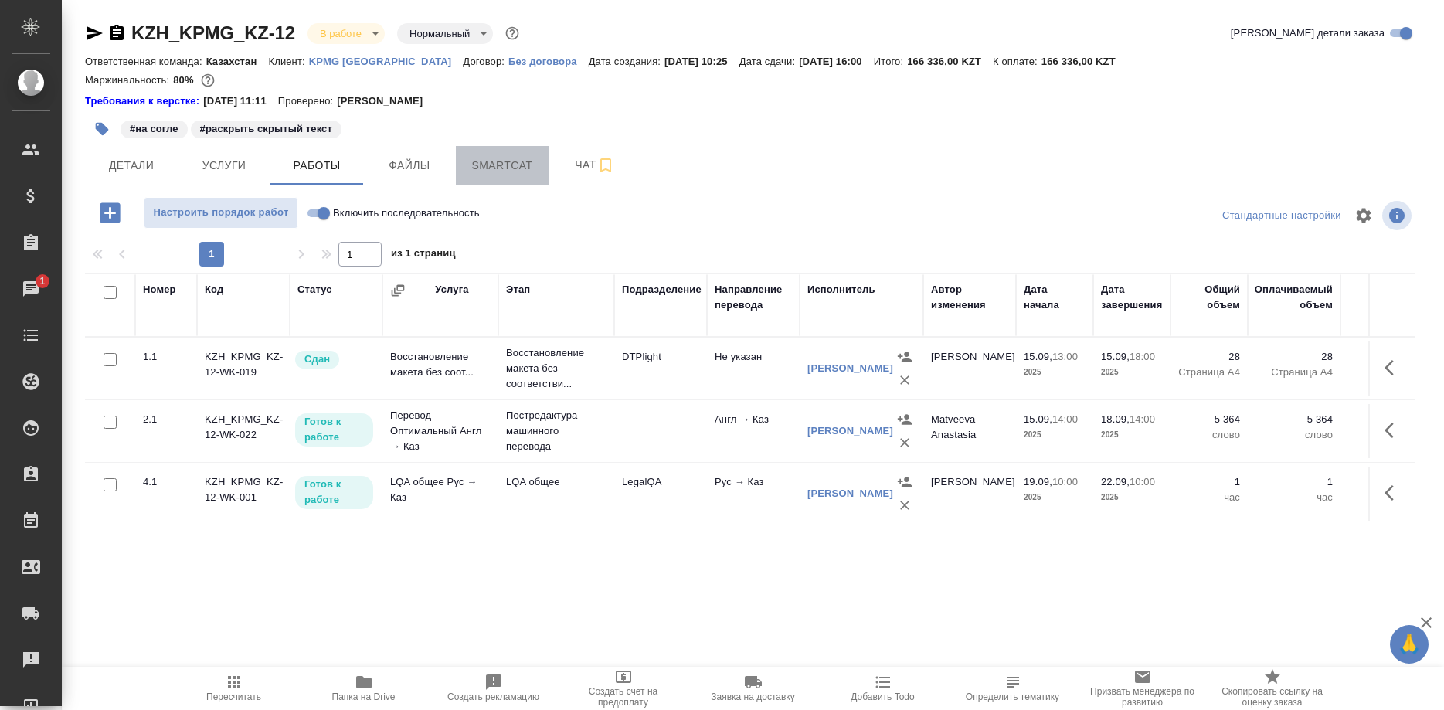
click at [471, 166] on span "Smartcat" at bounding box center [502, 165] width 74 height 19
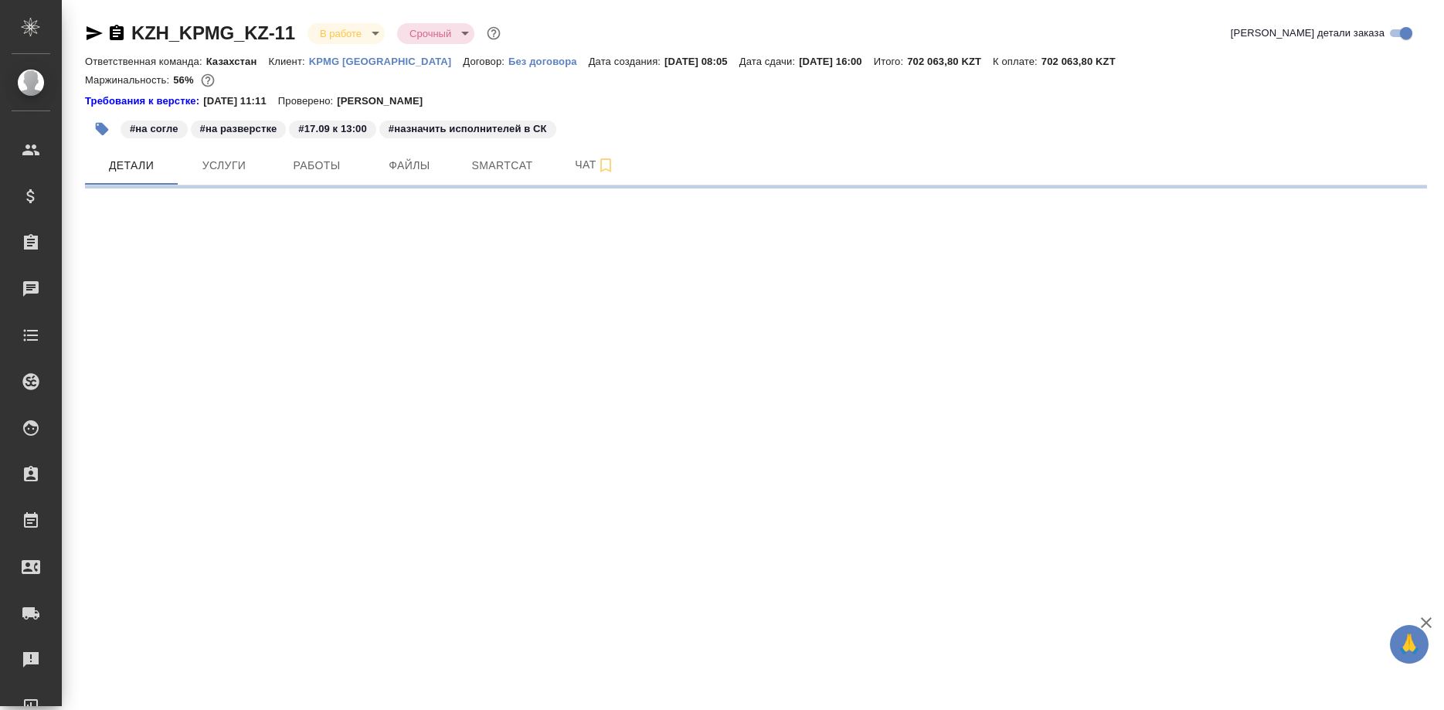
select select "RU"
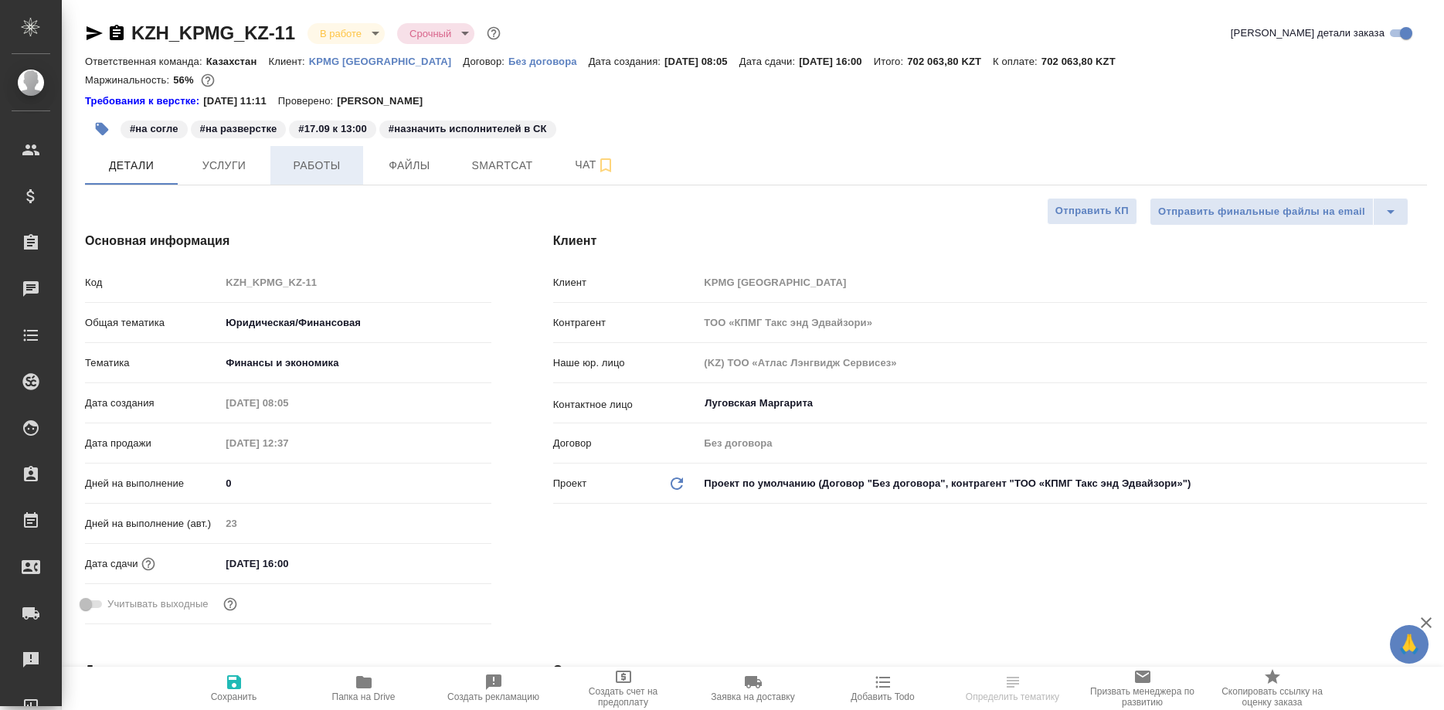
type textarea "x"
click at [329, 171] on span "Работы" at bounding box center [317, 165] width 74 height 19
